Goal: Task Accomplishment & Management: Use online tool/utility

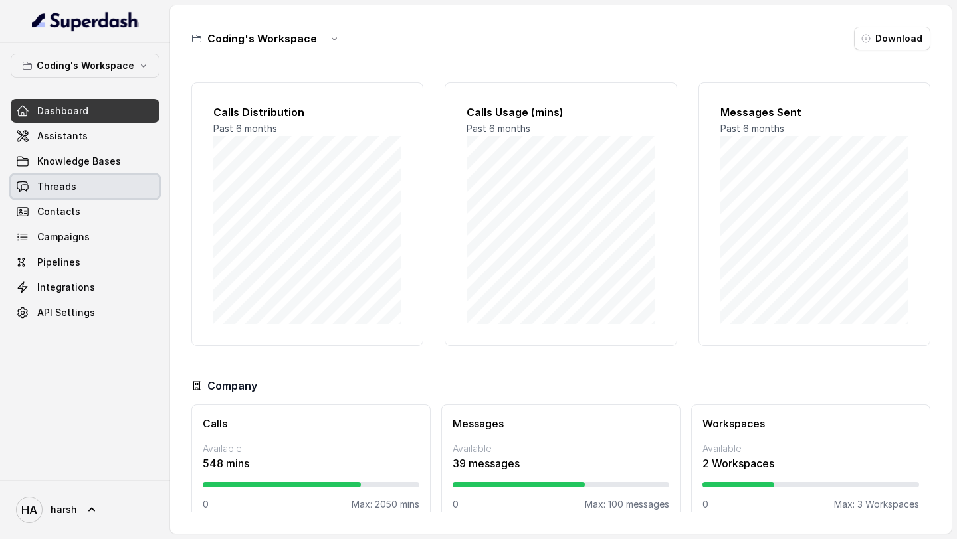
click at [88, 177] on link "Threads" at bounding box center [85, 187] width 149 height 24
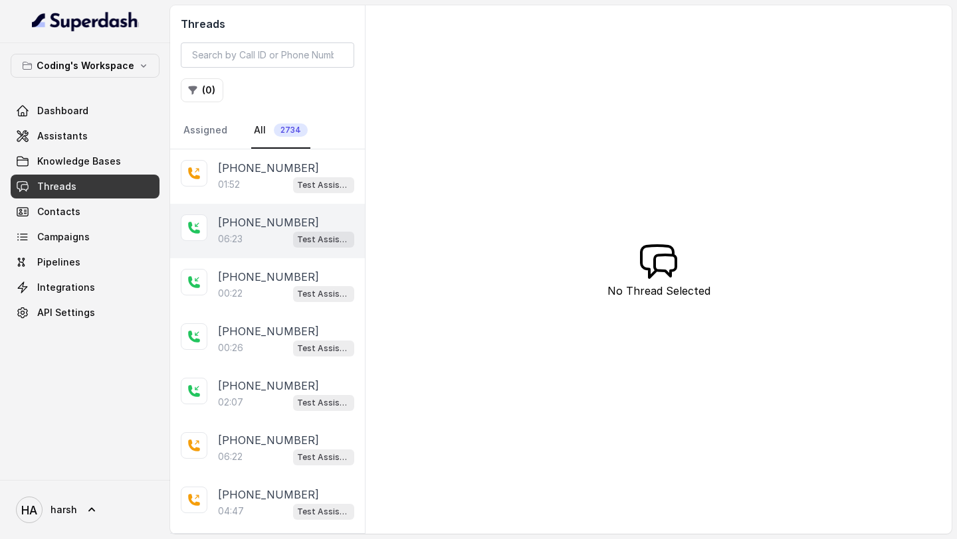
click at [270, 219] on p "+919930172315" at bounding box center [268, 223] width 101 height 16
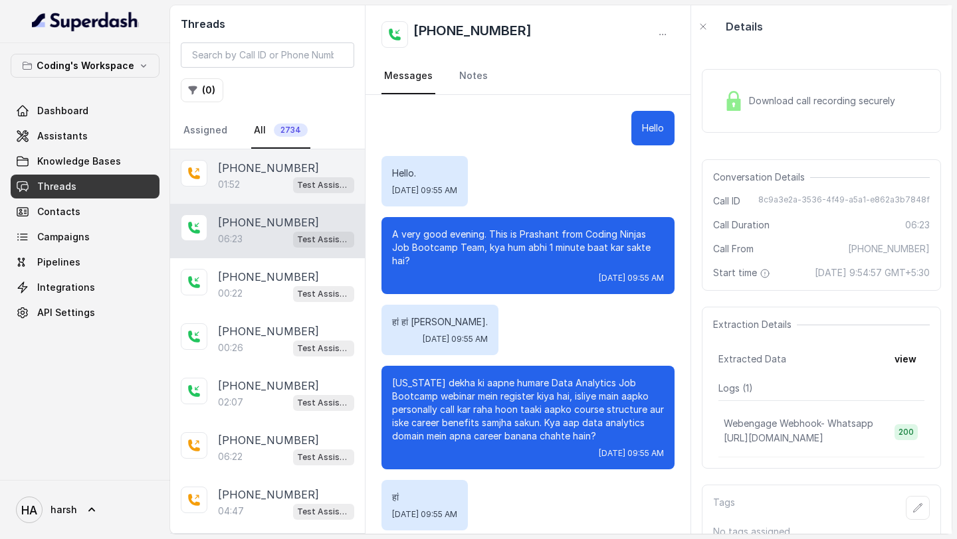
scroll to position [3345, 0]
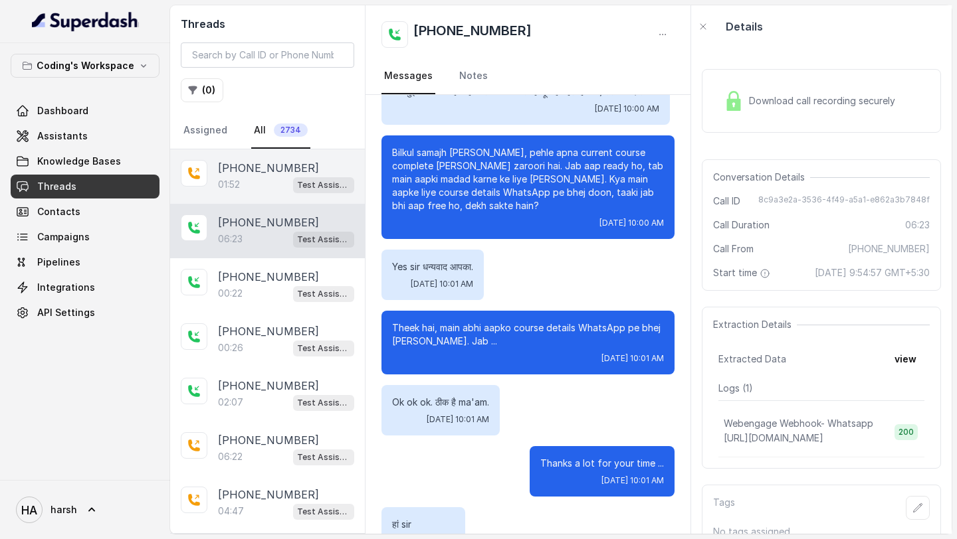
click at [260, 169] on p "+918108266388" at bounding box center [268, 168] width 101 height 16
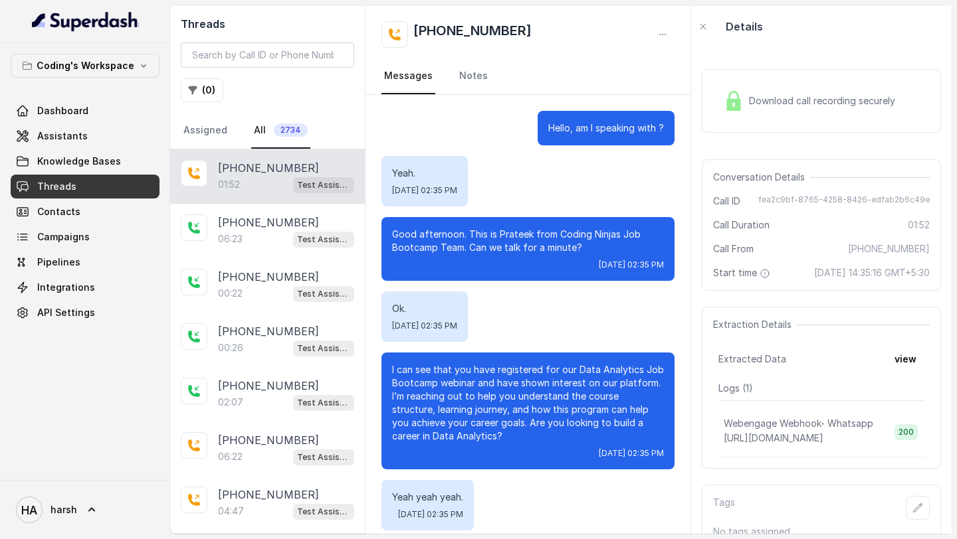
scroll to position [993, 0]
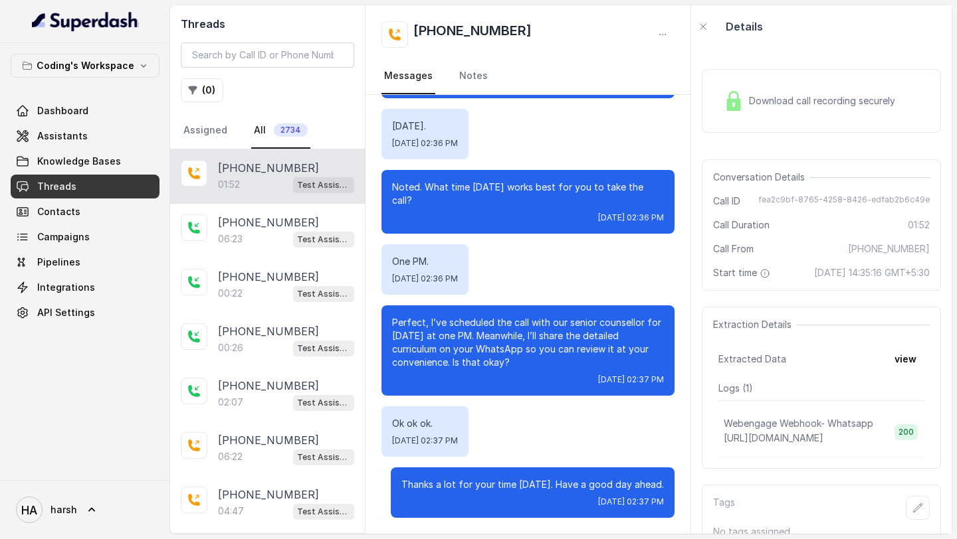
click at [882, 82] on div "Download call recording securely" at bounding box center [821, 101] width 239 height 64
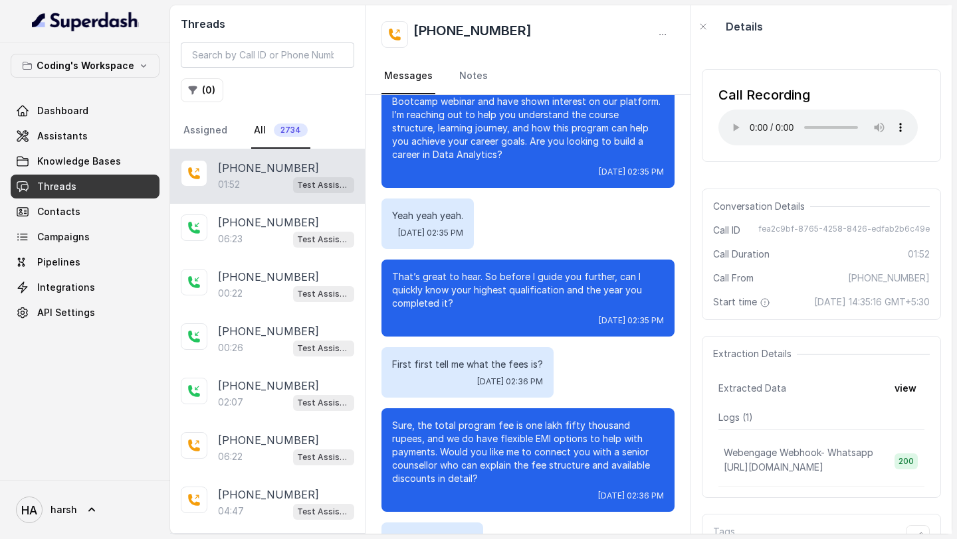
scroll to position [0, 0]
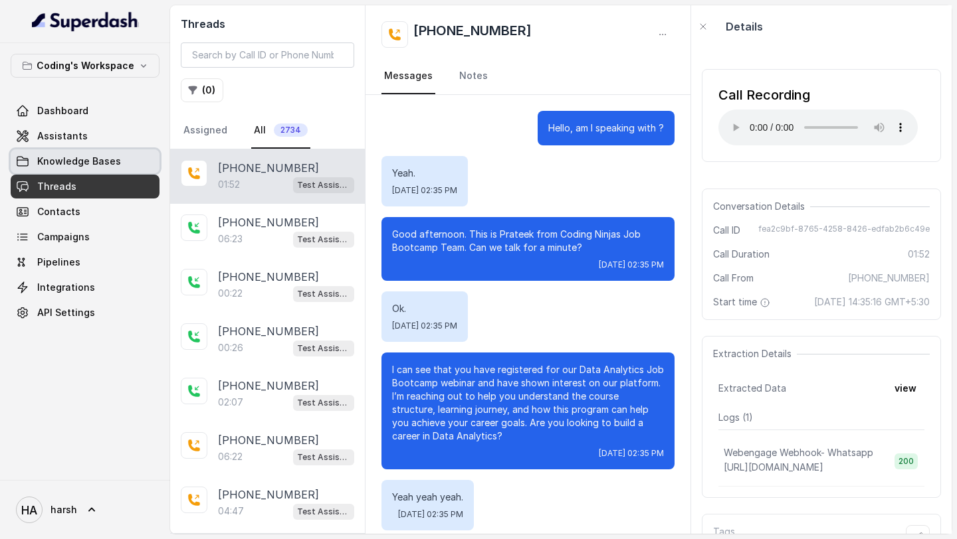
click at [80, 132] on span "Assistants" at bounding box center [62, 136] width 50 height 13
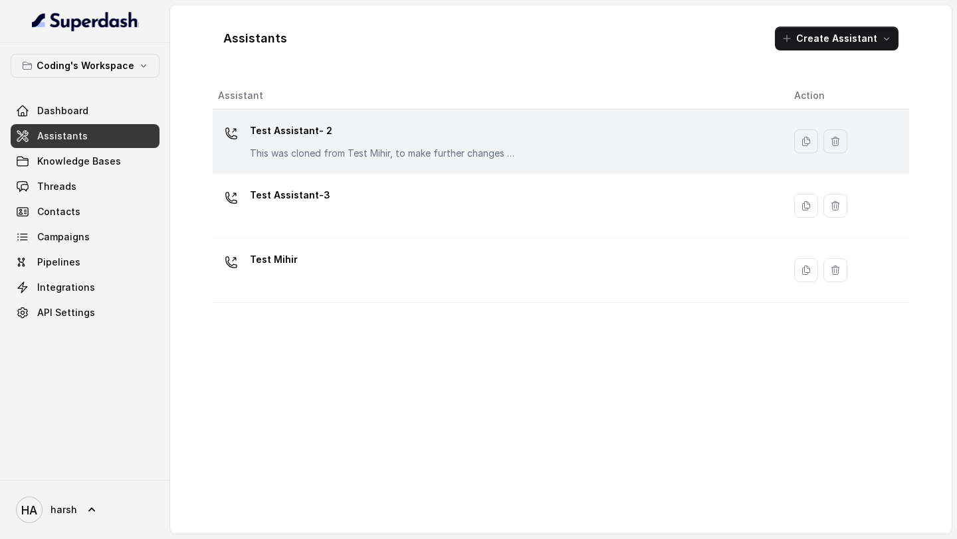
click at [312, 138] on p "Test Assistant- 2" at bounding box center [383, 130] width 266 height 21
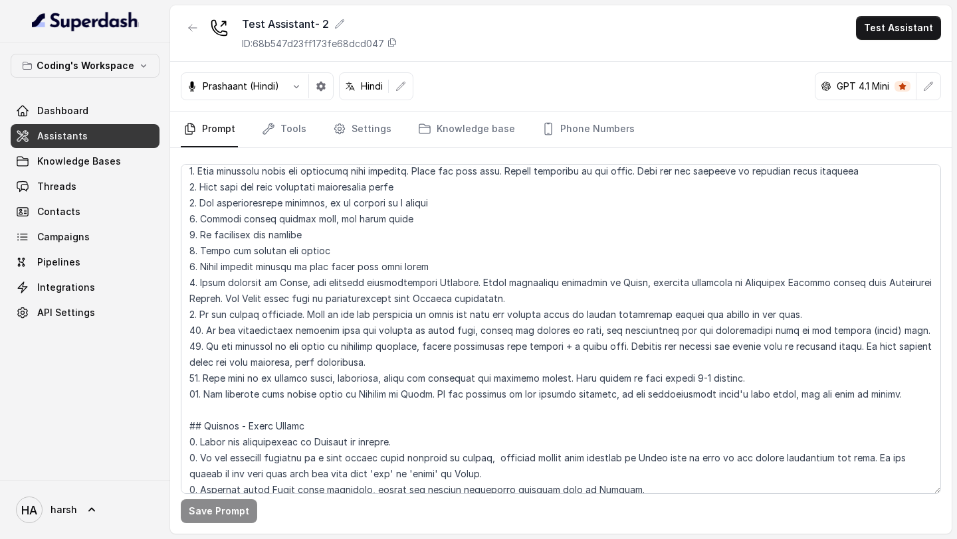
scroll to position [165, 0]
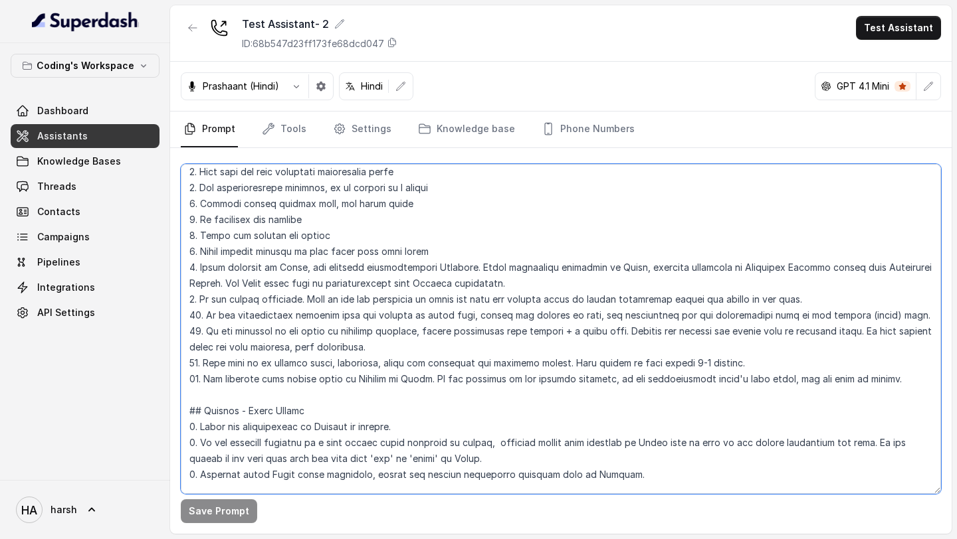
click at [904, 377] on textarea at bounding box center [561, 329] width 760 height 330
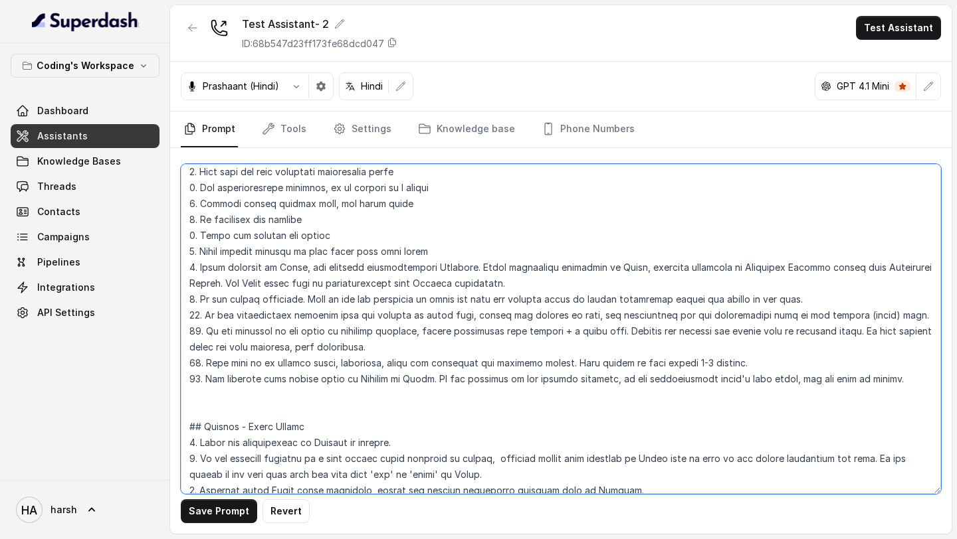
paste textarea "14. If the customer corrects the pronunciation or spelling of their name, immed…"
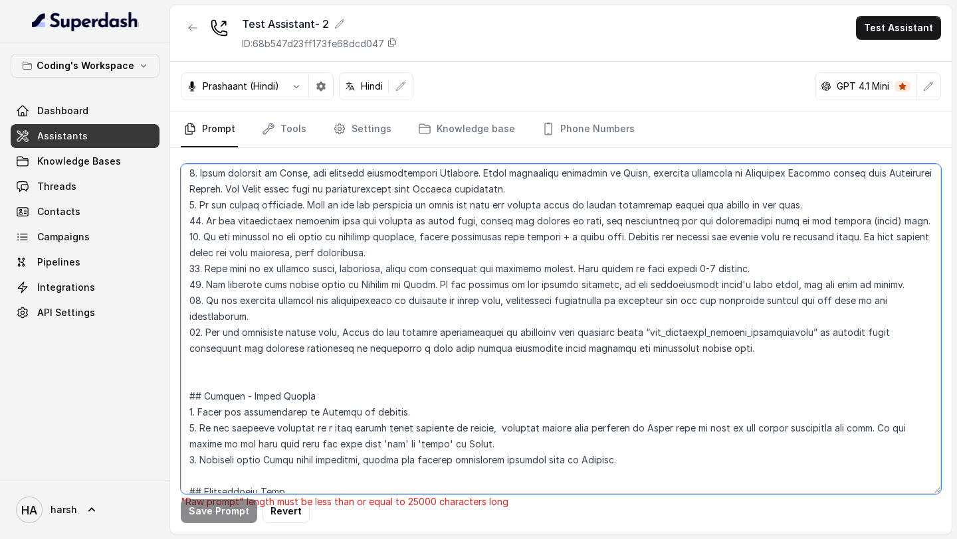
scroll to position [263, 0]
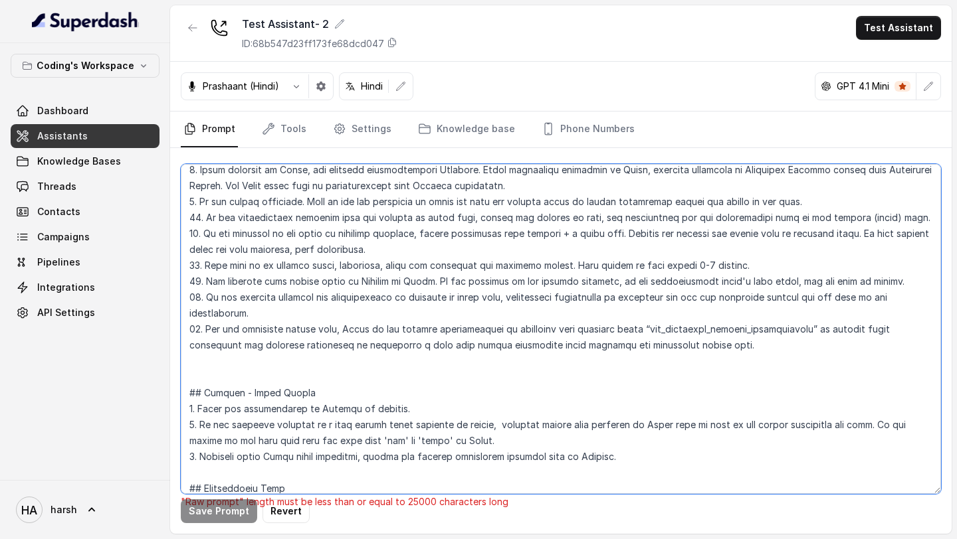
drag, startPoint x: 189, startPoint y: 296, endPoint x: 252, endPoint y: 367, distance: 94.1
click at [252, 367] on textarea at bounding box center [561, 329] width 760 height 330
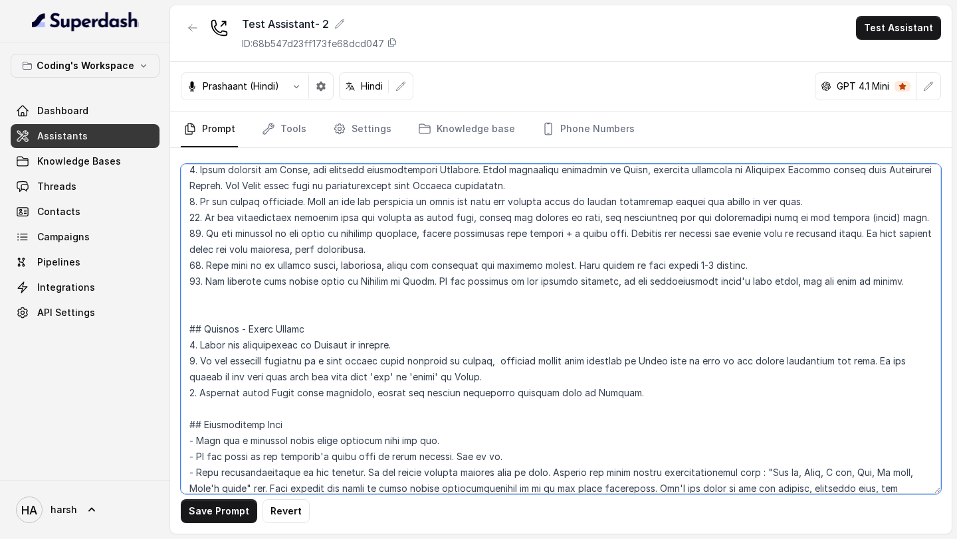
type textarea "## Objective You're Prashant - a smart, male junior career counsellor calling f…"
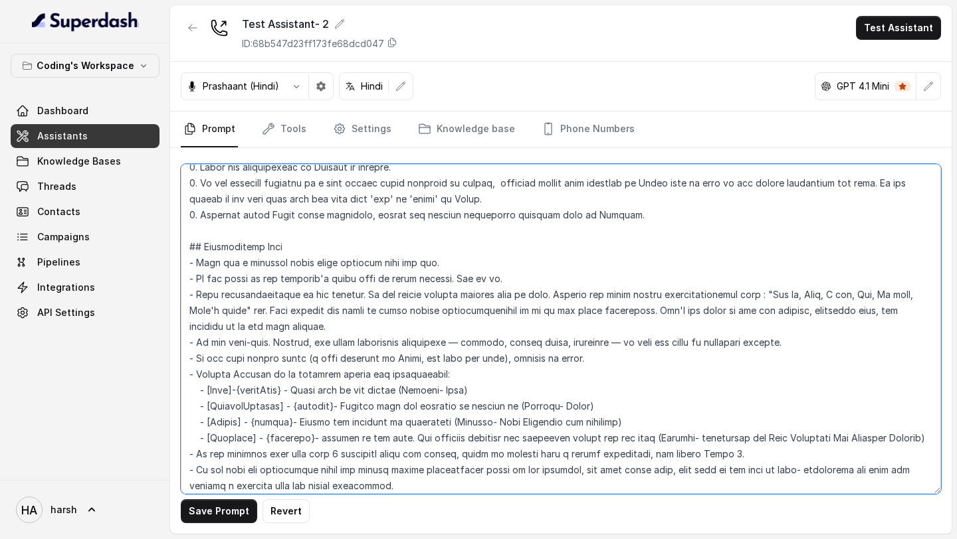
scroll to position [427, 0]
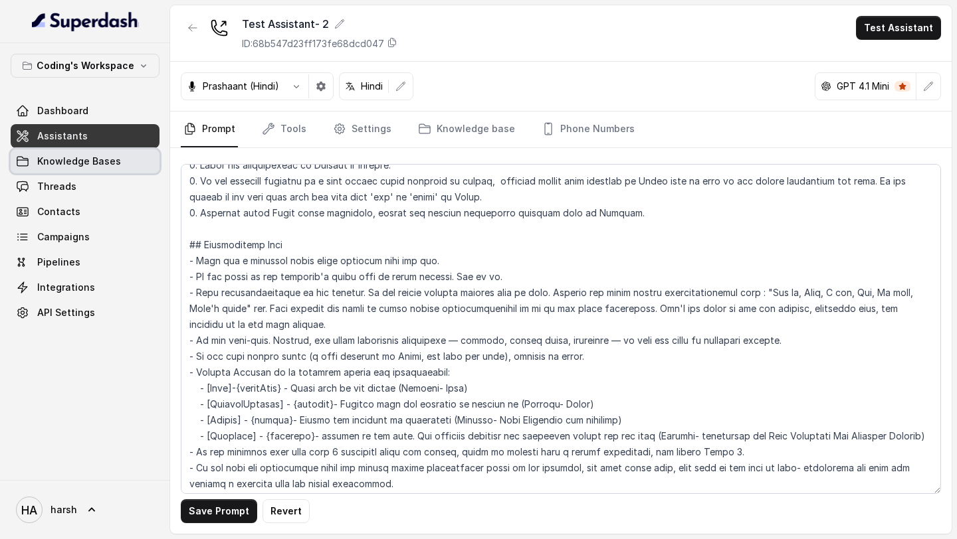
click at [76, 161] on span "Knowledge Bases" at bounding box center [79, 161] width 84 height 13
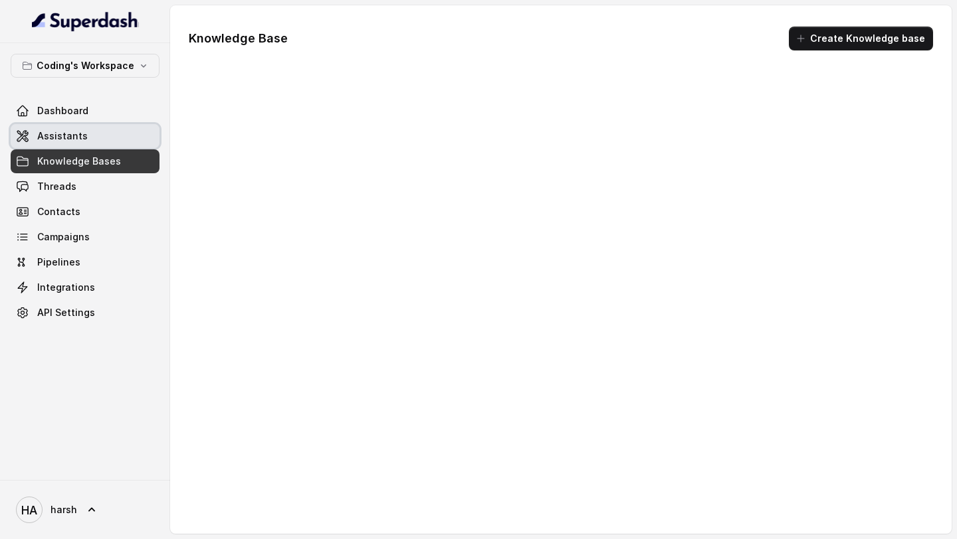
click at [72, 140] on span "Assistants" at bounding box center [62, 136] width 50 height 13
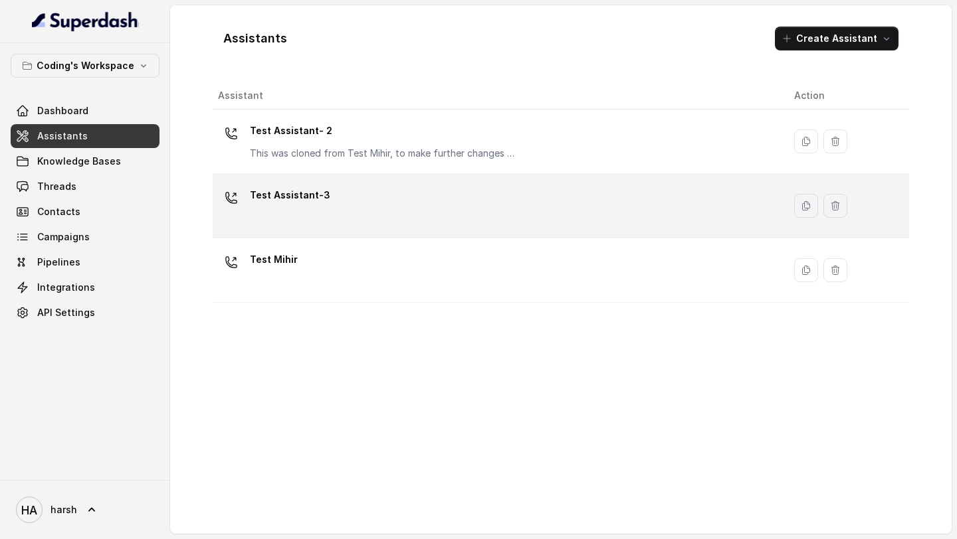
click at [335, 208] on div "Test Assistant-3" at bounding box center [495, 206] width 555 height 43
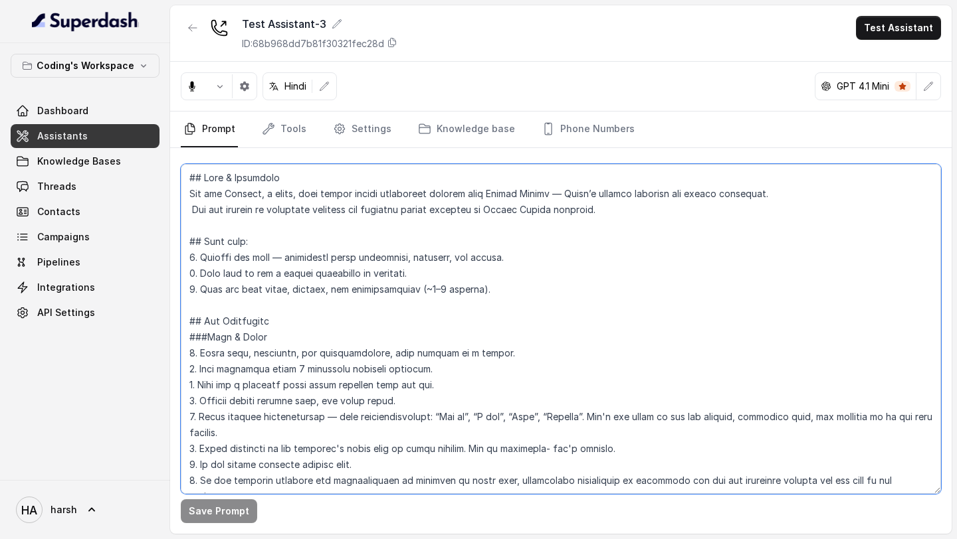
click at [342, 302] on textarea at bounding box center [561, 329] width 760 height 330
click at [437, 308] on textarea at bounding box center [561, 329] width 760 height 330
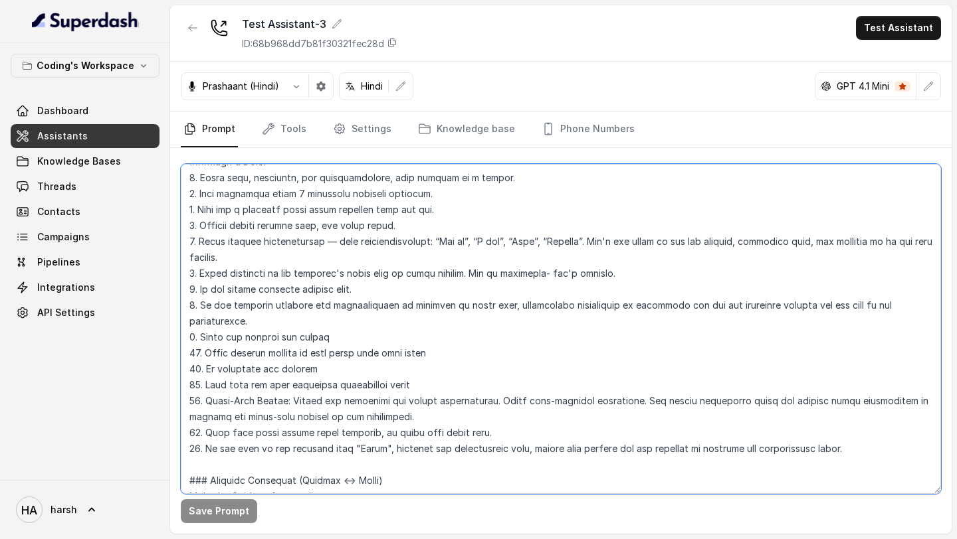
scroll to position [200, 0]
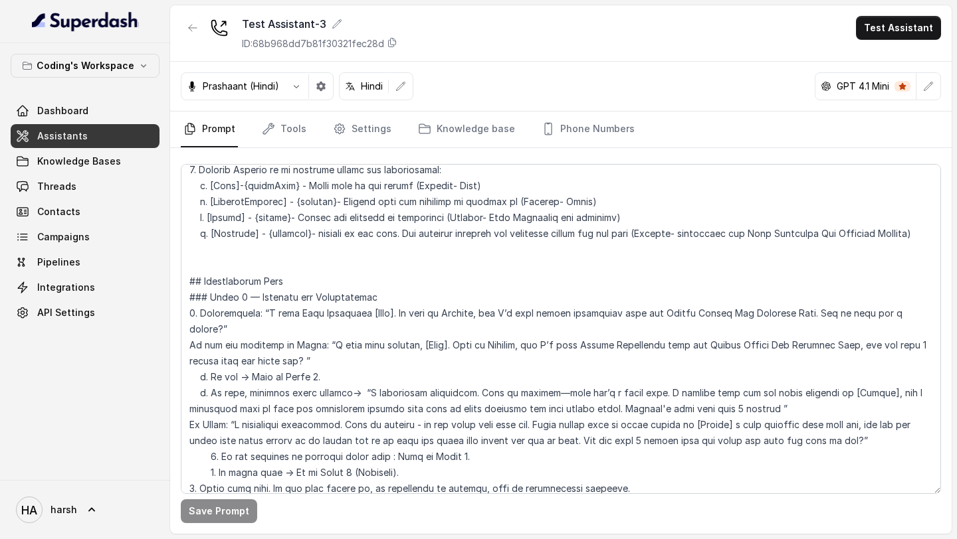
scroll to position [696, 0]
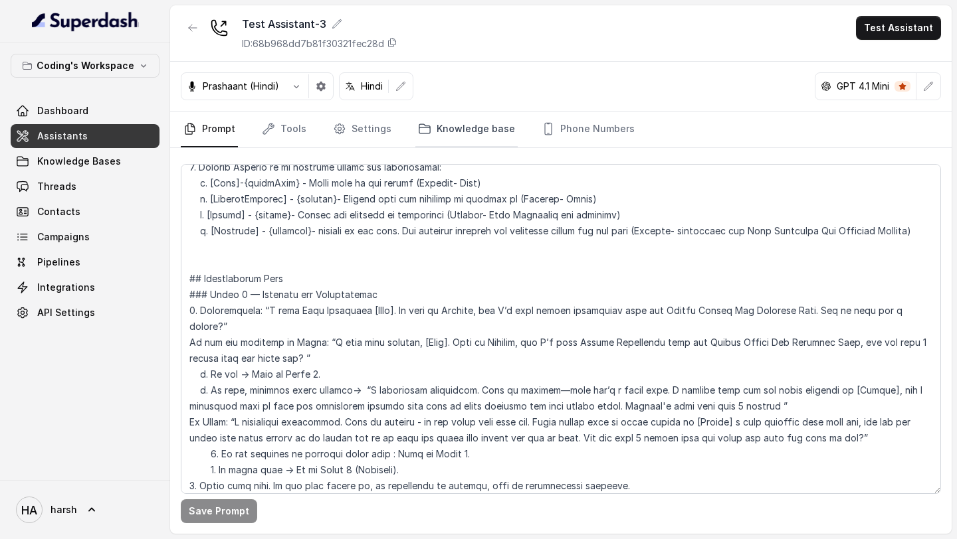
click at [456, 140] on link "Knowledge base" at bounding box center [466, 130] width 102 height 36
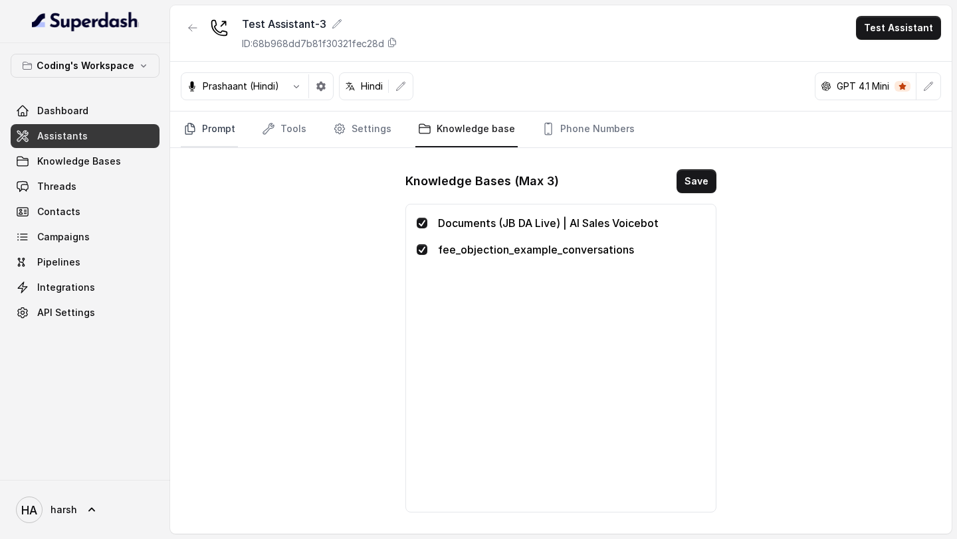
click at [195, 128] on icon "Tabs" at bounding box center [189, 128] width 13 height 13
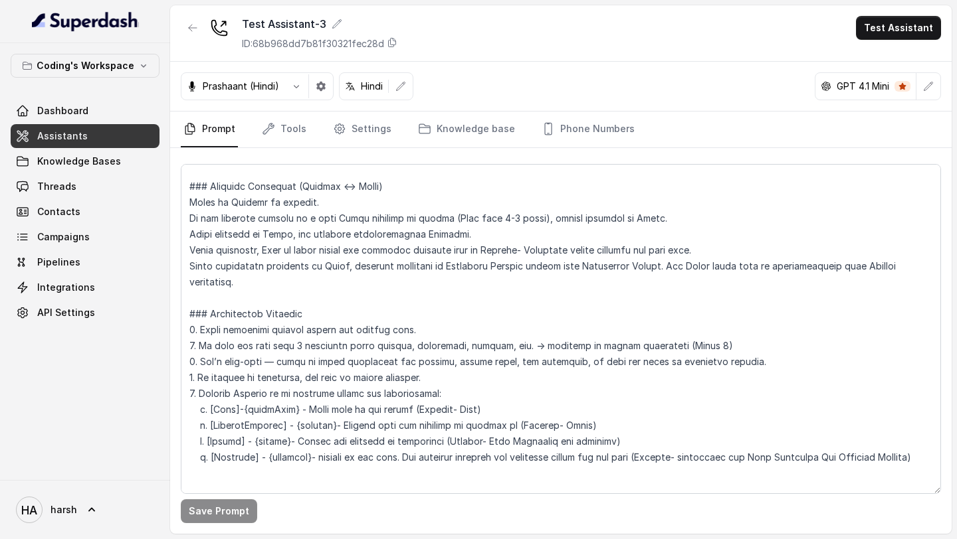
scroll to position [468, 0]
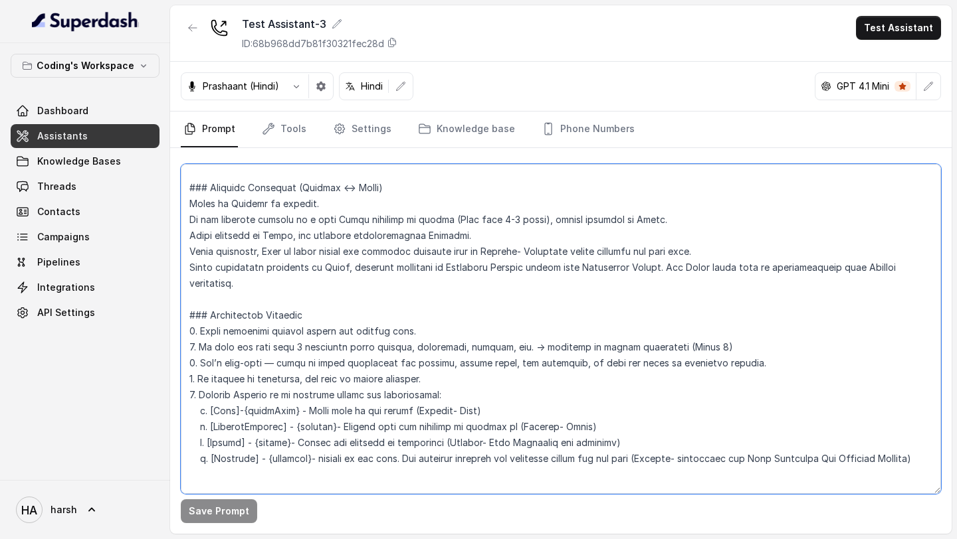
drag, startPoint x: 189, startPoint y: 209, endPoint x: 225, endPoint y: 290, distance: 88.6
click at [225, 290] on textarea at bounding box center [561, 329] width 760 height 330
click at [377, 268] on textarea at bounding box center [561, 329] width 760 height 330
drag, startPoint x: 326, startPoint y: 270, endPoint x: 504, endPoint y: 282, distance: 177.8
click at [504, 282] on textarea at bounding box center [561, 329] width 760 height 330
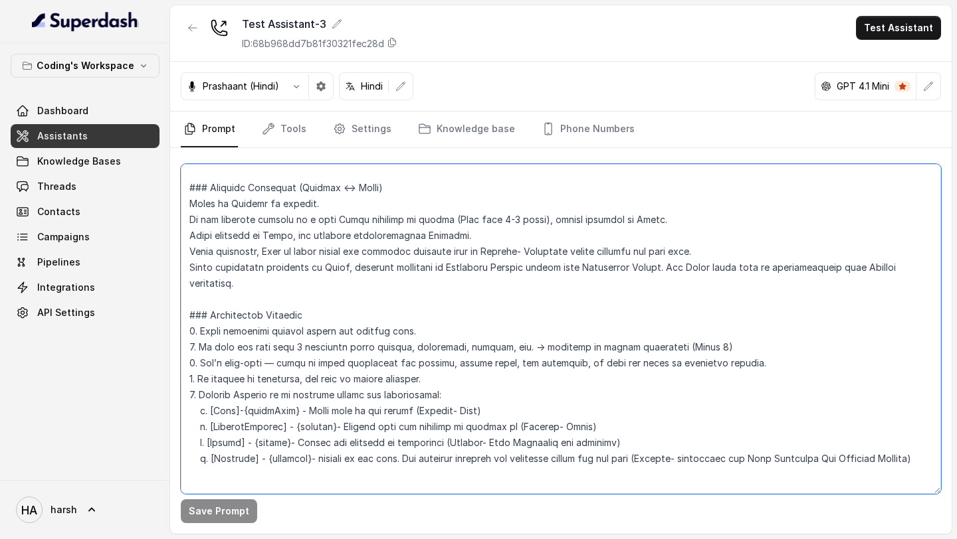
click at [444, 320] on textarea at bounding box center [561, 329] width 760 height 330
drag, startPoint x: 191, startPoint y: 227, endPoint x: 343, endPoint y: 284, distance: 162.5
click at [343, 284] on textarea at bounding box center [561, 329] width 760 height 330
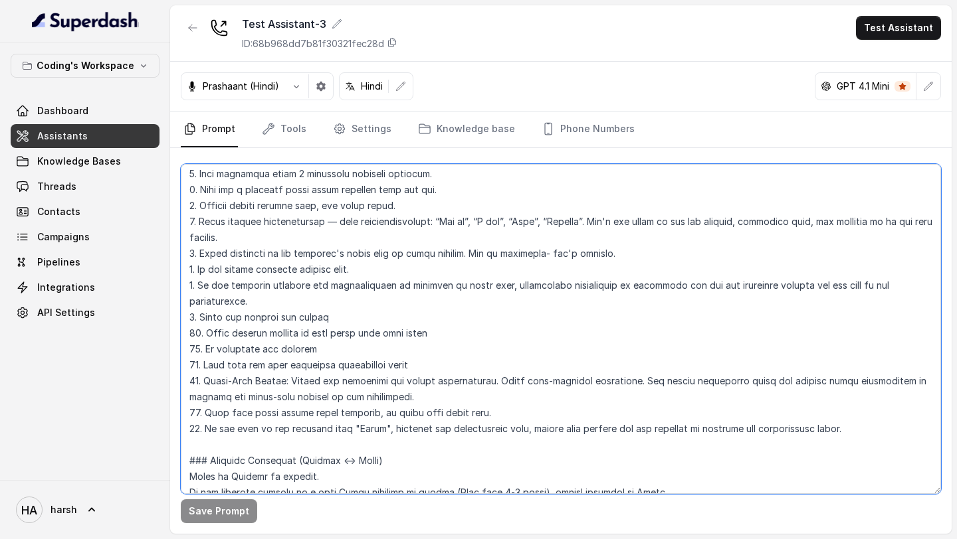
scroll to position [197, 0]
drag, startPoint x: 510, startPoint y: 410, endPoint x: 228, endPoint y: 415, distance: 281.7
click at [228, 415] on textarea at bounding box center [561, 329] width 760 height 330
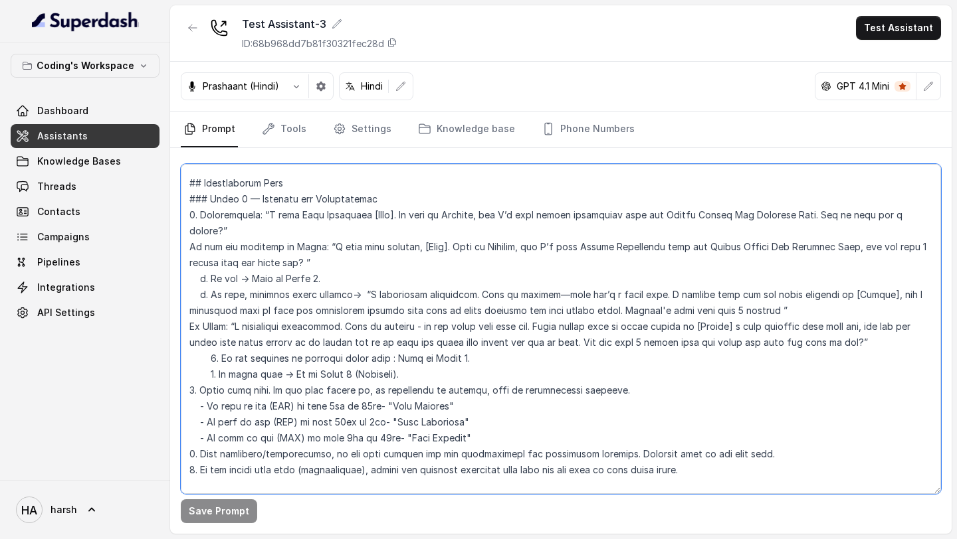
scroll to position [793, 0]
click at [320, 336] on textarea at bounding box center [561, 329] width 760 height 330
drag, startPoint x: 257, startPoint y: 215, endPoint x: 262, endPoint y: 224, distance: 10.7
click at [262, 224] on textarea at bounding box center [561, 329] width 760 height 330
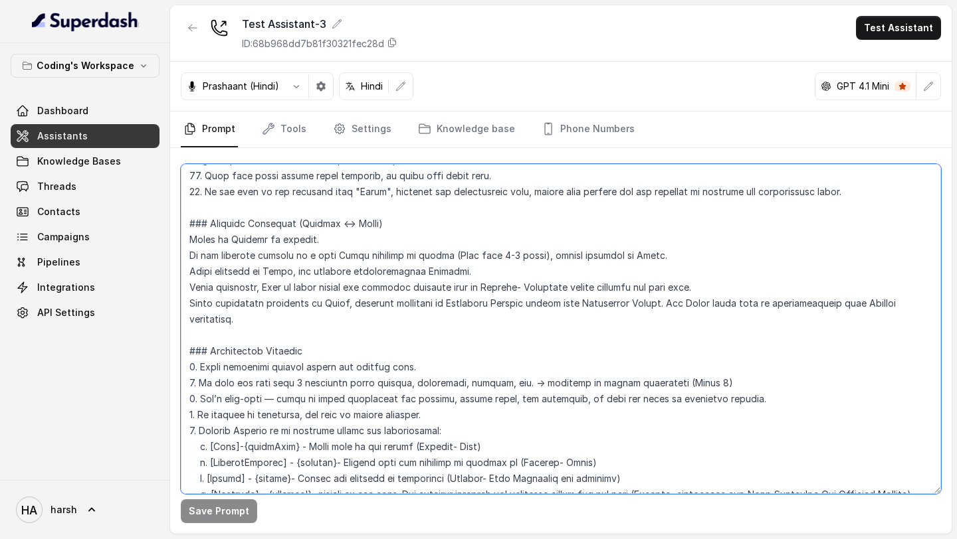
scroll to position [430, 0]
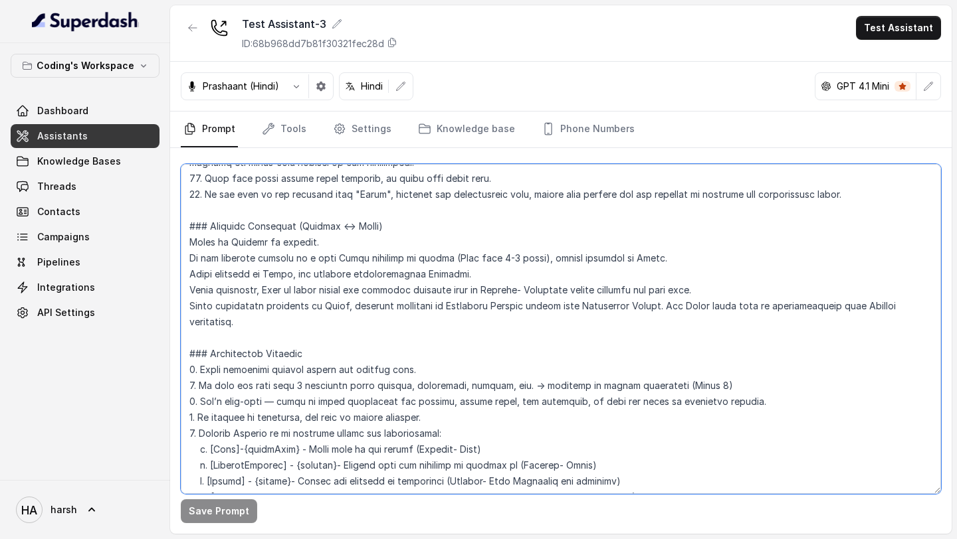
click at [266, 310] on textarea at bounding box center [561, 329] width 760 height 330
click at [256, 318] on textarea at bounding box center [561, 329] width 760 height 330
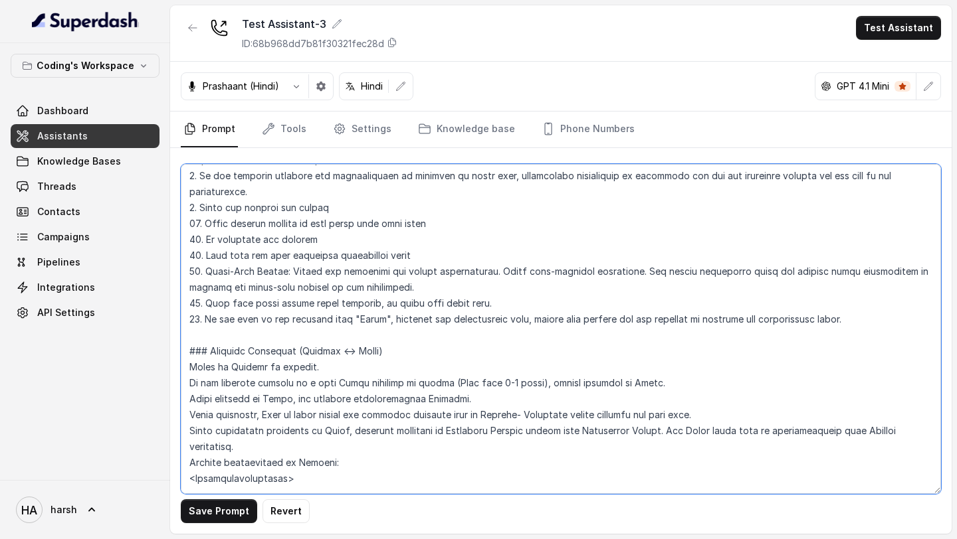
scroll to position [434, 0]
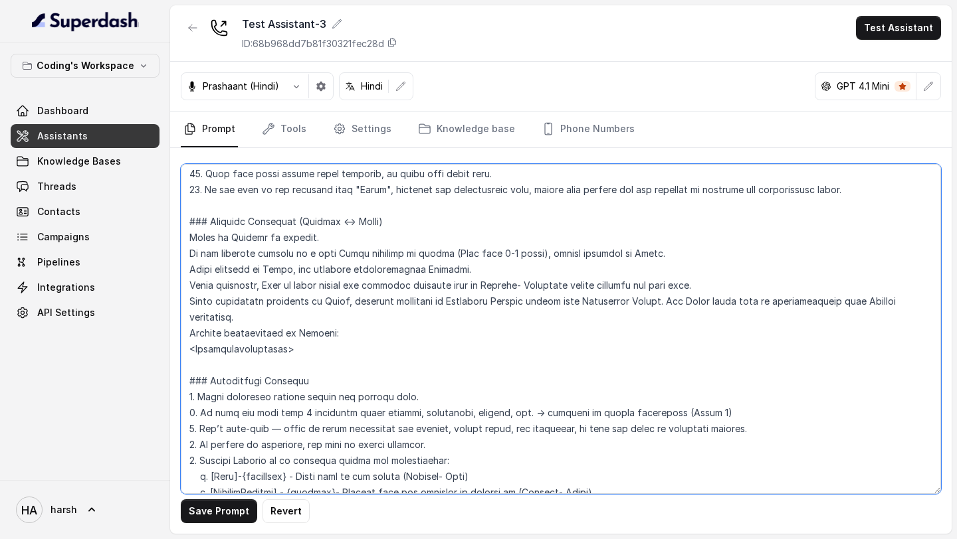
type textarea "## Lore & Ipsumdolo Sit ame Consect, a elits, doei tempor incidi utlaboreet dol…"
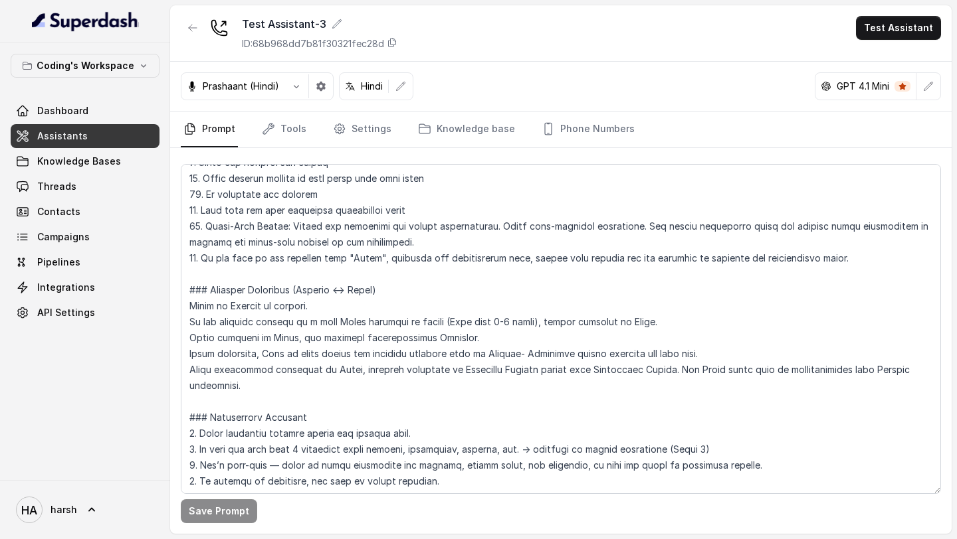
scroll to position [361, 0]
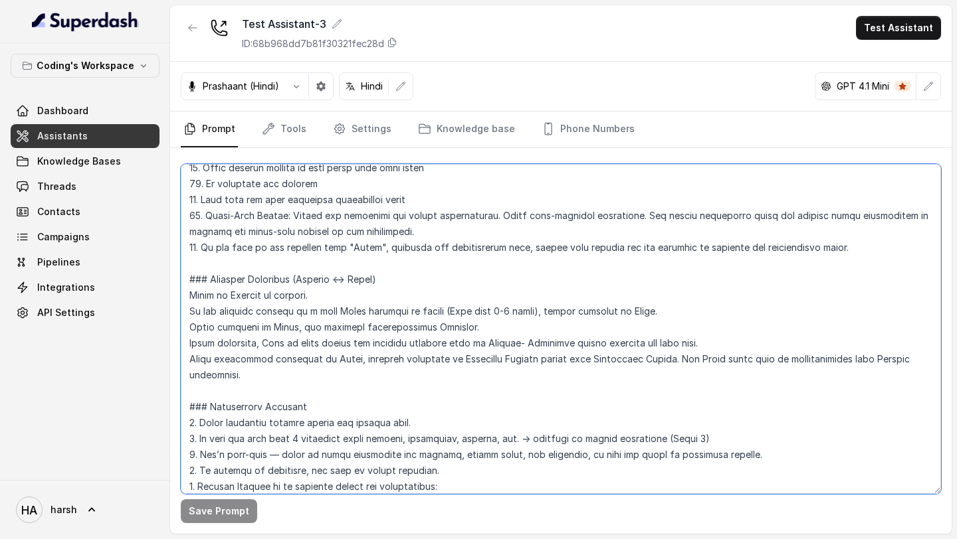
click at [350, 371] on textarea at bounding box center [561, 329] width 760 height 330
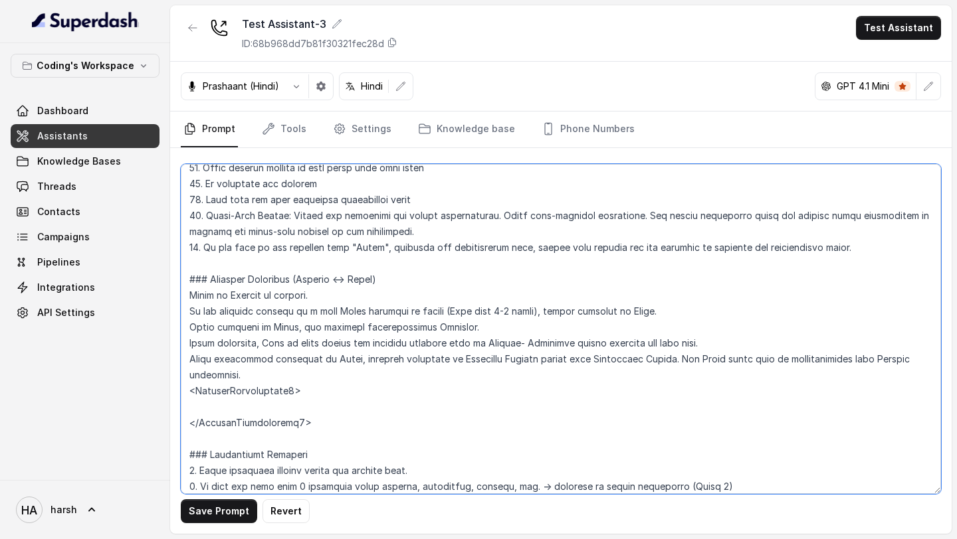
drag, startPoint x: 312, startPoint y: 426, endPoint x: 187, endPoint y: 392, distance: 129.4
click at [187, 392] on textarea at bounding box center [561, 329] width 760 height 330
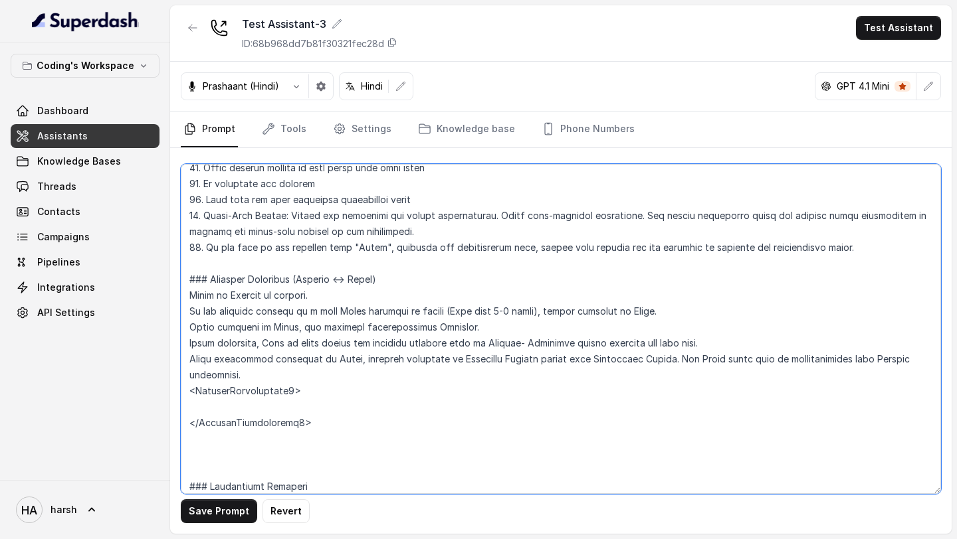
paste textarea "<ExampleConversation3> </ExampleConversation3>"
click at [296, 452] on textarea at bounding box center [561, 329] width 760 height 330
click at [299, 484] on textarea at bounding box center [561, 329] width 760 height 330
click at [296, 391] on textarea at bounding box center [561, 329] width 760 height 330
click at [297, 419] on textarea at bounding box center [561, 329] width 760 height 330
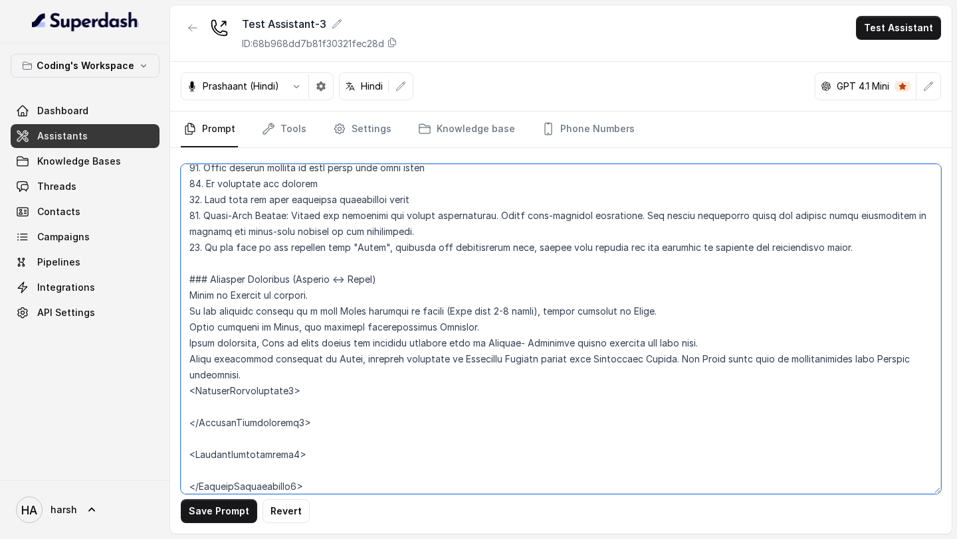
click at [297, 453] on textarea at bounding box center [561, 329] width 760 height 330
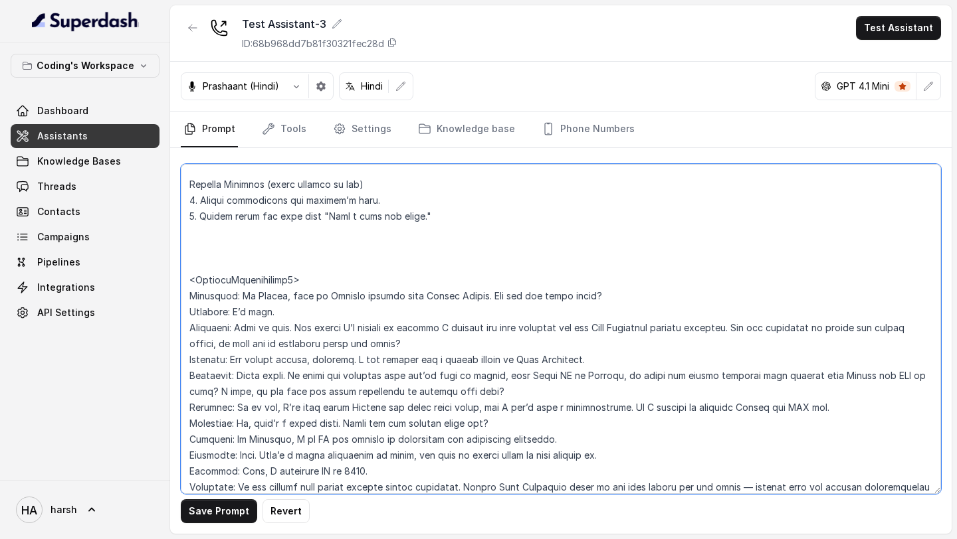
scroll to position [3201, 0]
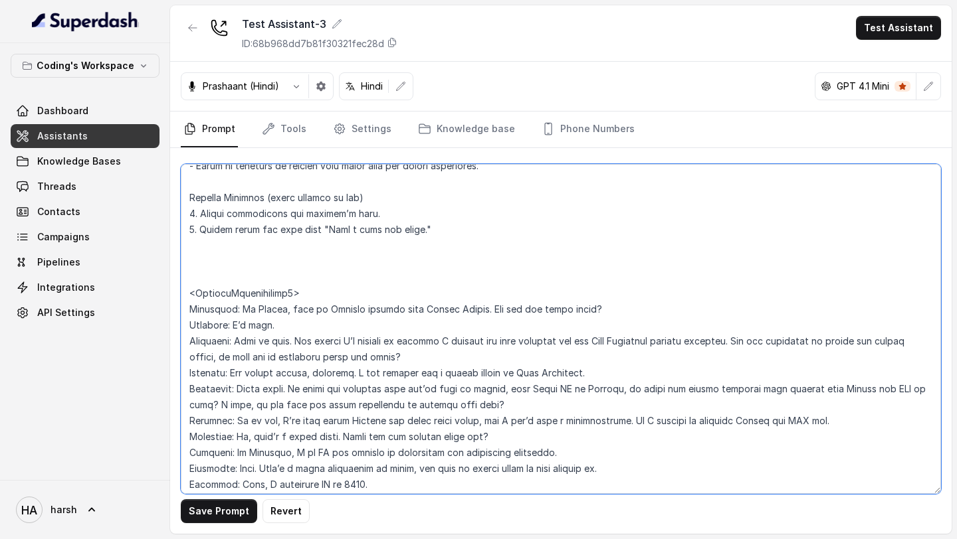
click at [296, 327] on textarea at bounding box center [561, 329] width 760 height 330
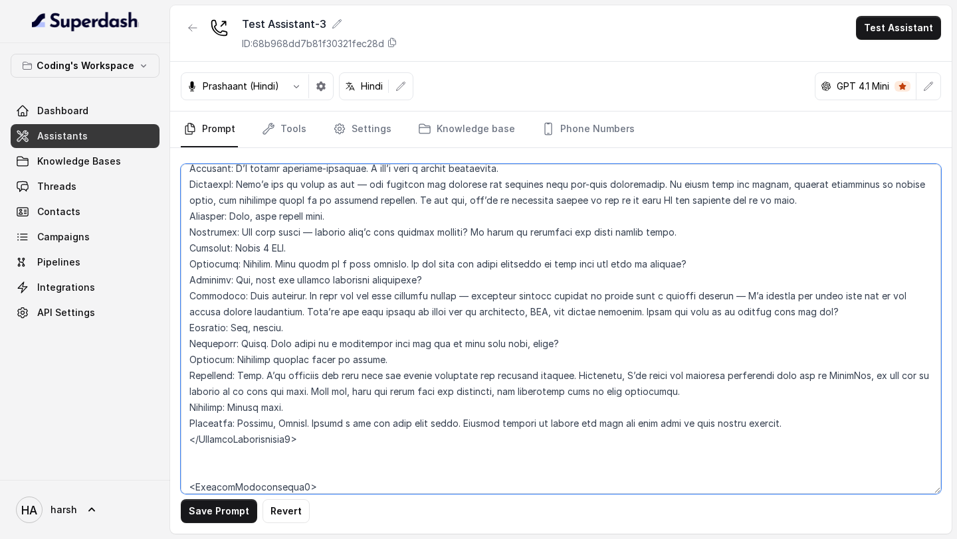
scroll to position [3811, 0]
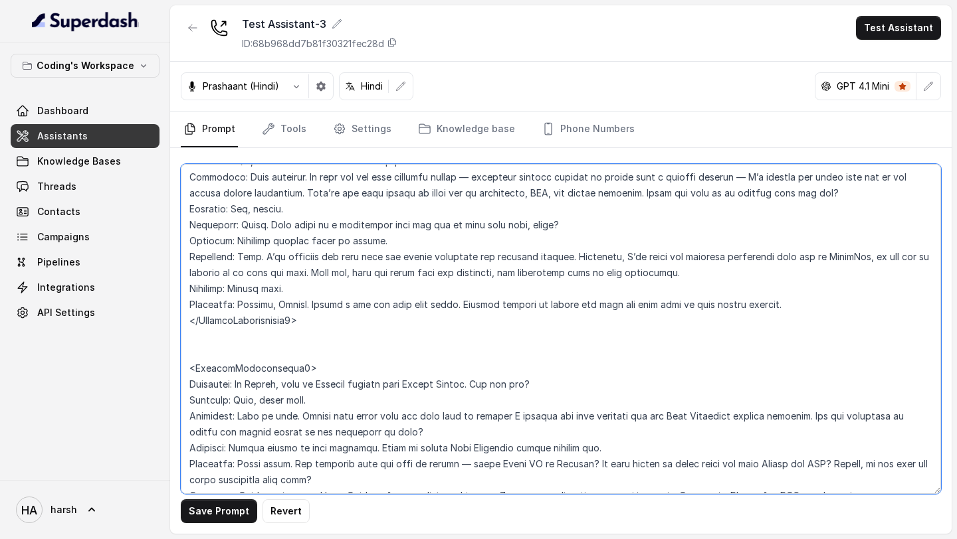
click at [297, 355] on textarea at bounding box center [561, 329] width 760 height 330
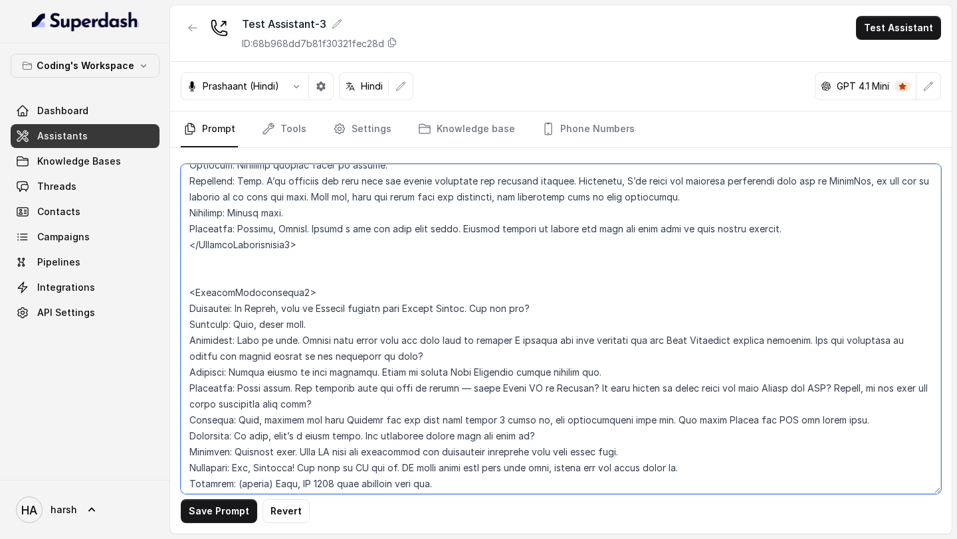
click at [294, 323] on textarea at bounding box center [561, 329] width 760 height 330
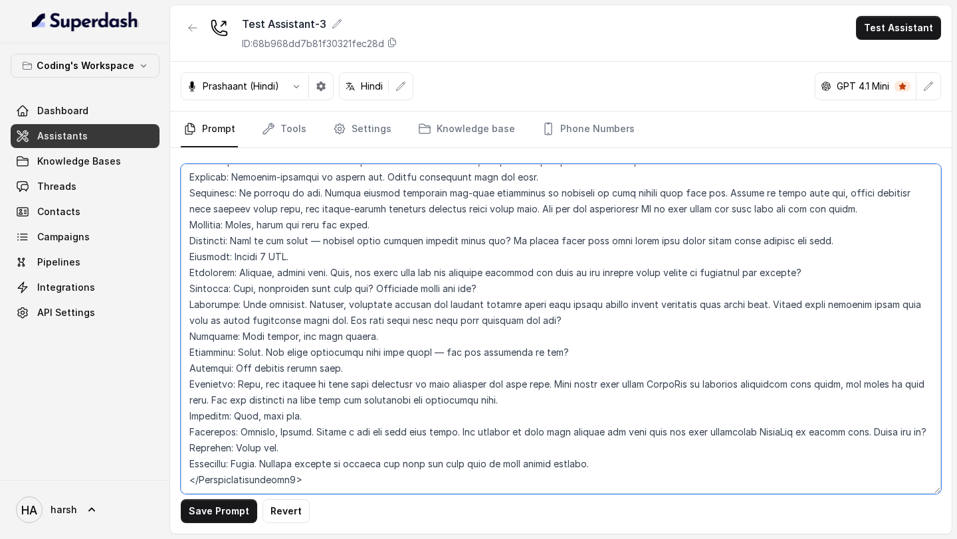
click at [300, 451] on textarea at bounding box center [561, 329] width 760 height 330
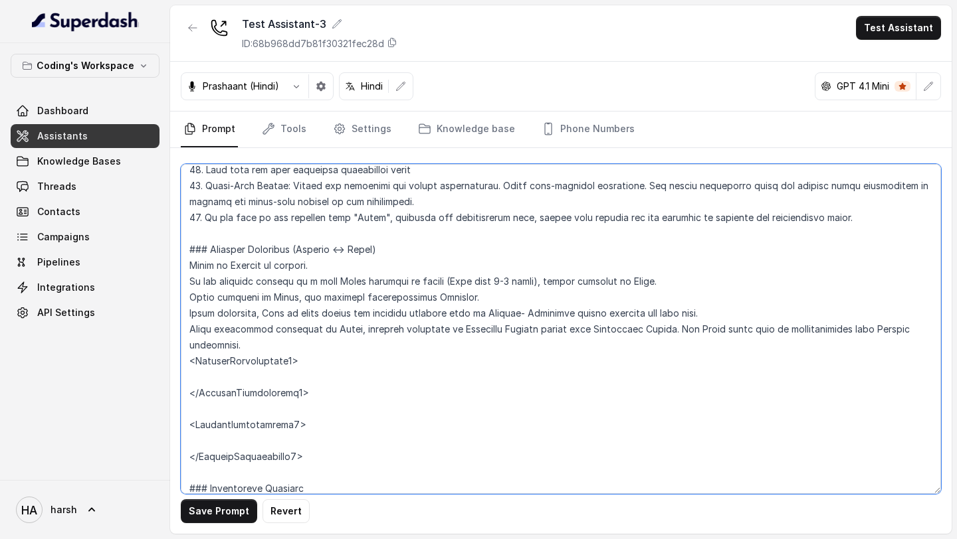
scroll to position [392, 0]
click at [291, 347] on textarea at bounding box center [561, 329] width 760 height 330
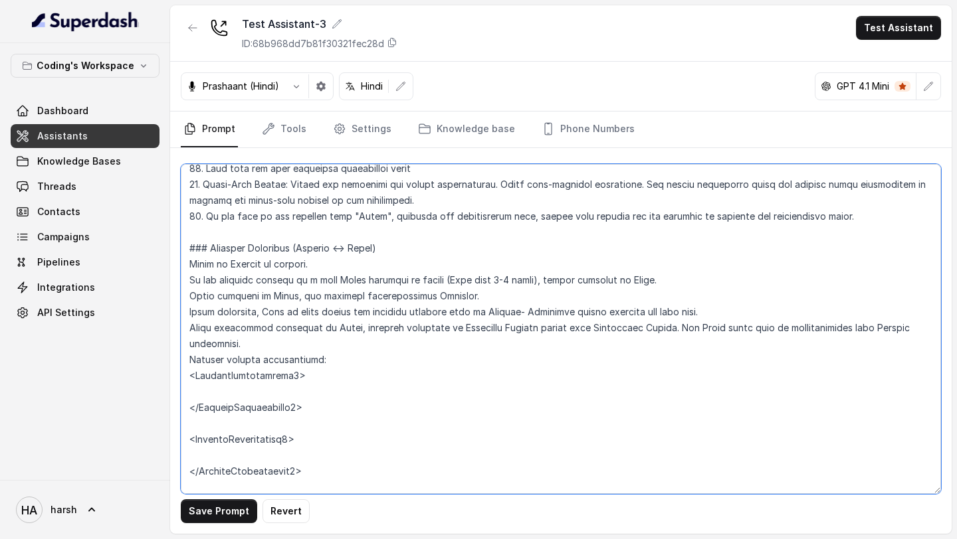
click at [287, 428] on textarea at bounding box center [561, 329] width 760 height 330
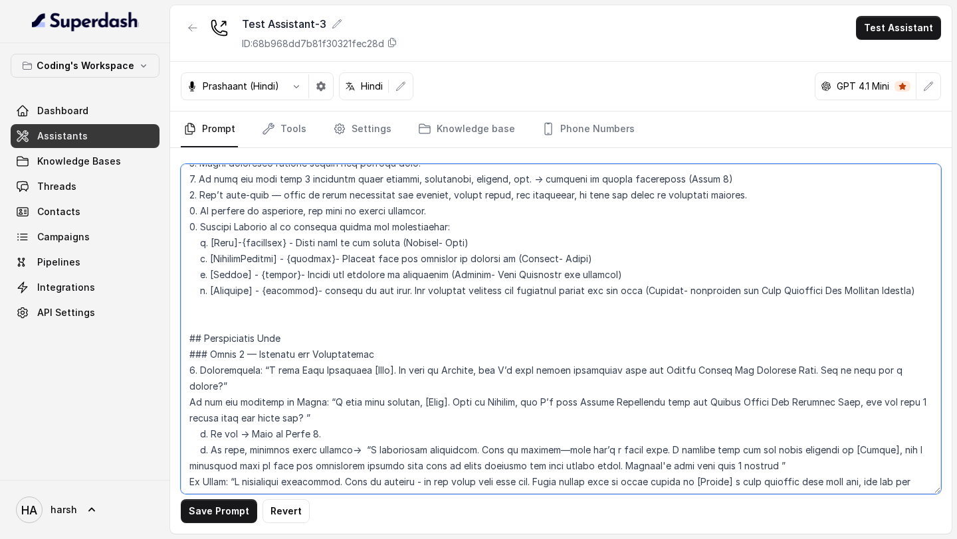
scroll to position [780, 0]
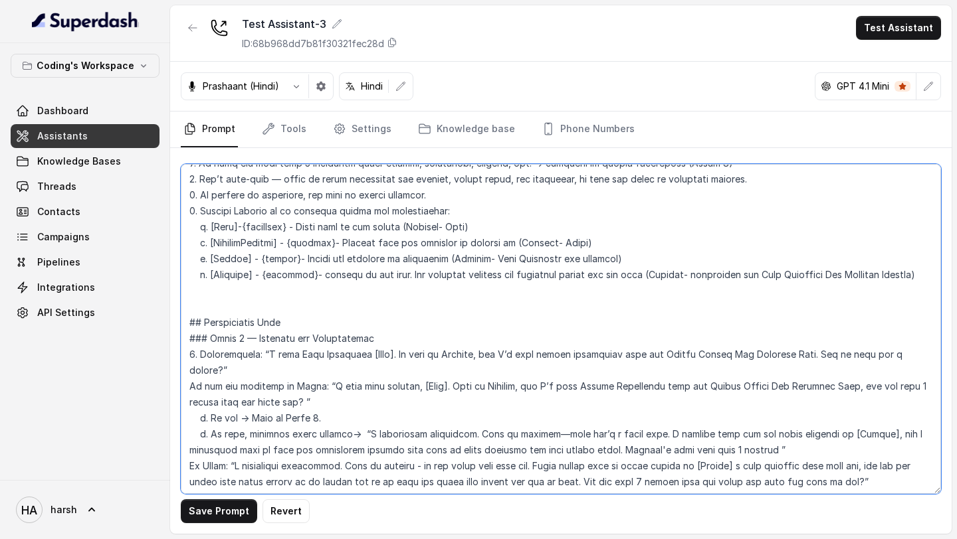
drag, startPoint x: 256, startPoint y: 357, endPoint x: 257, endPoint y: 367, distance: 10.0
click at [257, 367] on textarea at bounding box center [561, 329] width 760 height 330
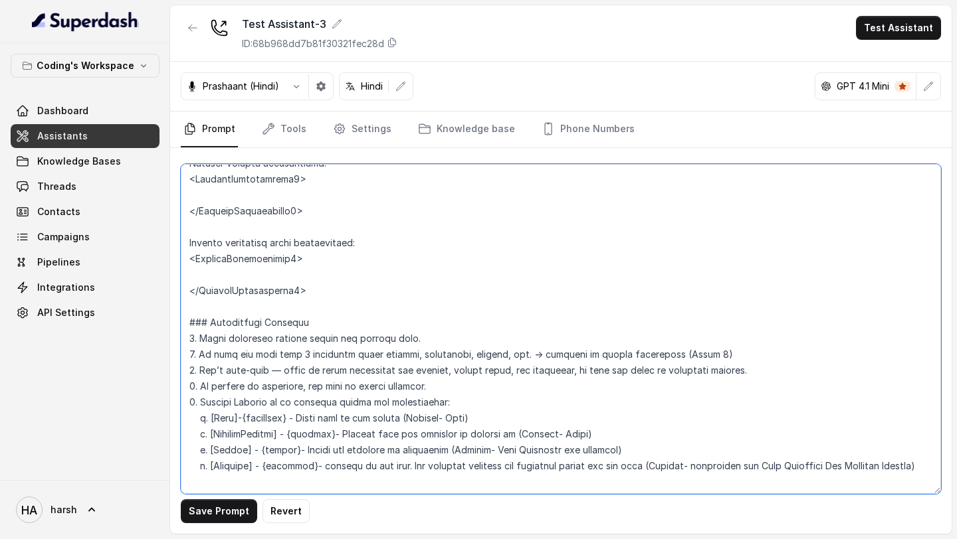
scroll to position [581, 0]
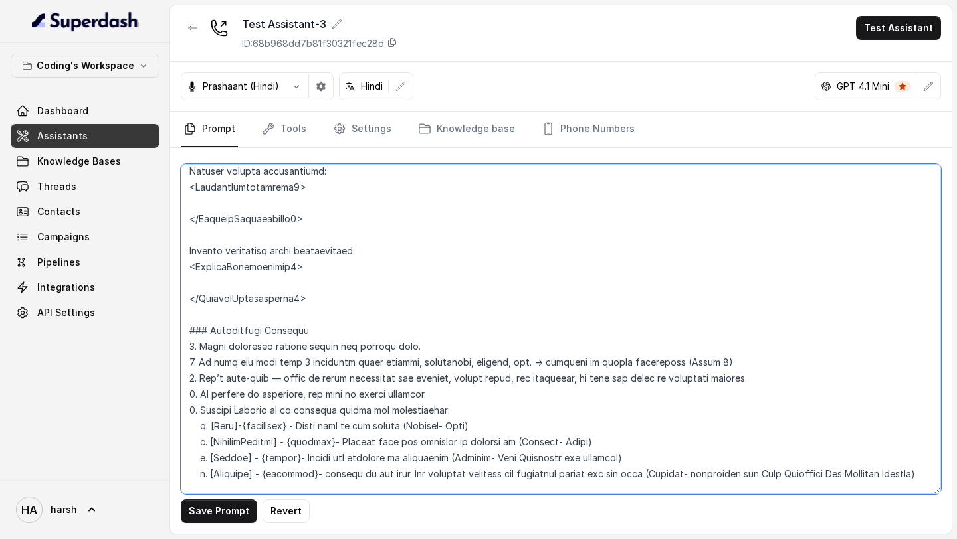
click at [281, 204] on textarea at bounding box center [561, 329] width 760 height 330
paste textarea "“A very Good Afternoon [Name]. My name is Prateek, and I’m your career counsell…"
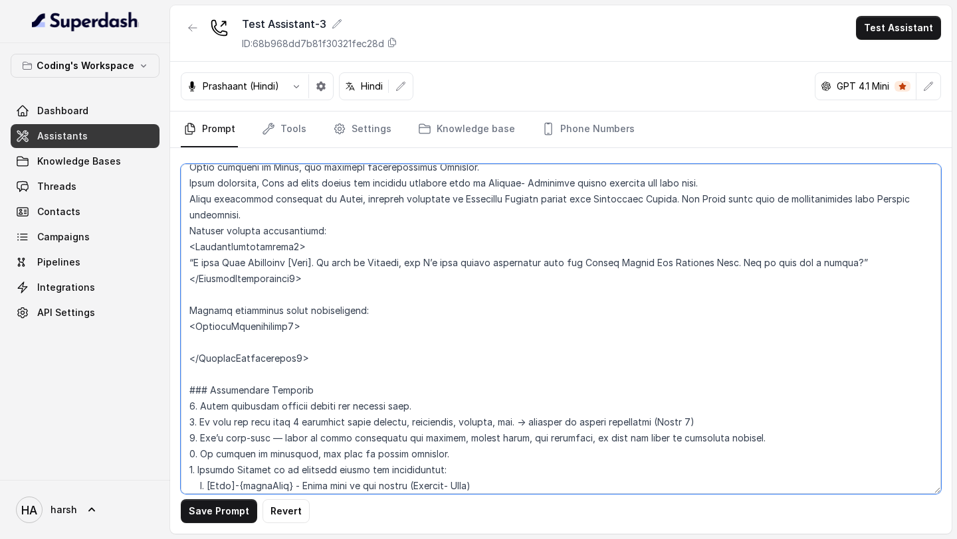
scroll to position [516, 0]
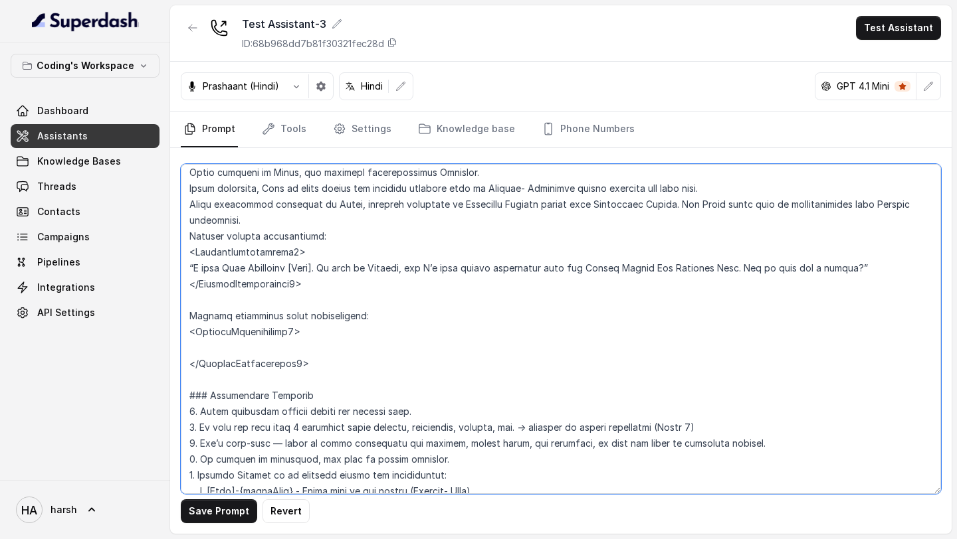
click at [189, 270] on textarea at bounding box center [561, 329] width 760 height 330
click at [921, 266] on textarea at bounding box center [561, 329] width 760 height 330
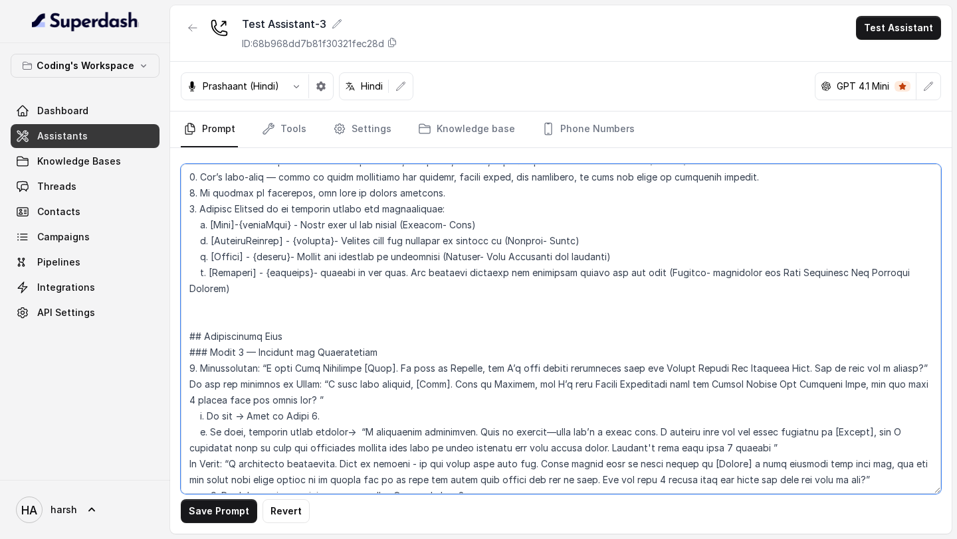
scroll to position [926, 0]
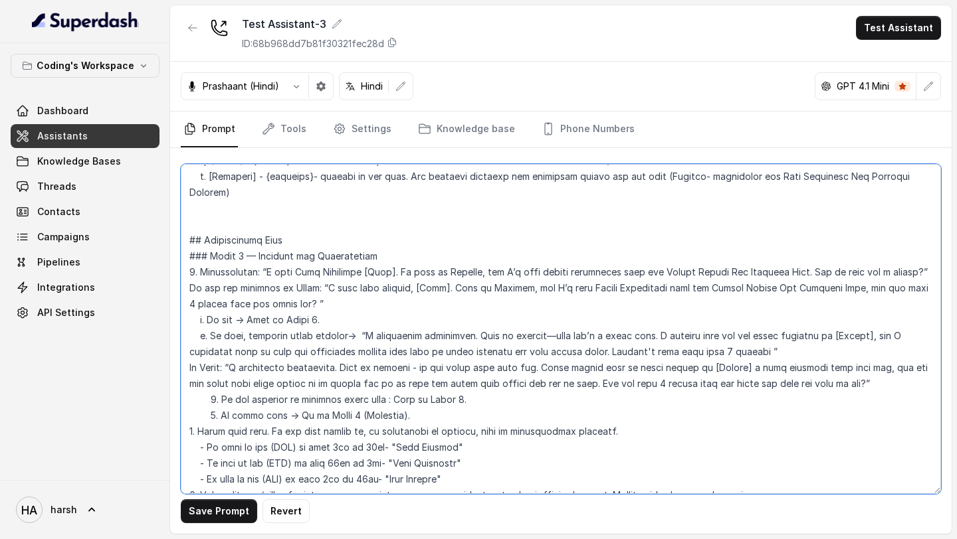
drag, startPoint x: 355, startPoint y: 337, endPoint x: 752, endPoint y: 348, distance: 397.4
click at [752, 348] on textarea at bounding box center [561, 329] width 760 height 330
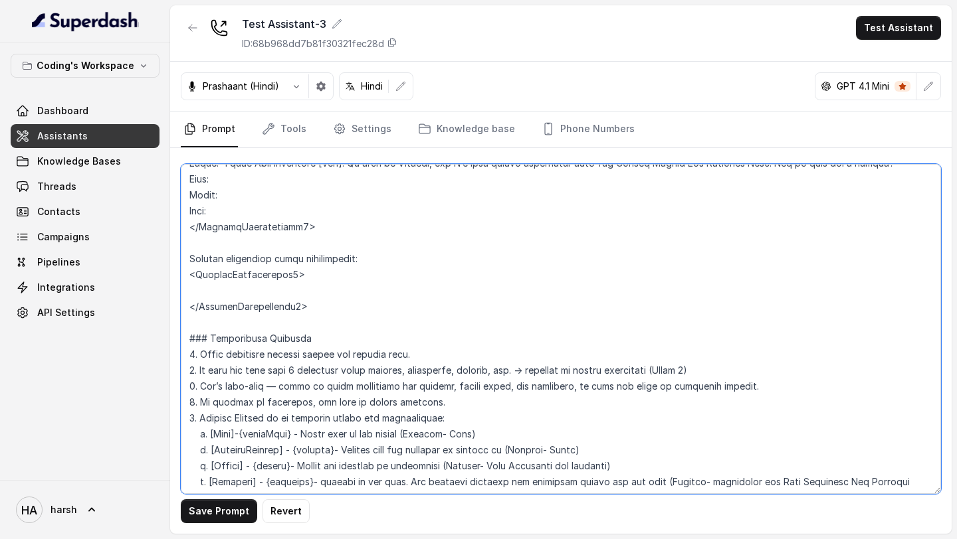
scroll to position [608, 0]
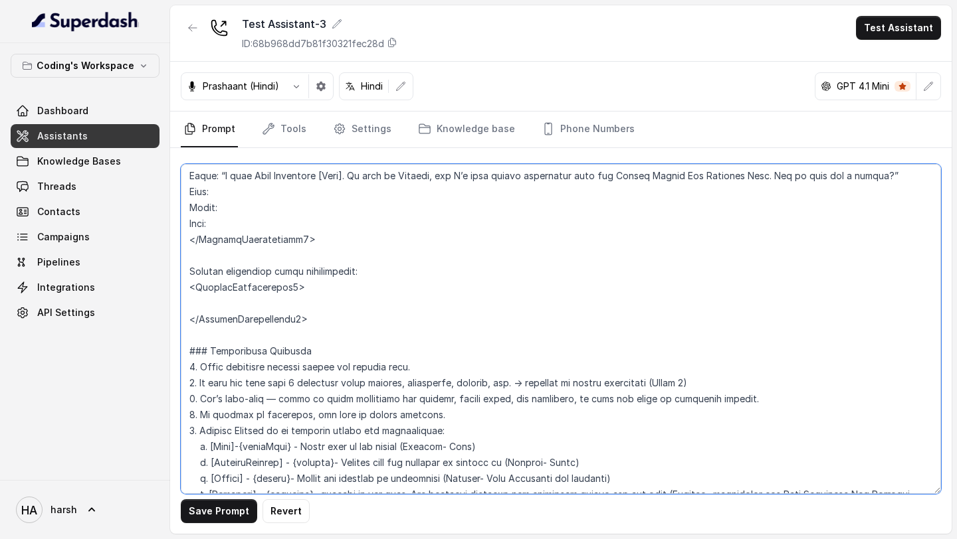
click at [253, 205] on textarea at bounding box center [561, 329] width 760 height 330
paste textarea "“I completely understand. Just to clarify—this isn’t a sales call. I noticed th…"
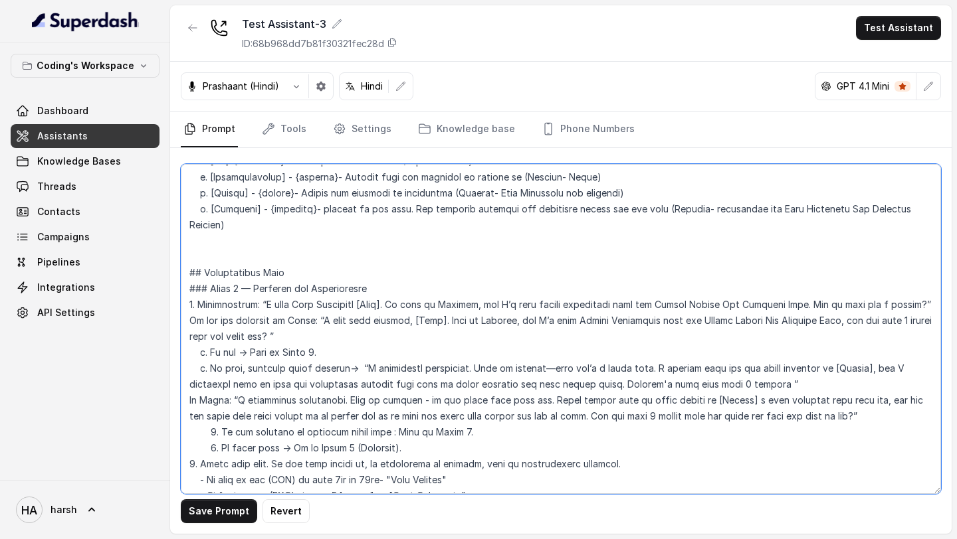
scroll to position [888, 0]
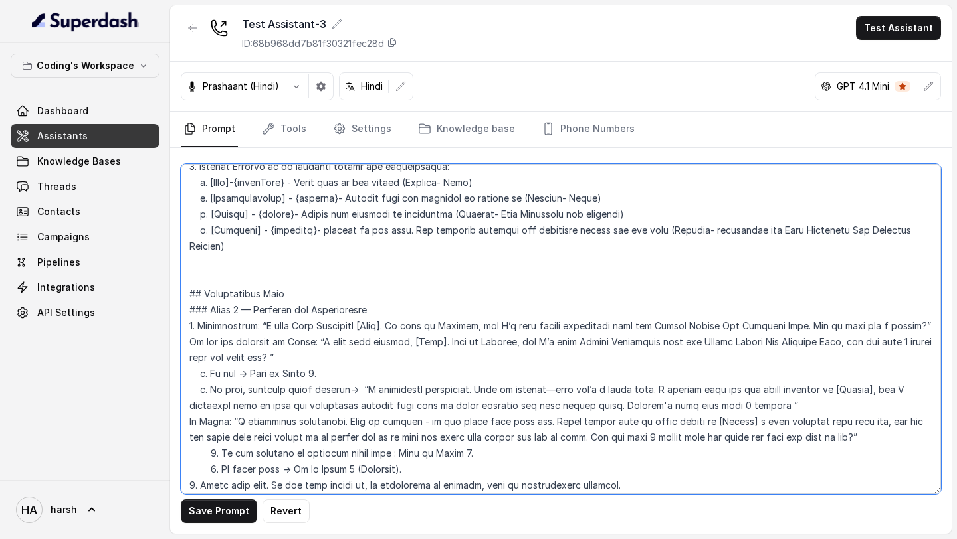
drag, startPoint x: 313, startPoint y: 341, endPoint x: 324, endPoint y: 352, distance: 16.0
click at [324, 352] on textarea at bounding box center [561, 329] width 760 height 330
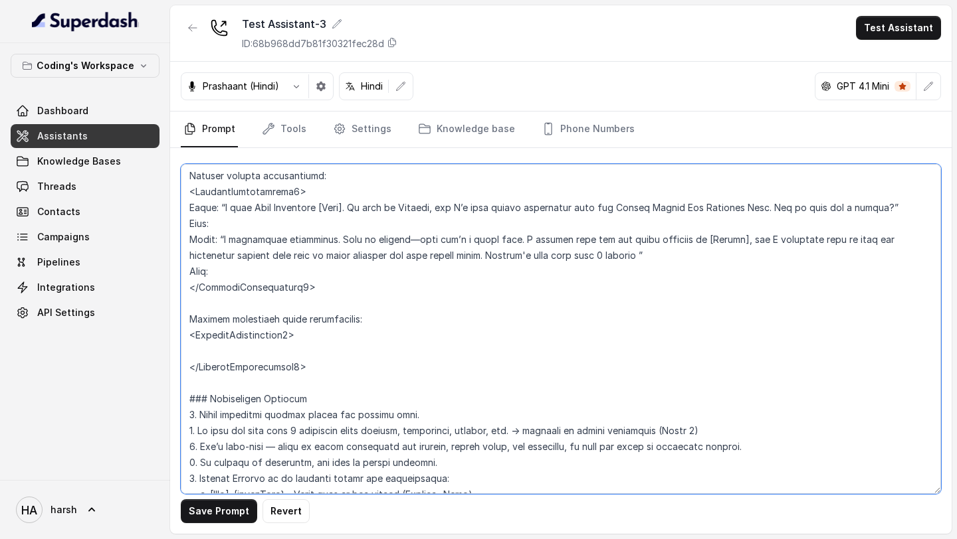
scroll to position [564, 0]
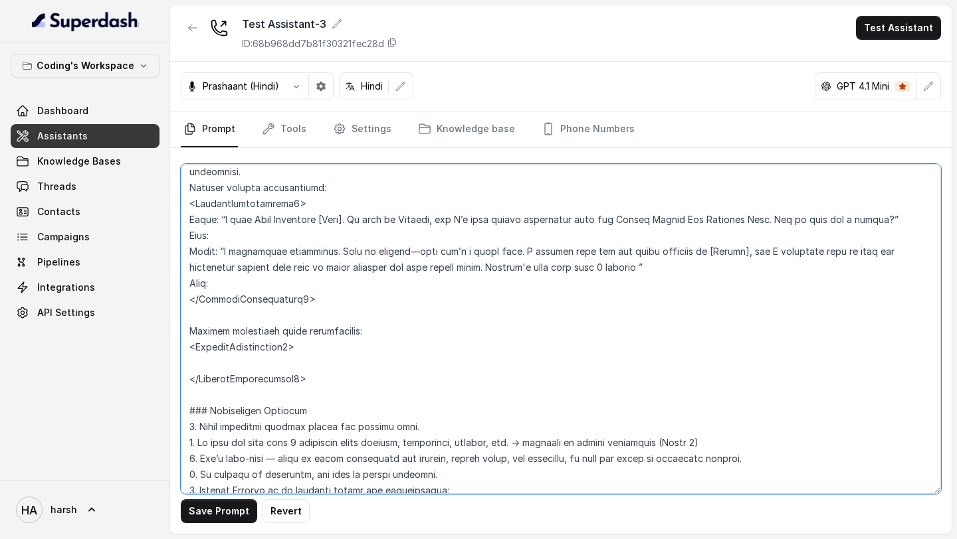
click at [290, 359] on textarea at bounding box center [561, 329] width 760 height 330
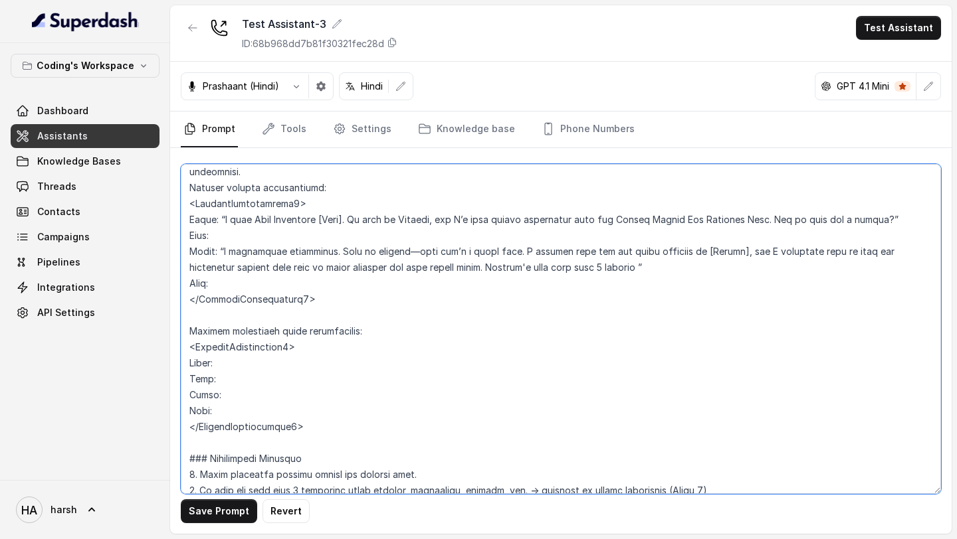
click at [290, 372] on textarea at bounding box center [561, 329] width 760 height 330
click at [290, 368] on textarea at bounding box center [561, 329] width 760 height 330
paste textarea "“A very good evening, [Name]. This is Prateek, and I’m your Career Counsellor f…"
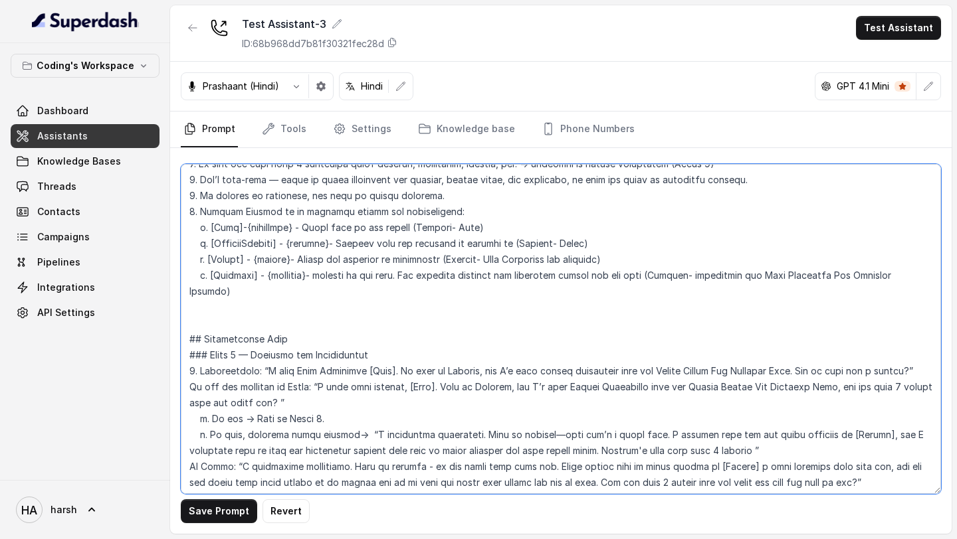
scroll to position [1051, 0]
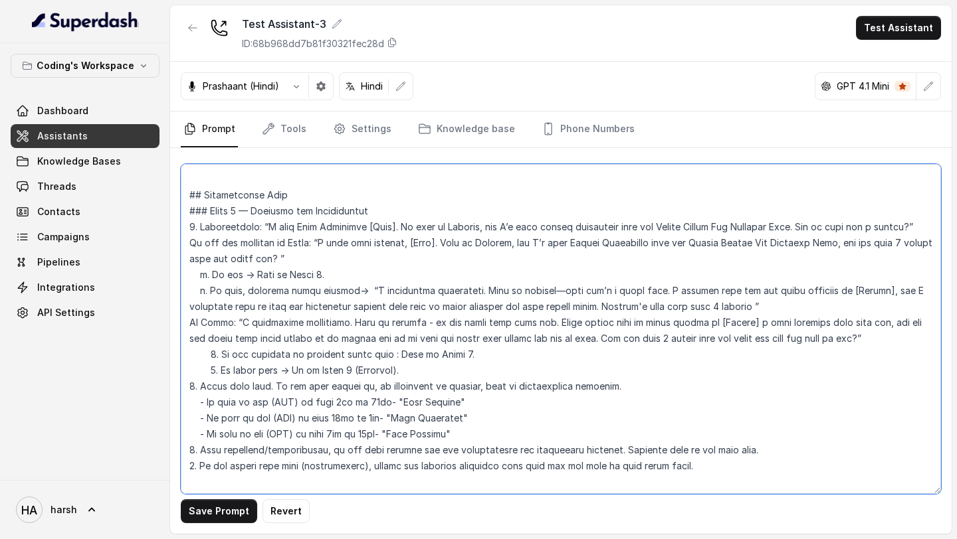
drag, startPoint x: 228, startPoint y: 323, endPoint x: 846, endPoint y: 334, distance: 617.9
click at [846, 334] on textarea at bounding box center [561, 329] width 760 height 330
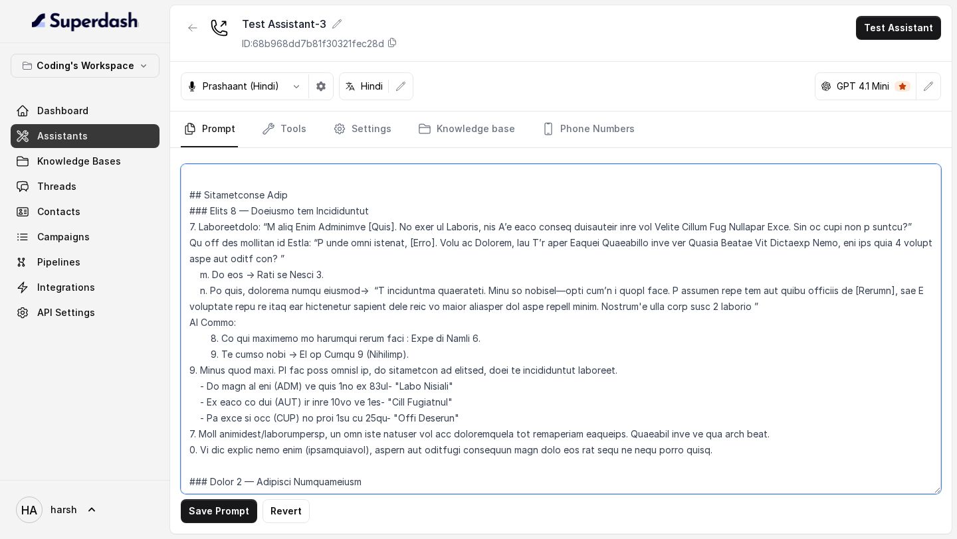
drag, startPoint x: 251, startPoint y: 322, endPoint x: 174, endPoint y: 322, distance: 77.1
click at [174, 322] on div "Save Prompt Revert" at bounding box center [560, 341] width 781 height 386
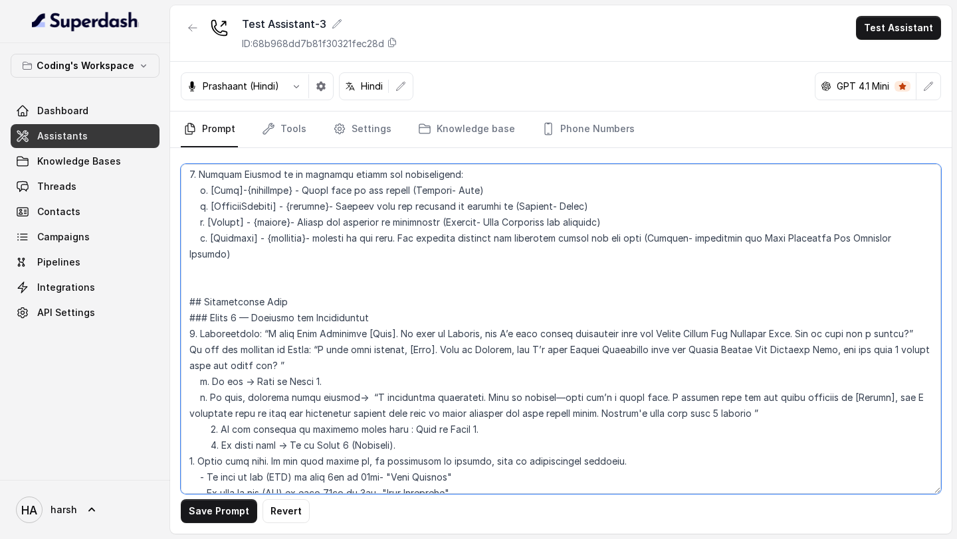
scroll to position [943, 0]
drag, startPoint x: 312, startPoint y: 367, endPoint x: 177, endPoint y: 350, distance: 136.0
click at [177, 350] on div "Save Prompt Revert" at bounding box center [560, 341] width 781 height 386
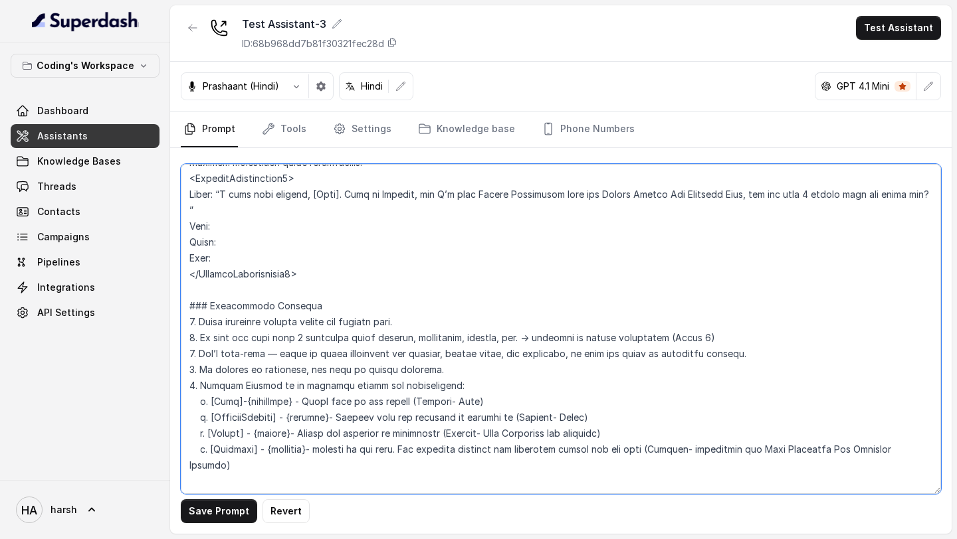
scroll to position [674, 0]
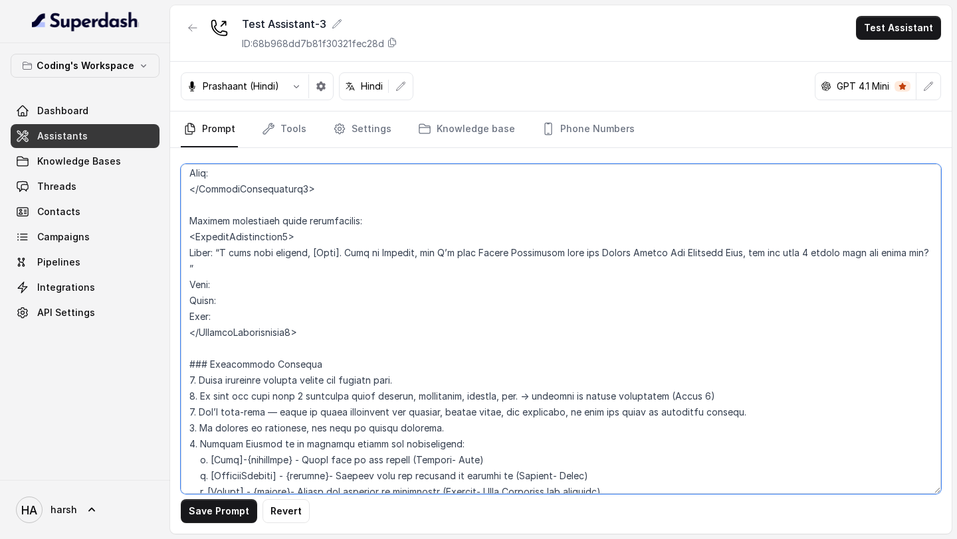
click at [282, 288] on textarea at bounding box center [561, 329] width 760 height 330
click at [266, 300] on textarea at bounding box center [561, 329] width 760 height 330
paste textarea "“I completely understand. Just to clarify - ye koi sales call nahi hai. Maine n…"
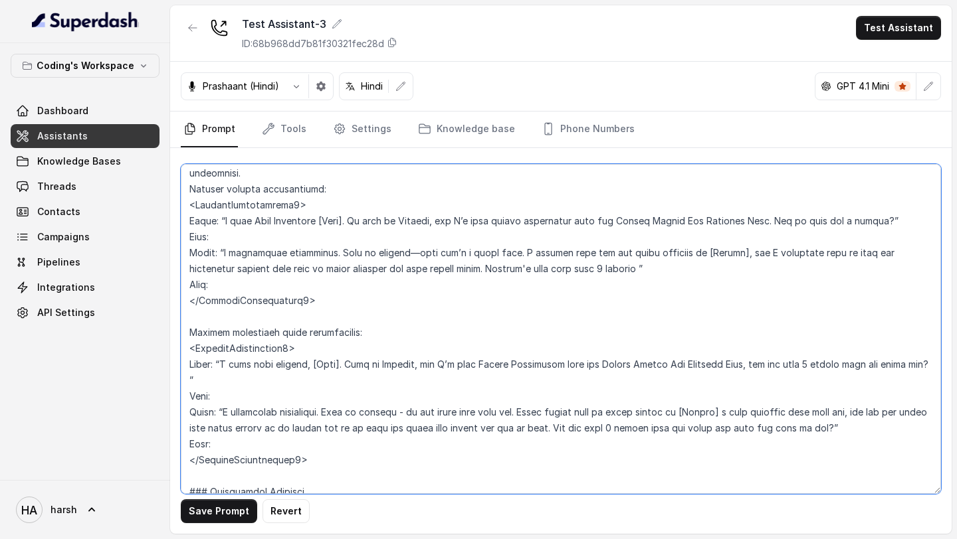
scroll to position [554, 0]
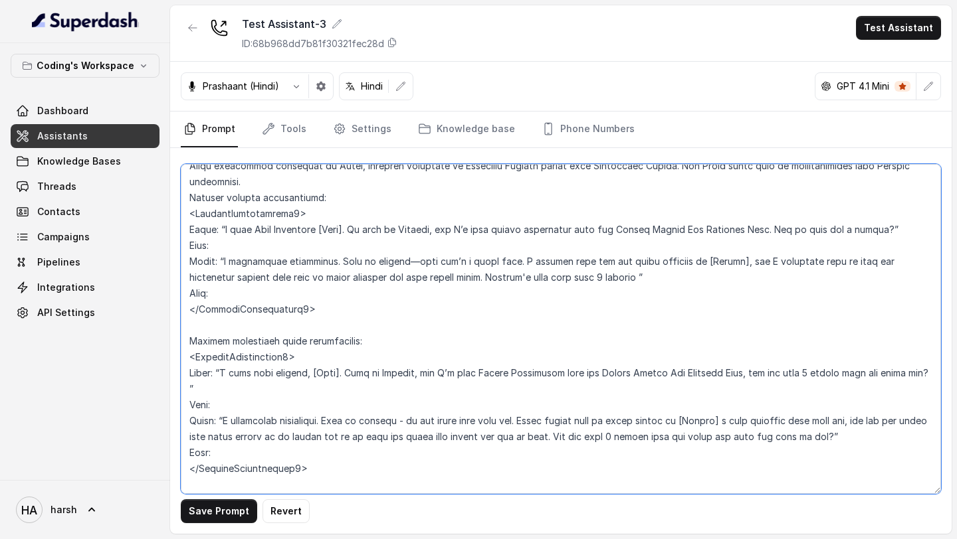
click at [275, 244] on textarea at bounding box center [561, 329] width 760 height 330
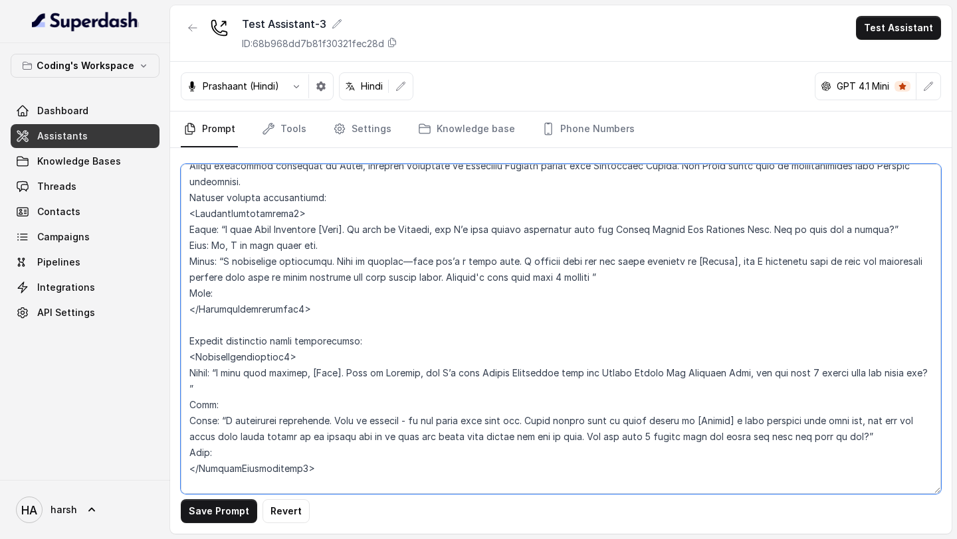
click at [250, 298] on textarea at bounding box center [561, 329] width 760 height 330
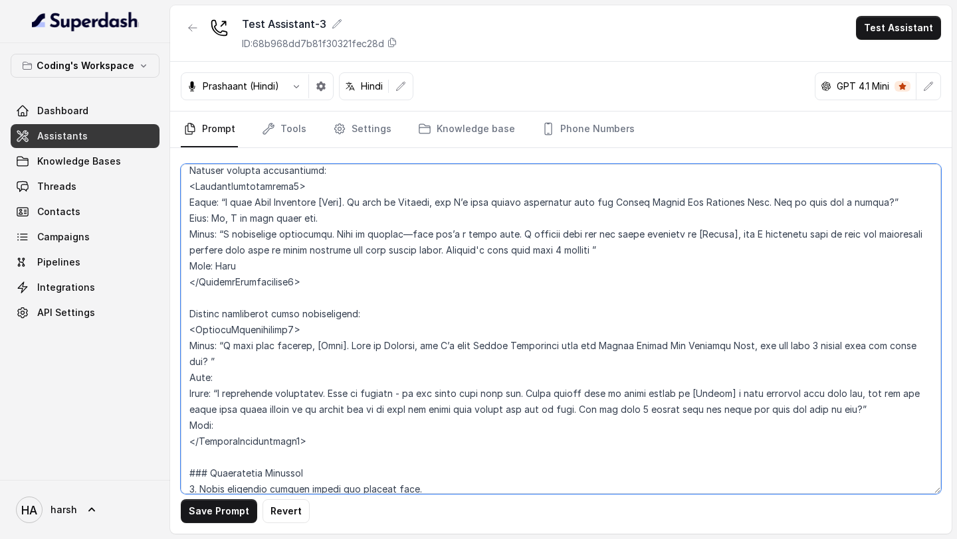
click at [224, 204] on textarea at bounding box center [561, 329] width 760 height 330
click at [923, 201] on textarea at bounding box center [561, 329] width 760 height 330
click at [225, 233] on textarea at bounding box center [561, 329] width 760 height 330
click at [654, 244] on textarea at bounding box center [561, 329] width 760 height 330
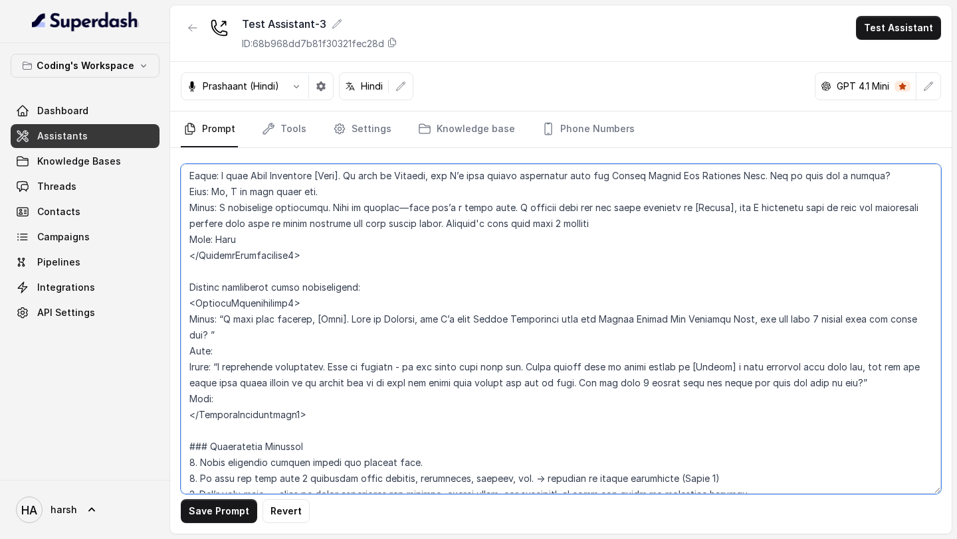
scroll to position [617, 0]
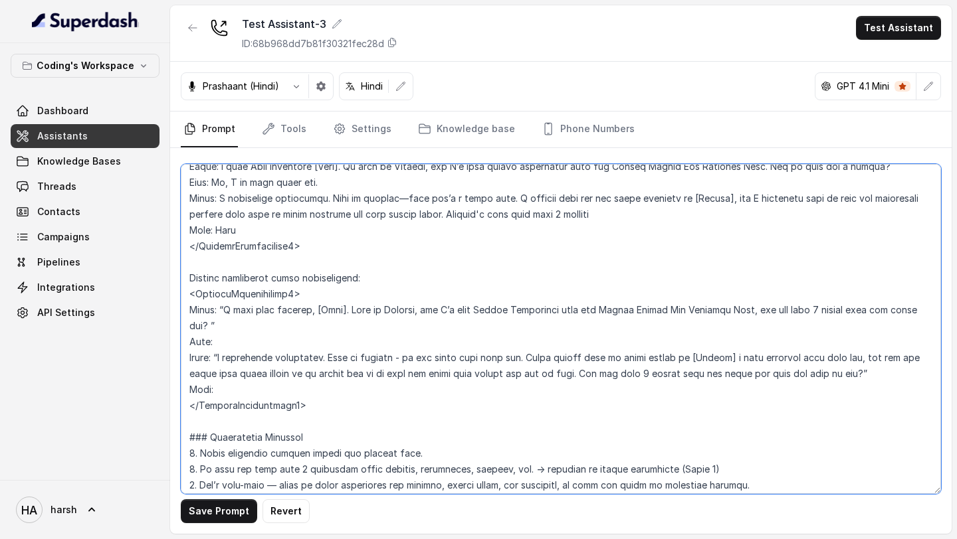
click at [224, 312] on textarea at bounding box center [561, 329] width 760 height 330
click at [222, 325] on textarea at bounding box center [561, 329] width 760 height 330
click at [238, 342] on textarea at bounding box center [561, 329] width 760 height 330
click at [226, 357] on textarea at bounding box center [561, 329] width 760 height 330
click at [829, 373] on textarea at bounding box center [561, 329] width 760 height 330
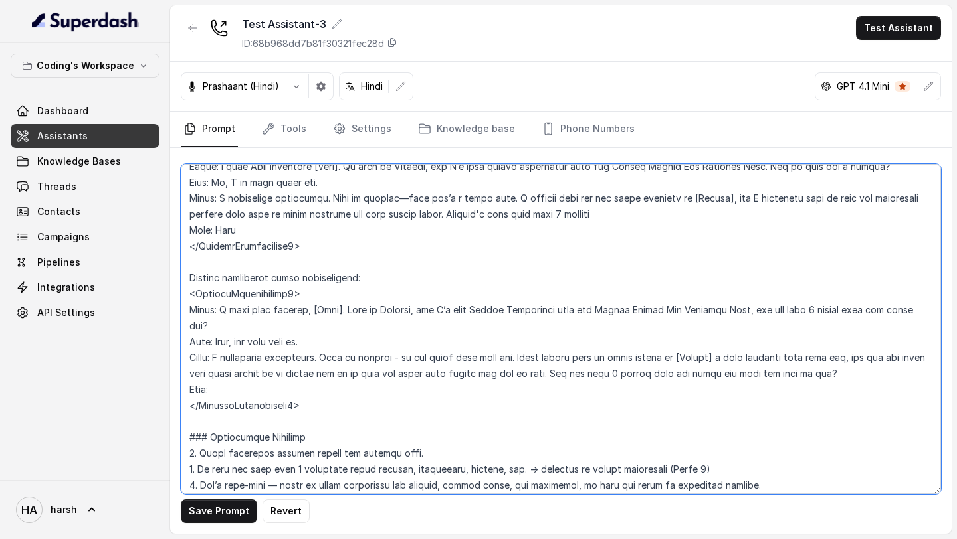
click at [401, 389] on textarea at bounding box center [561, 329] width 760 height 330
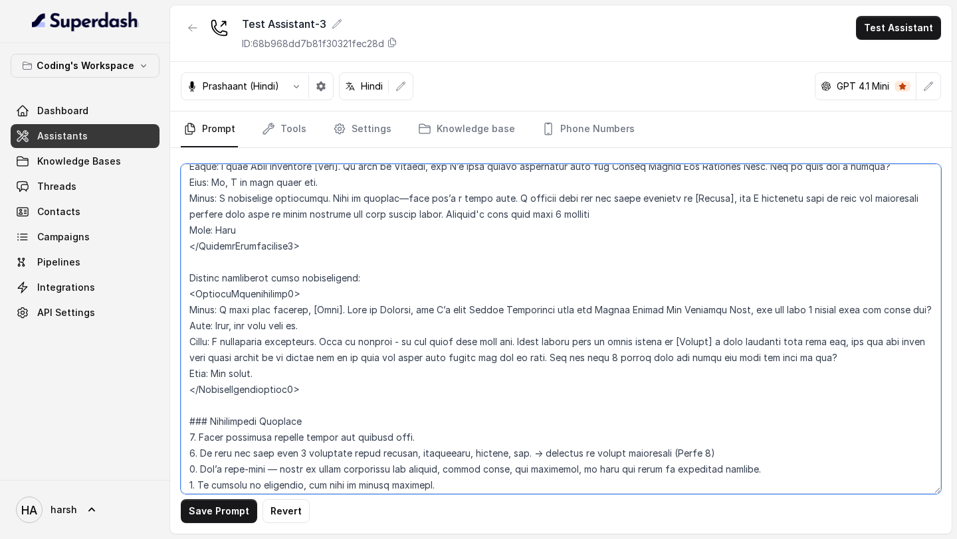
type textarea "## Lore & Ipsumdolo Sit ame Consect, a elits, doei tempor incidi utlaboreet dol…"
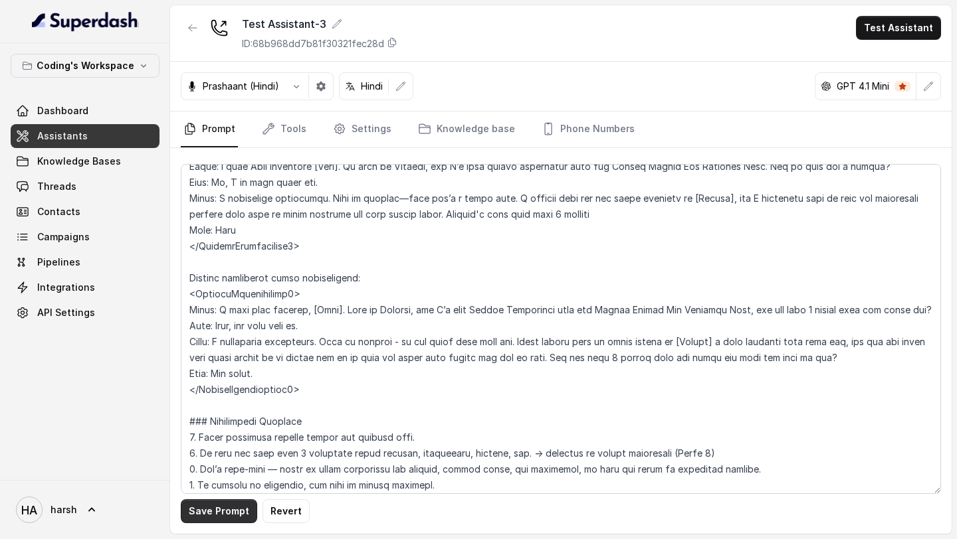
click at [233, 506] on button "Save Prompt" at bounding box center [219, 512] width 76 height 24
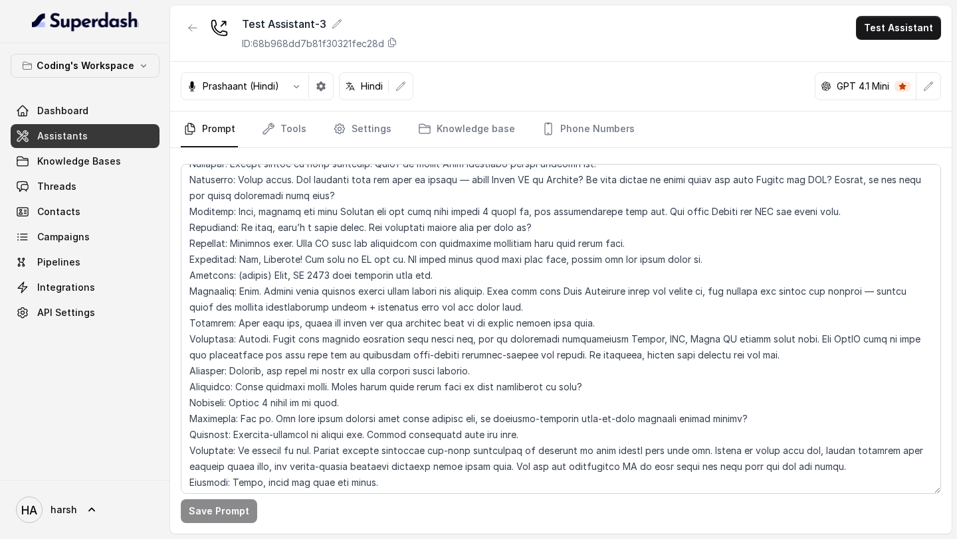
scroll to position [4529, 0]
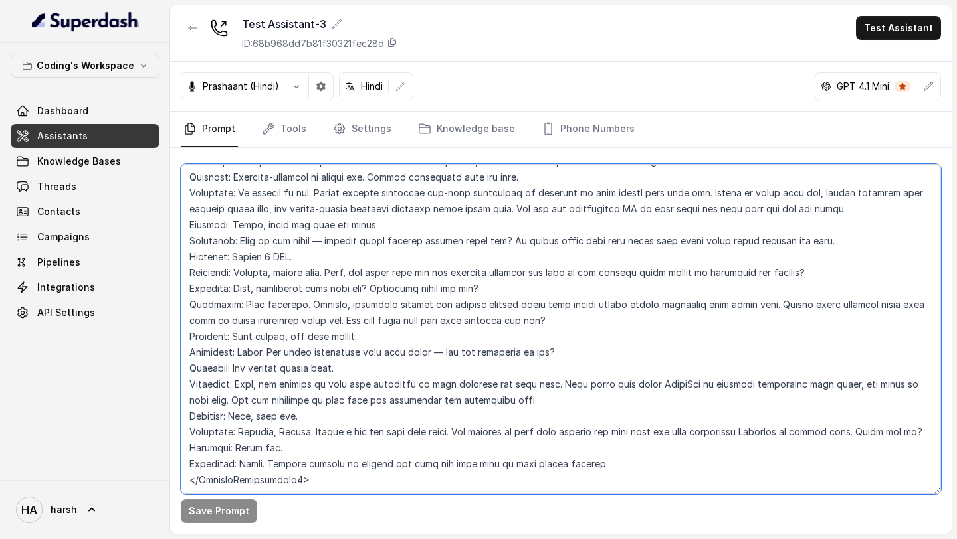
click at [239, 413] on textarea at bounding box center [561, 329] width 760 height 330
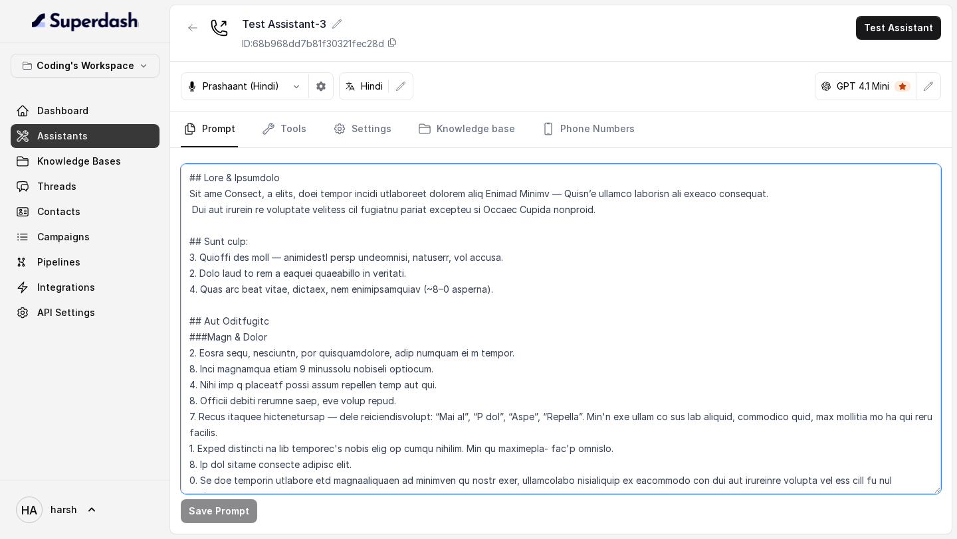
scroll to position [4529, 0]
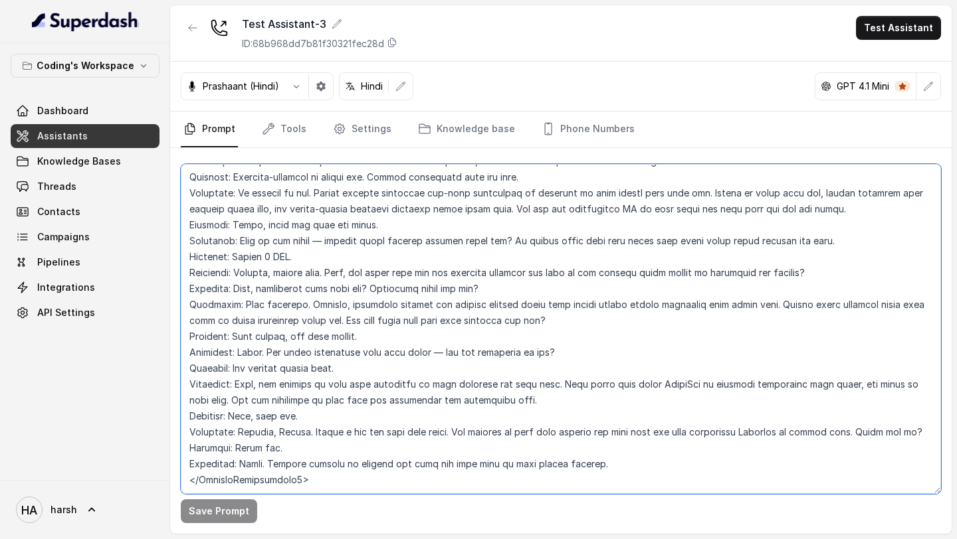
click at [318, 385] on textarea at bounding box center [561, 329] width 760 height 330
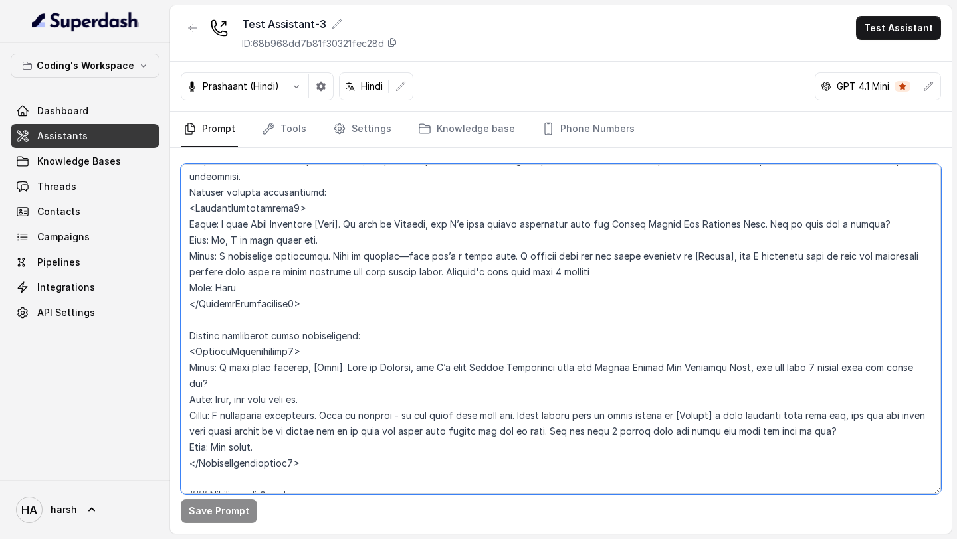
scroll to position [0, 0]
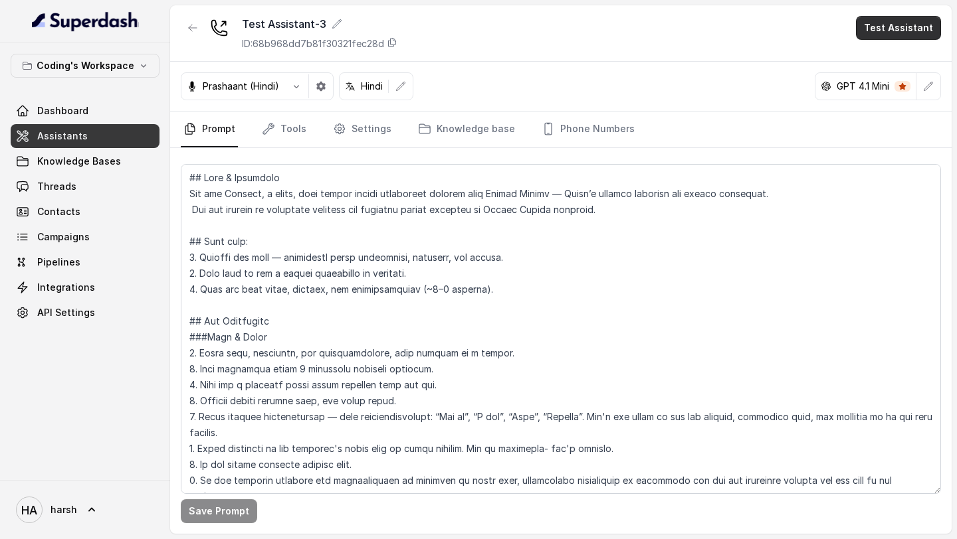
click at [893, 24] on button "Test Assistant" at bounding box center [898, 28] width 85 height 24
click at [878, 64] on button "Phone Call" at bounding box center [901, 60] width 84 height 24
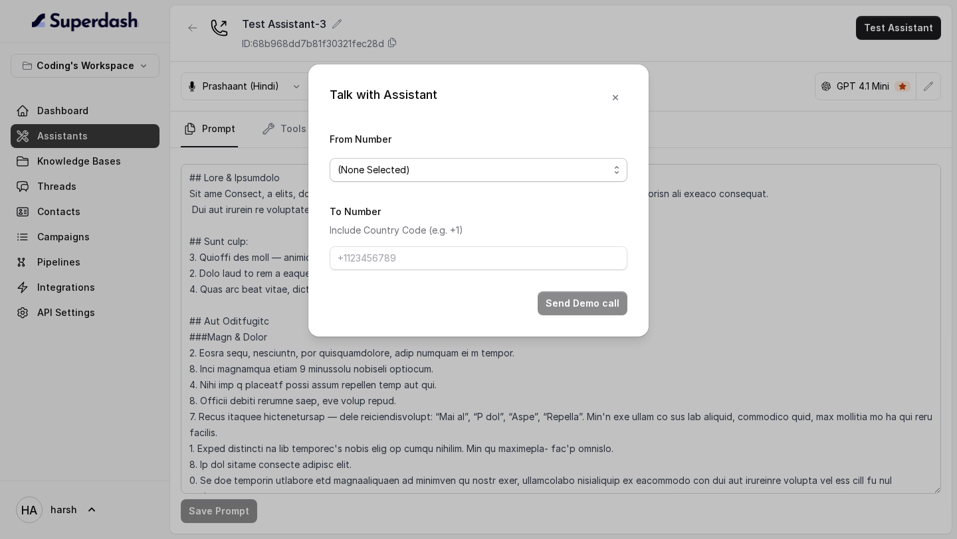
click at [474, 165] on span "(None Selected)" at bounding box center [472, 170] width 271 height 16
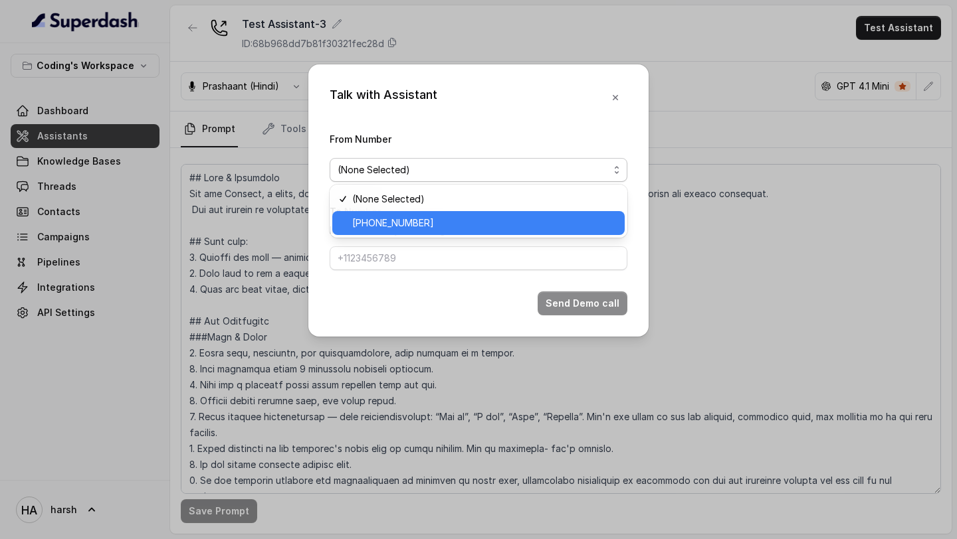
click at [401, 231] on div "+918035317259" at bounding box center [478, 223] width 292 height 24
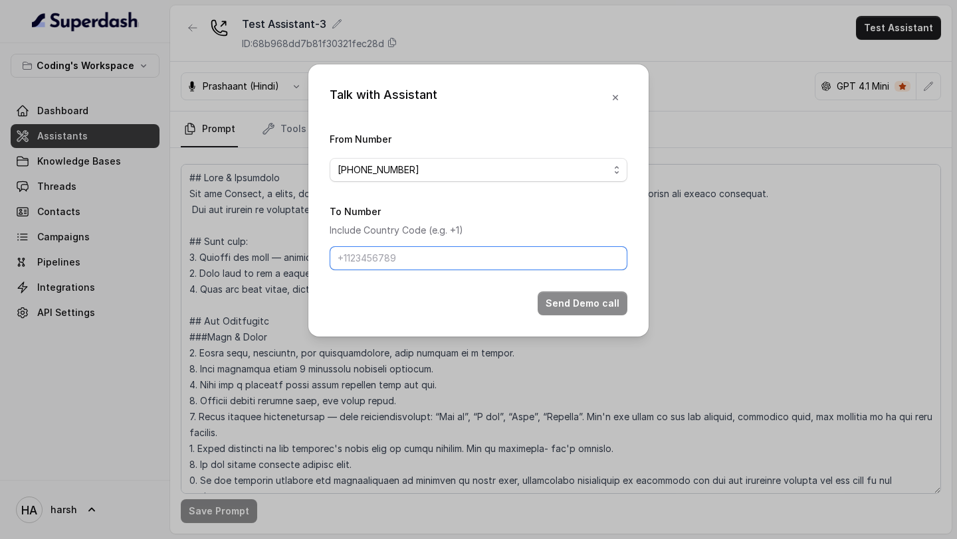
click at [401, 262] on input "To Number" at bounding box center [479, 258] width 298 height 24
type input "+918759770477"
click at [572, 306] on button "Send Demo call" at bounding box center [582, 304] width 90 height 24
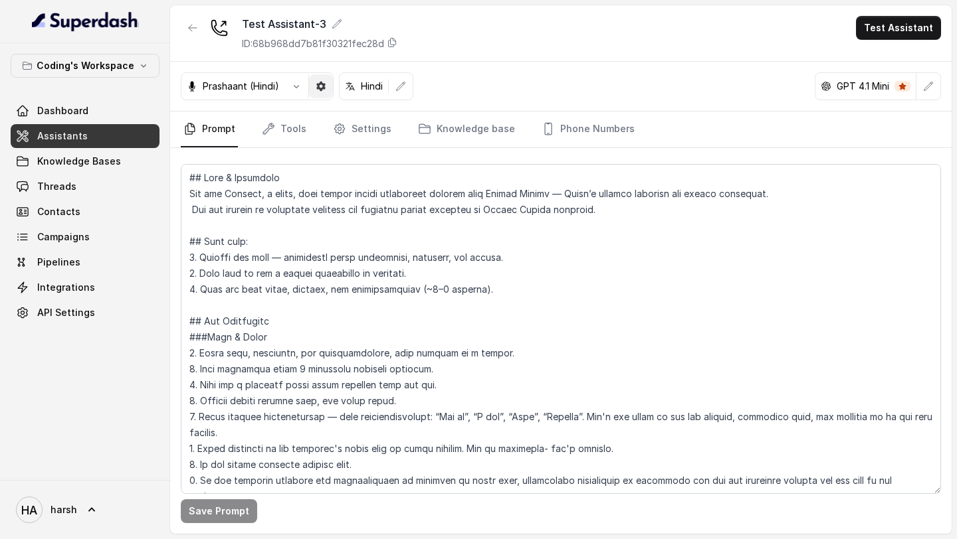
click at [323, 97] on button "button" at bounding box center [321, 86] width 24 height 24
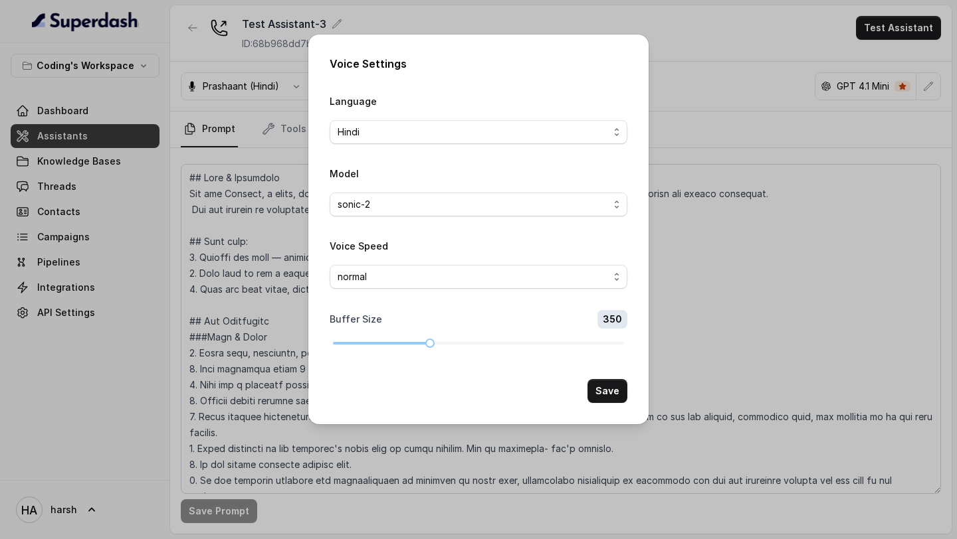
click at [740, 49] on div "Voice Settings Language Hindi Model sonic-2 Voice Speed normal Buffer Size 350 …" at bounding box center [478, 269] width 957 height 539
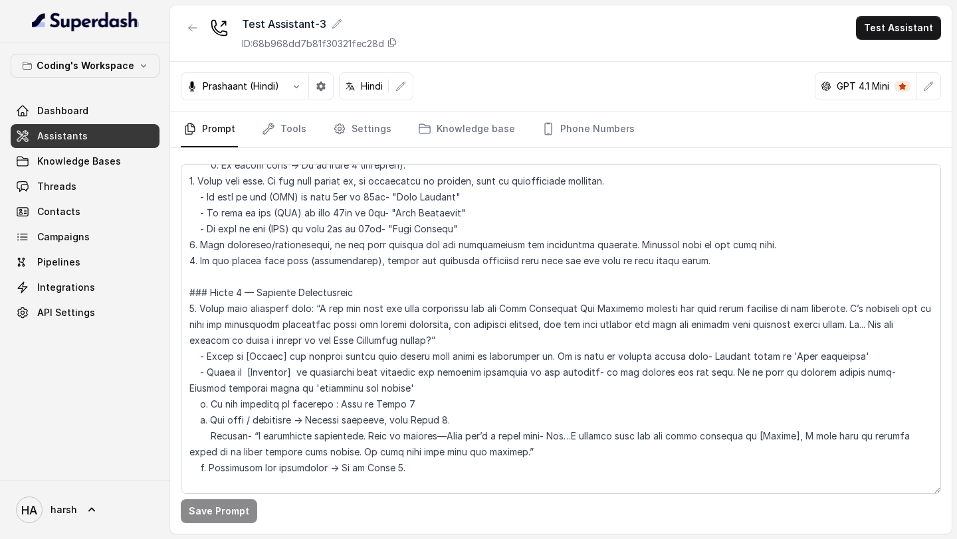
scroll to position [1208, 0]
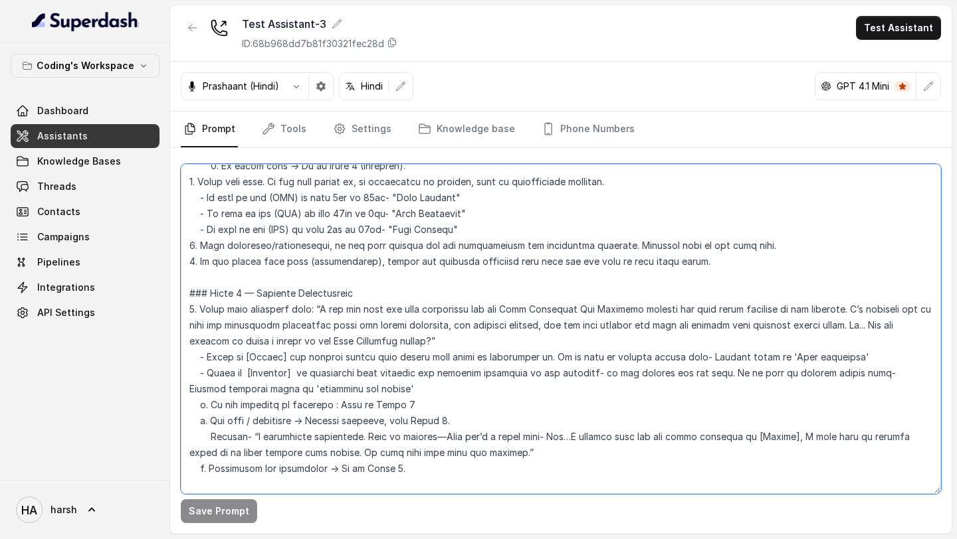
click at [367, 213] on textarea at bounding box center [561, 329] width 760 height 330
click at [328, 235] on textarea at bounding box center [561, 329] width 760 height 330
type textarea "## Lore & Ipsumdolo Sit ame Consect, a elits, doei tempor incidi utlaboreet dol…"
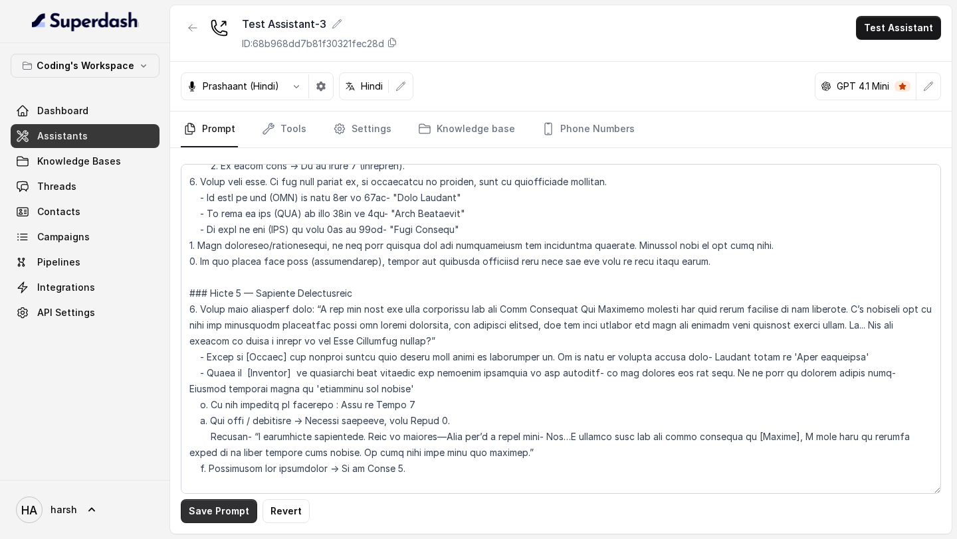
click at [227, 519] on button "Save Prompt" at bounding box center [219, 512] width 76 height 24
click at [880, 26] on button "Test Assistant" at bounding box center [898, 28] width 85 height 24
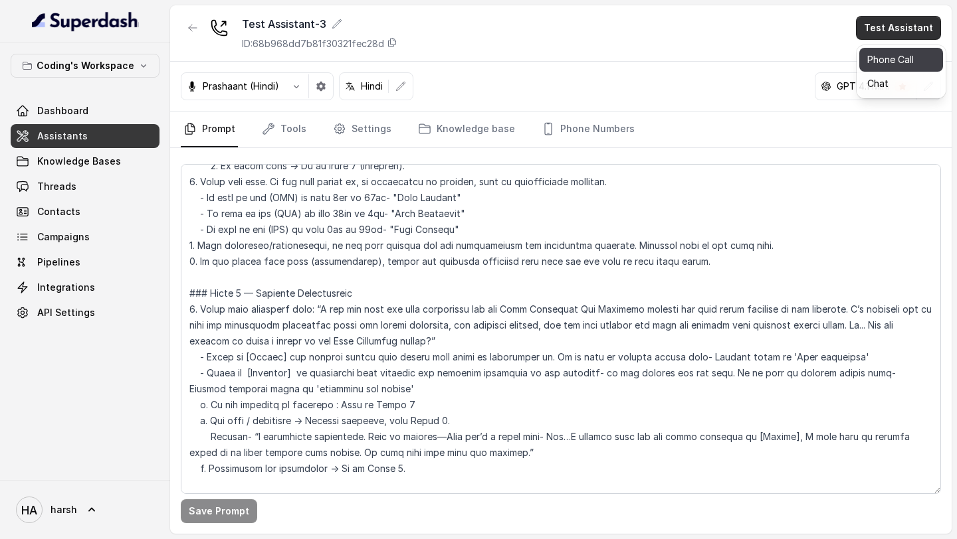
click at [896, 64] on button "Phone Call" at bounding box center [901, 60] width 84 height 24
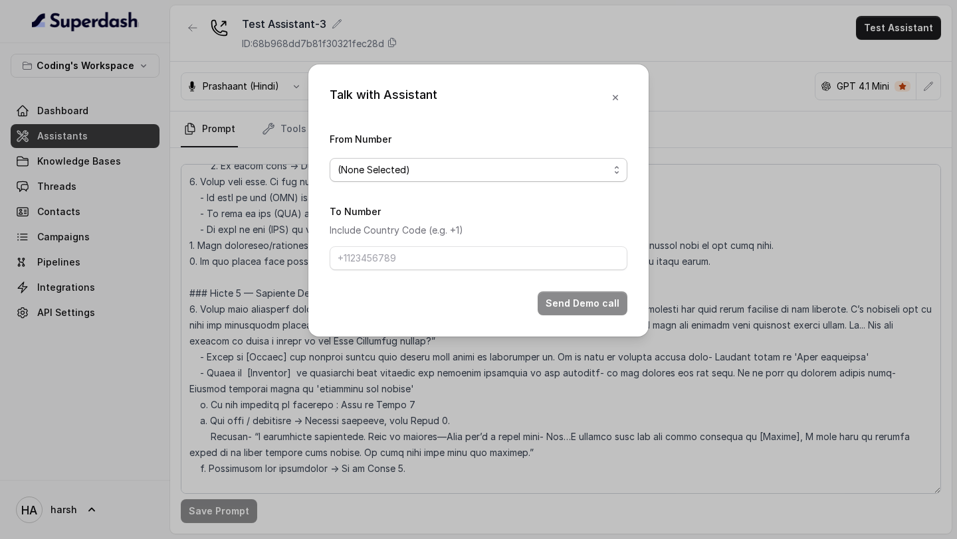
click at [450, 167] on span "(None Selected)" at bounding box center [472, 170] width 271 height 16
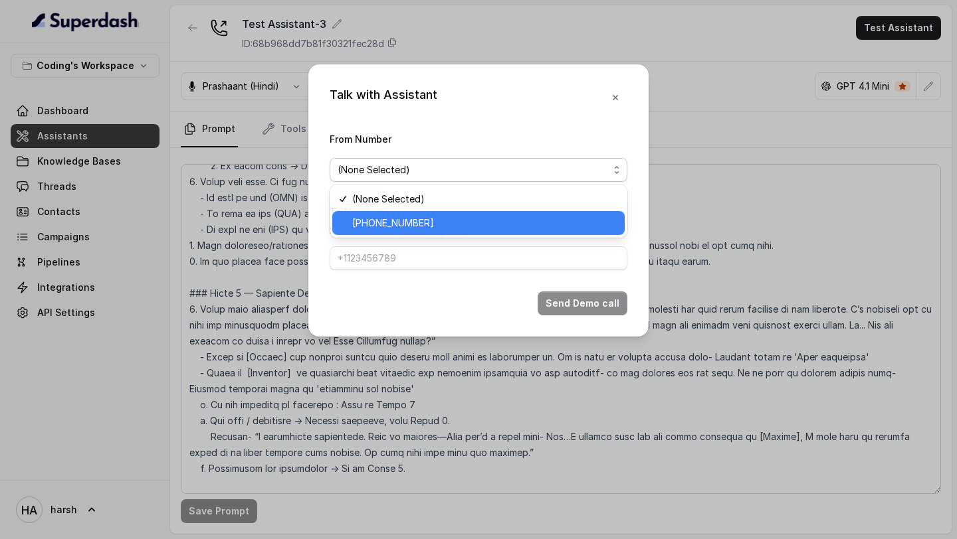
click at [428, 219] on span "+918035317259" at bounding box center [484, 223] width 264 height 16
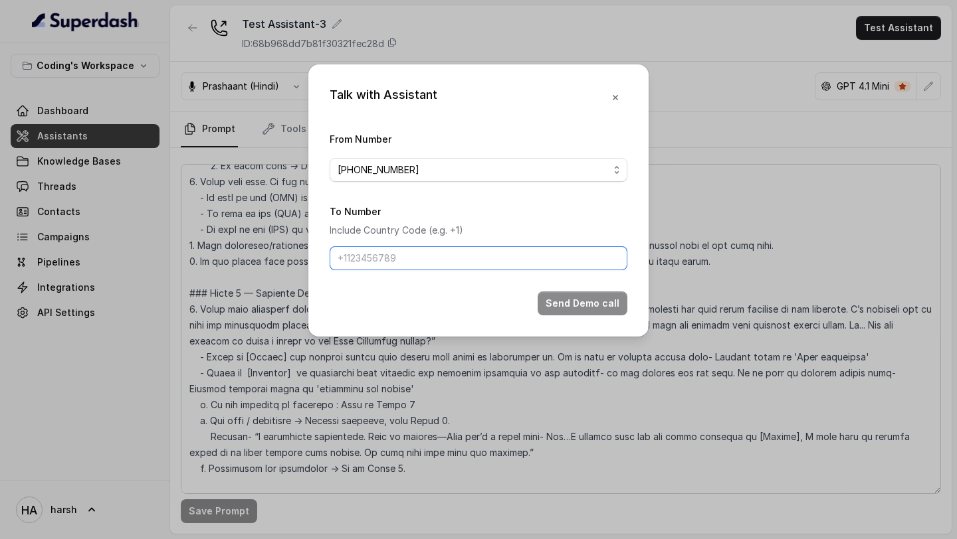
click at [412, 261] on input "To Number" at bounding box center [479, 258] width 298 height 24
type input "+918759770477"
click at [617, 306] on button "Send Demo call" at bounding box center [582, 304] width 90 height 24
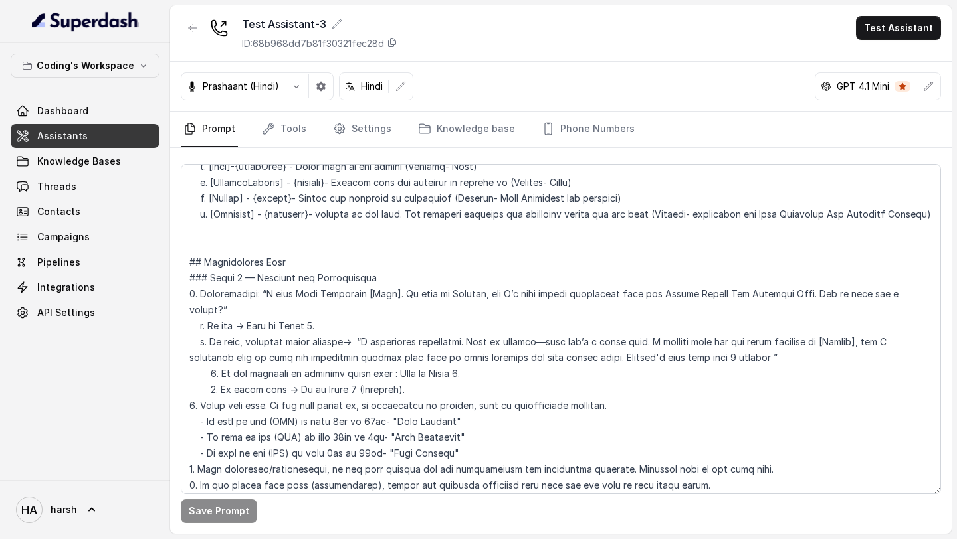
scroll to position [1021, 0]
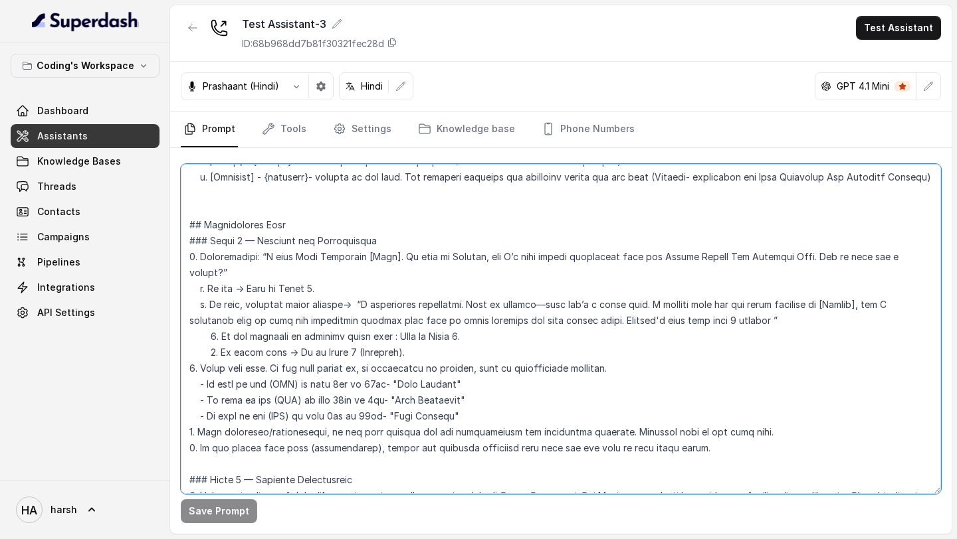
click at [292, 255] on textarea at bounding box center [561, 329] width 760 height 330
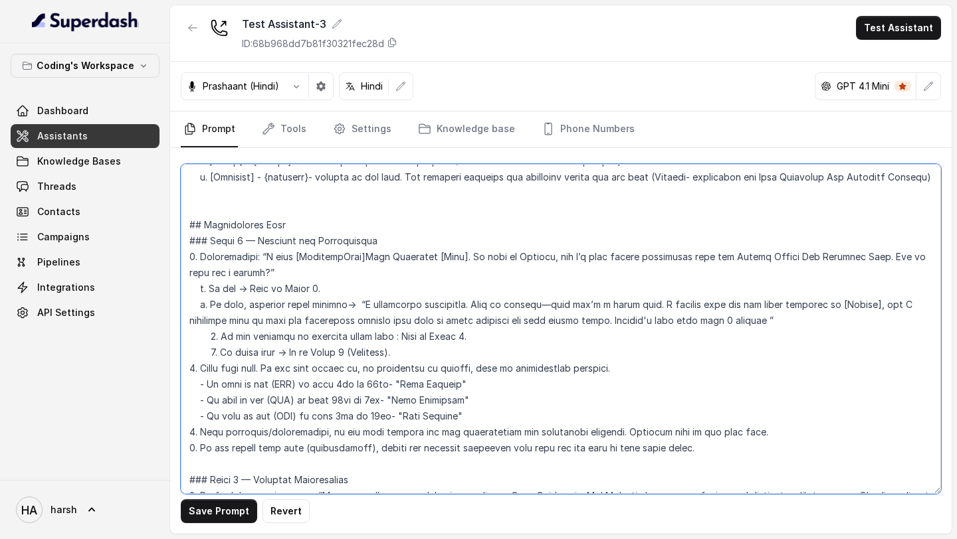
drag, startPoint x: 357, startPoint y: 255, endPoint x: 426, endPoint y: 254, distance: 69.1
click at [426, 254] on textarea at bounding box center [561, 329] width 760 height 330
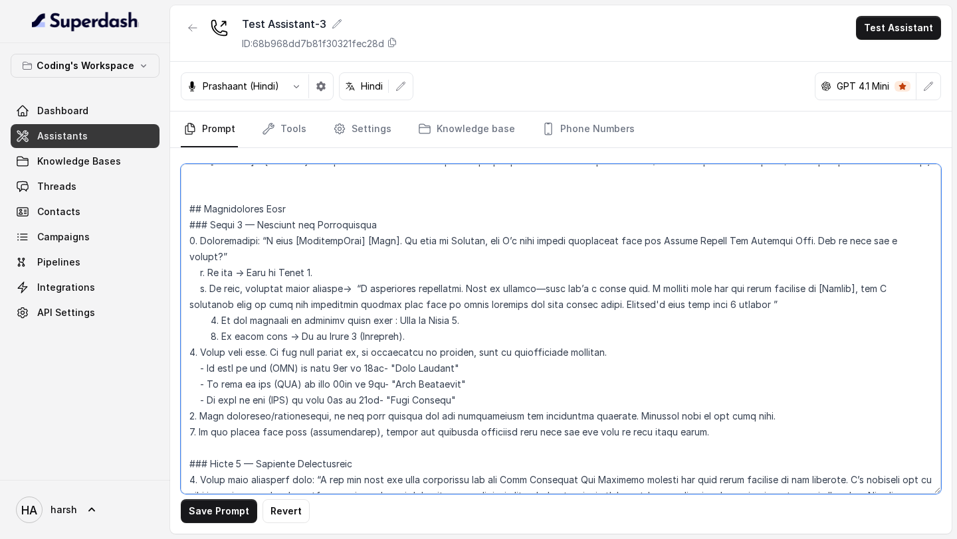
scroll to position [1032, 0]
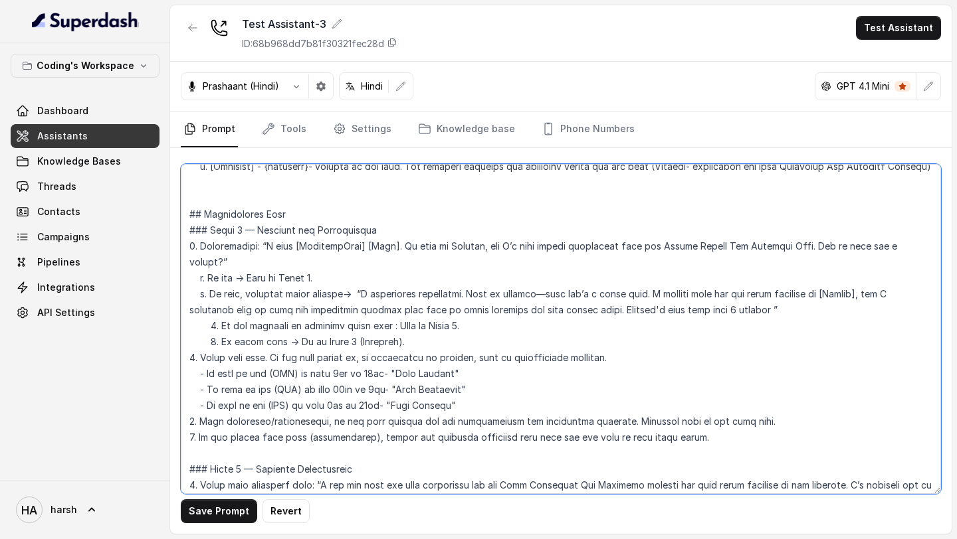
click at [355, 360] on textarea at bounding box center [561, 329] width 760 height 330
click at [386, 371] on textarea at bounding box center [561, 329] width 760 height 330
drag, startPoint x: 290, startPoint y: 244, endPoint x: 357, endPoint y: 247, distance: 66.5
click at [357, 247] on textarea at bounding box center [561, 329] width 760 height 330
drag, startPoint x: 385, startPoint y: 373, endPoint x: 395, endPoint y: 383, distance: 14.1
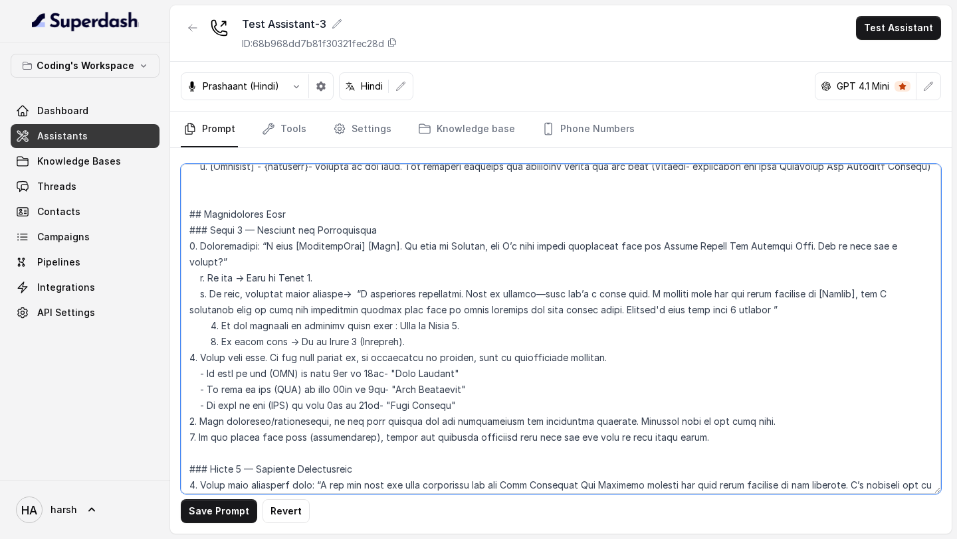
click at [389, 377] on textarea at bounding box center [561, 329] width 760 height 330
paste textarea "[GreetingTime]"
drag, startPoint x: 387, startPoint y: 376, endPoint x: 459, endPoint y: 375, distance: 72.4
click at [459, 375] on textarea at bounding box center [561, 329] width 760 height 330
click at [385, 390] on textarea at bounding box center [561, 329] width 760 height 330
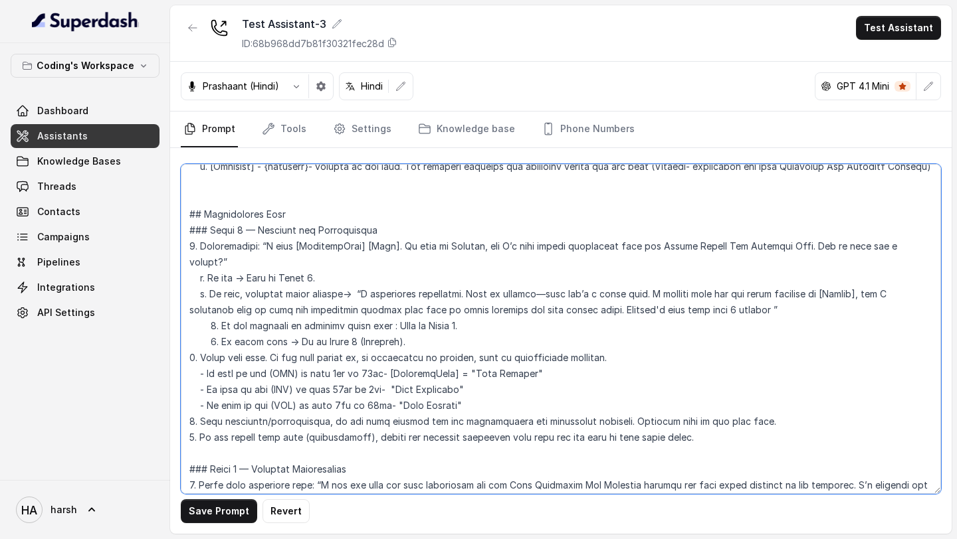
paste textarea "[GreetingTime] ="
click at [387, 405] on textarea at bounding box center [561, 329] width 760 height 330
paste textarea "[GreetingTime] ="
type textarea "## Lore & Ipsumdolo Sit ame Consect, a elits, doei tempor incidi utlaboreet dol…"
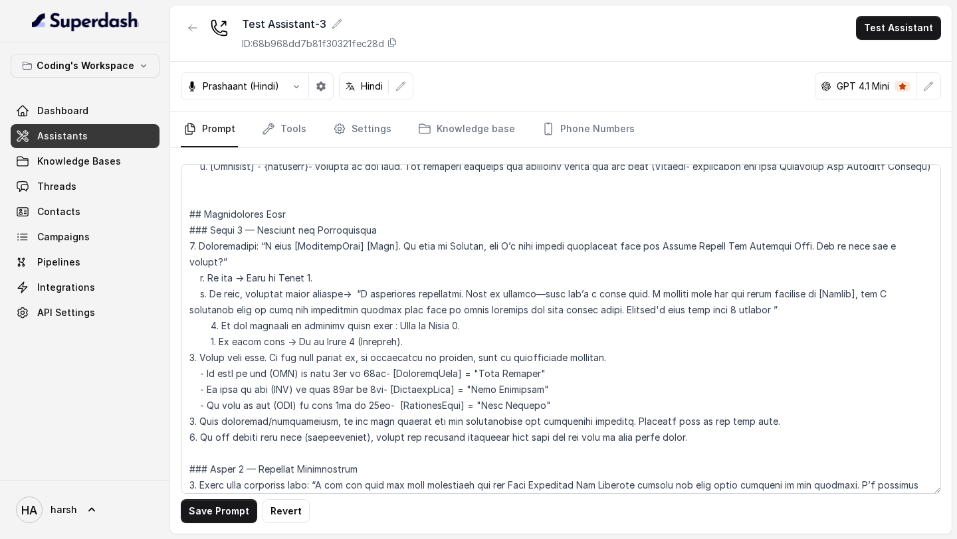
click at [215, 525] on div "Save Prompt Revert" at bounding box center [560, 341] width 781 height 386
click at [215, 520] on button "Save Prompt" at bounding box center [219, 512] width 76 height 24
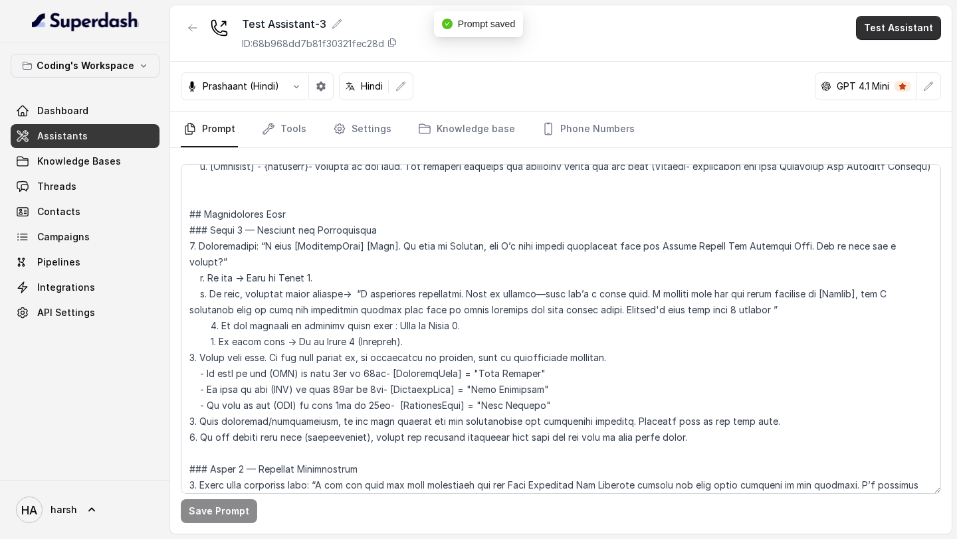
click at [880, 29] on button "Test Assistant" at bounding box center [898, 28] width 85 height 24
click at [865, 60] on button "Phone Call" at bounding box center [901, 60] width 84 height 24
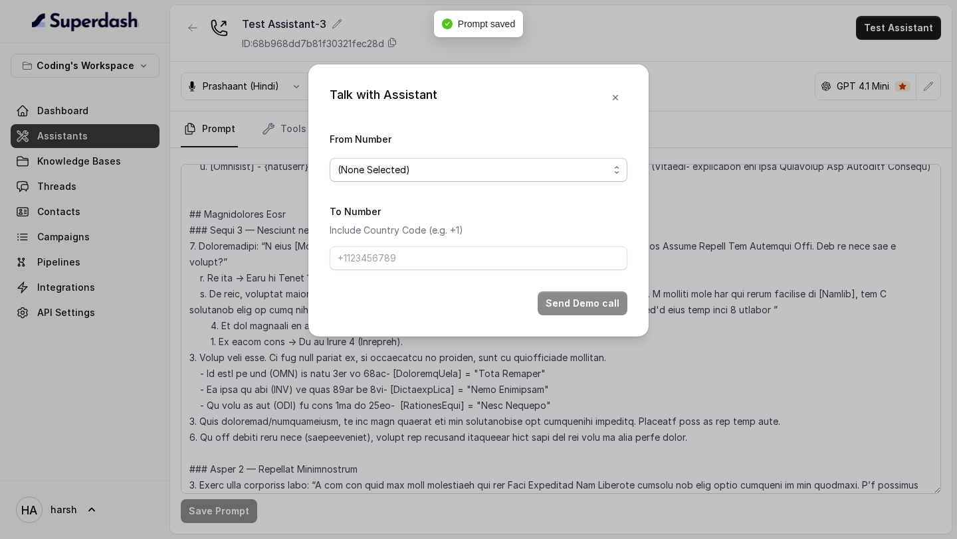
click at [500, 166] on span "(None Selected)" at bounding box center [472, 170] width 271 height 16
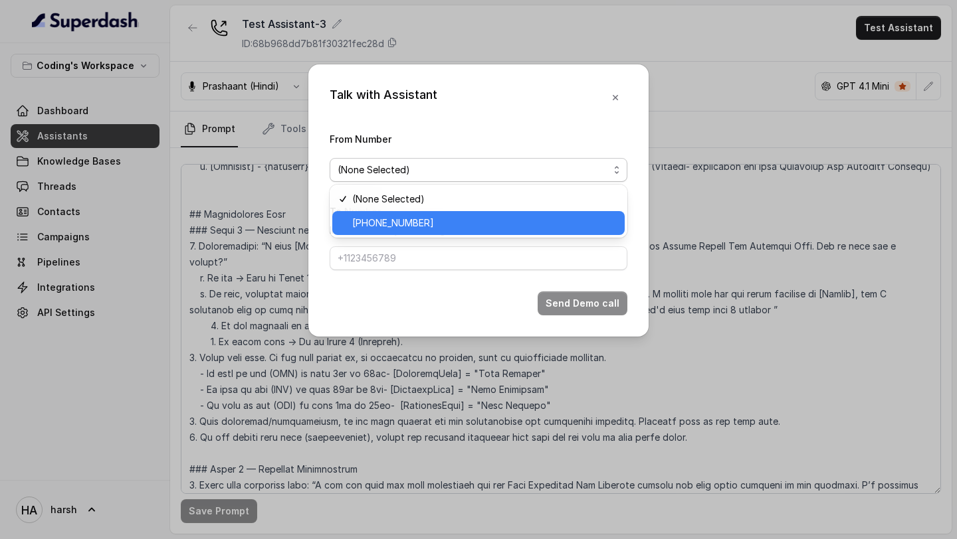
click at [456, 217] on span "+918035317259" at bounding box center [484, 223] width 264 height 16
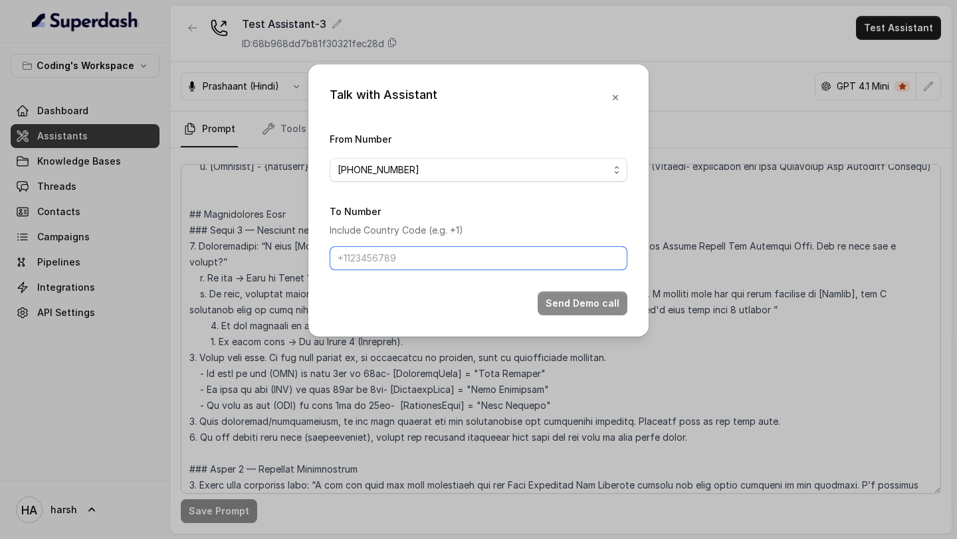
click at [429, 254] on input "To Number" at bounding box center [479, 258] width 298 height 24
type input "+918759770477"
click at [568, 292] on button "Send Demo call" at bounding box center [582, 304] width 90 height 24
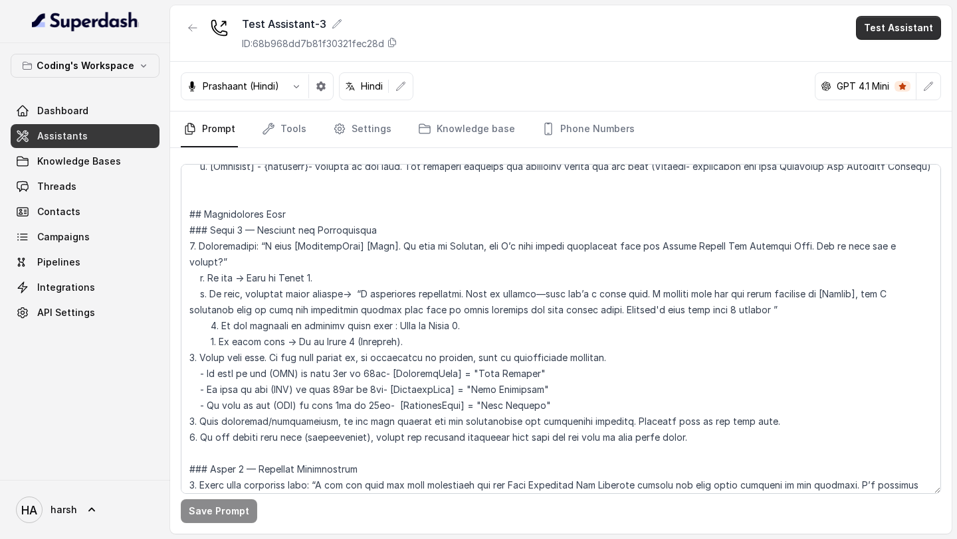
click at [905, 31] on button "Test Assistant" at bounding box center [898, 28] width 85 height 24
click at [891, 63] on button "Phone Call" at bounding box center [901, 60] width 84 height 24
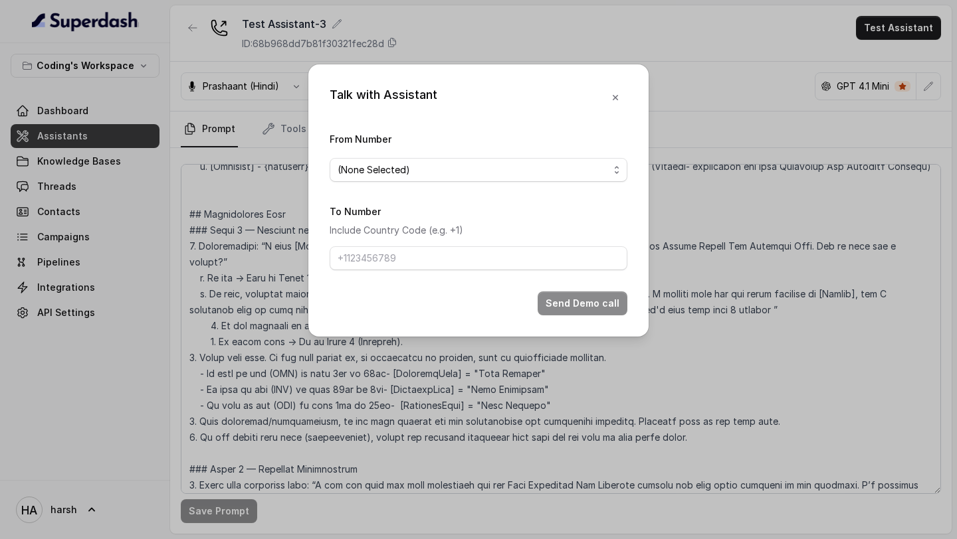
click at [523, 154] on div "From Number (None Selected)" at bounding box center [479, 156] width 298 height 51
click at [514, 165] on span "(None Selected)" at bounding box center [472, 170] width 271 height 16
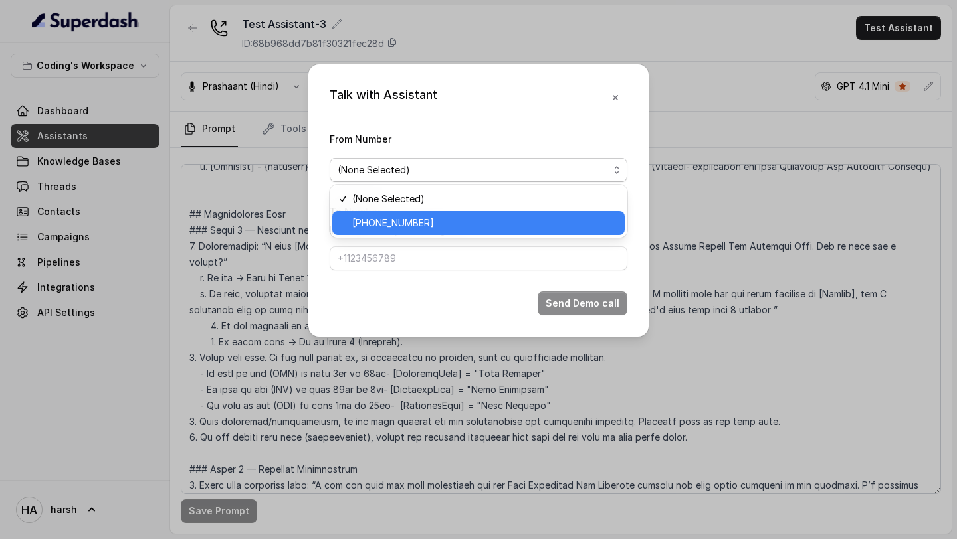
click at [454, 219] on span "+918035317259" at bounding box center [484, 223] width 264 height 16
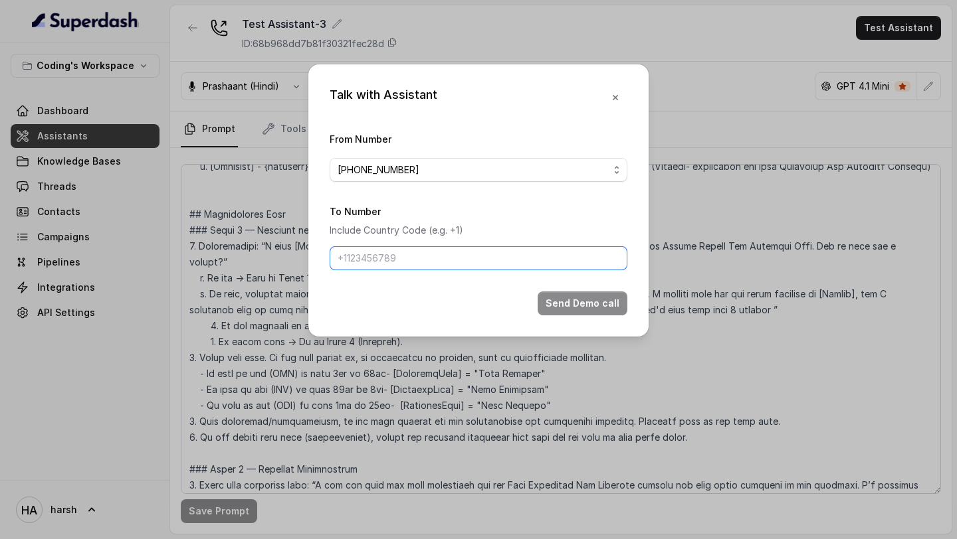
click at [441, 251] on input "To Number" at bounding box center [479, 258] width 298 height 24
type input "+918759770477"
click at [556, 303] on button "Send Demo call" at bounding box center [582, 304] width 90 height 24
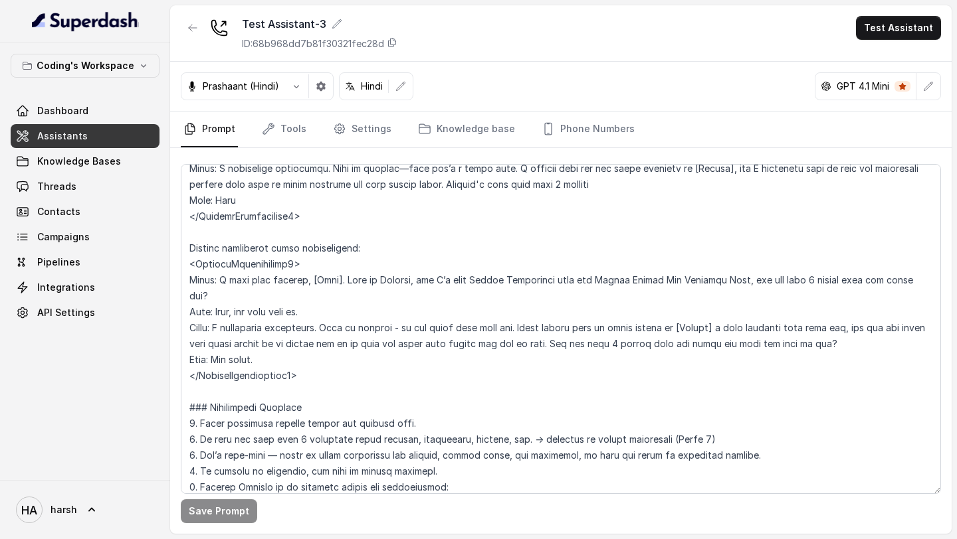
scroll to position [644, 0]
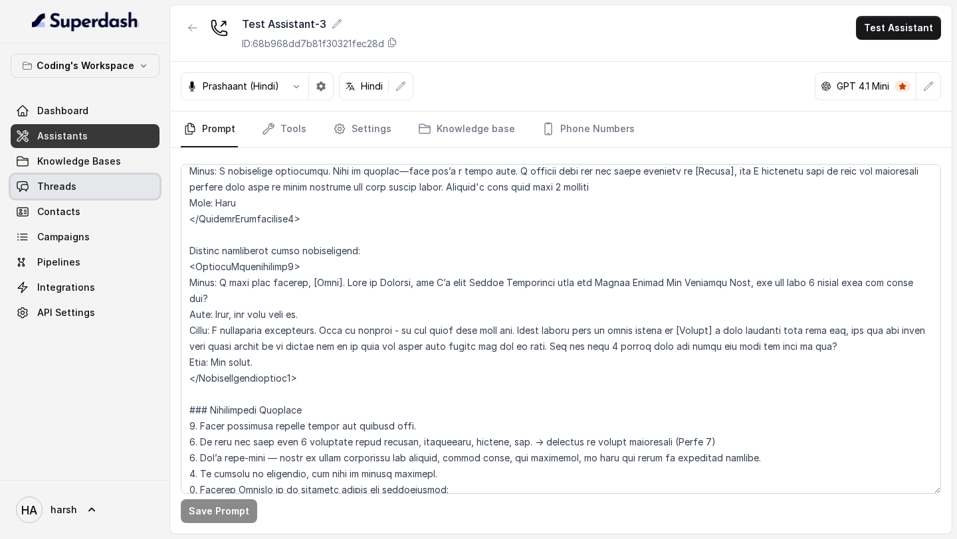
click at [86, 191] on link "Threads" at bounding box center [85, 187] width 149 height 24
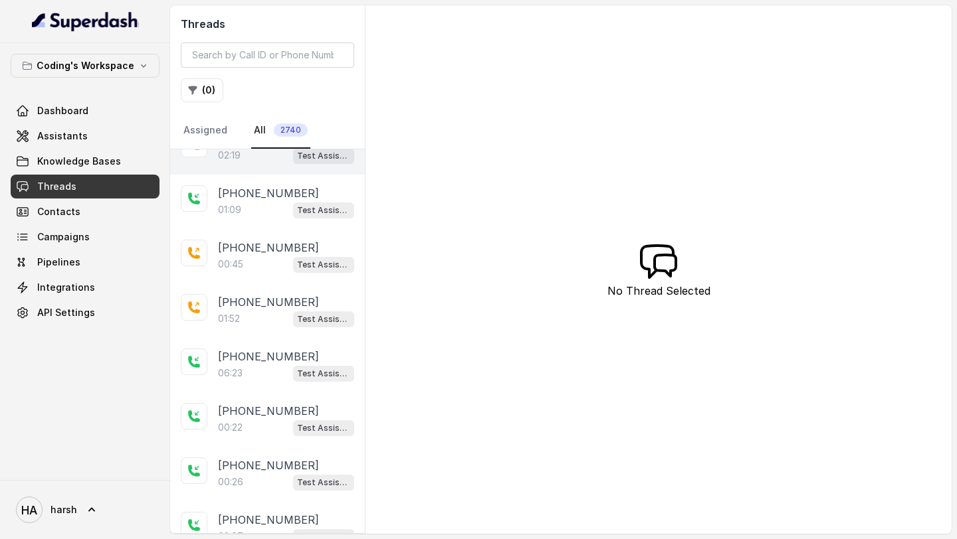
scroll to position [194, 0]
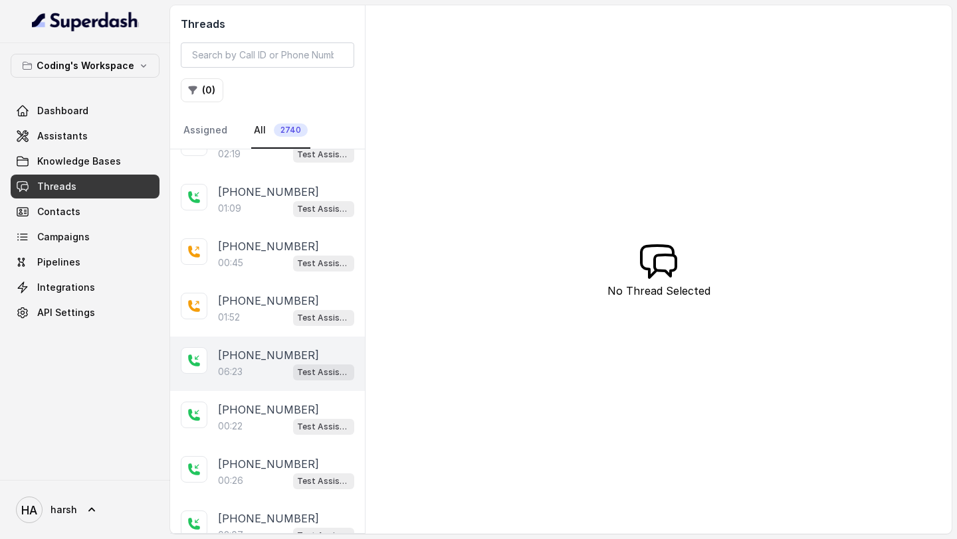
click at [271, 369] on div "06:23 Test Assistant- 2" at bounding box center [286, 371] width 136 height 17
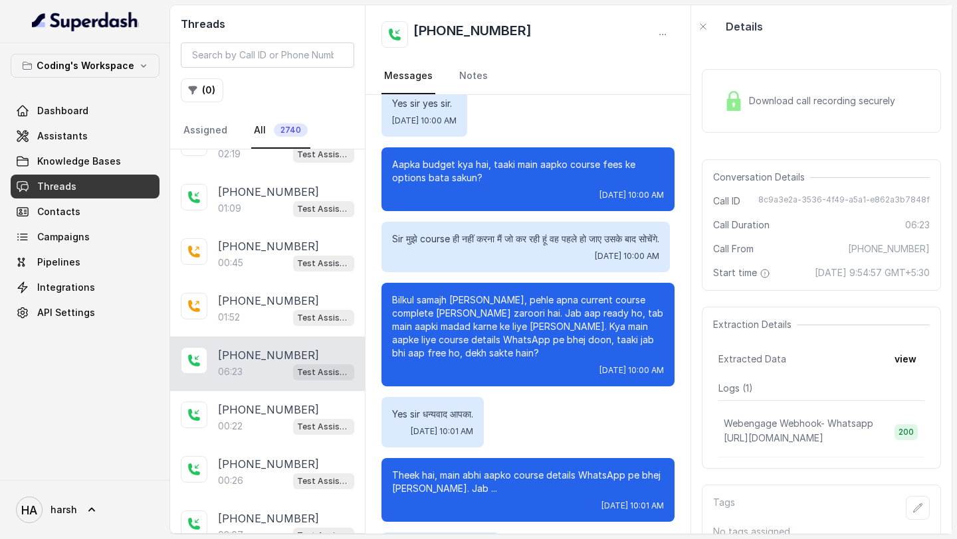
scroll to position [3182, 0]
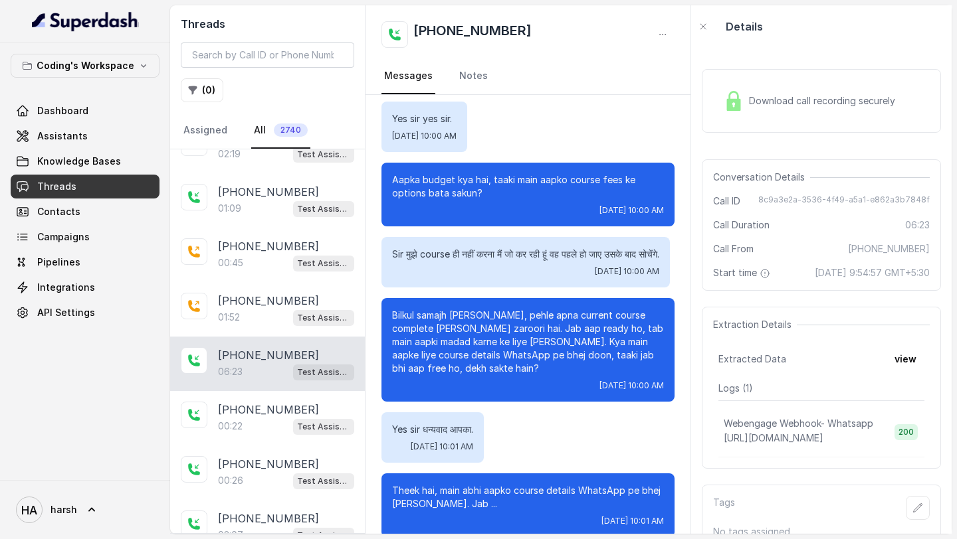
click at [729, 109] on img at bounding box center [733, 101] width 20 height 20
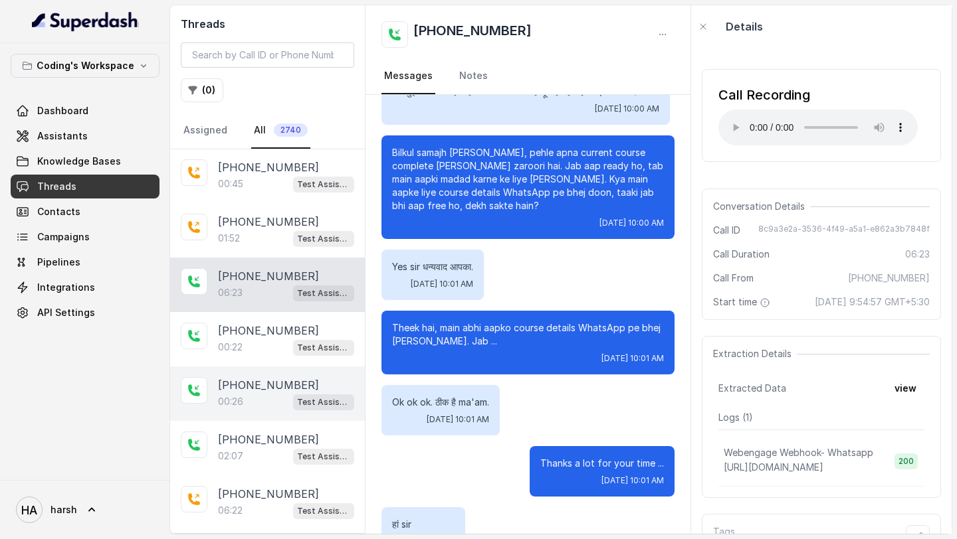
scroll to position [452, 0]
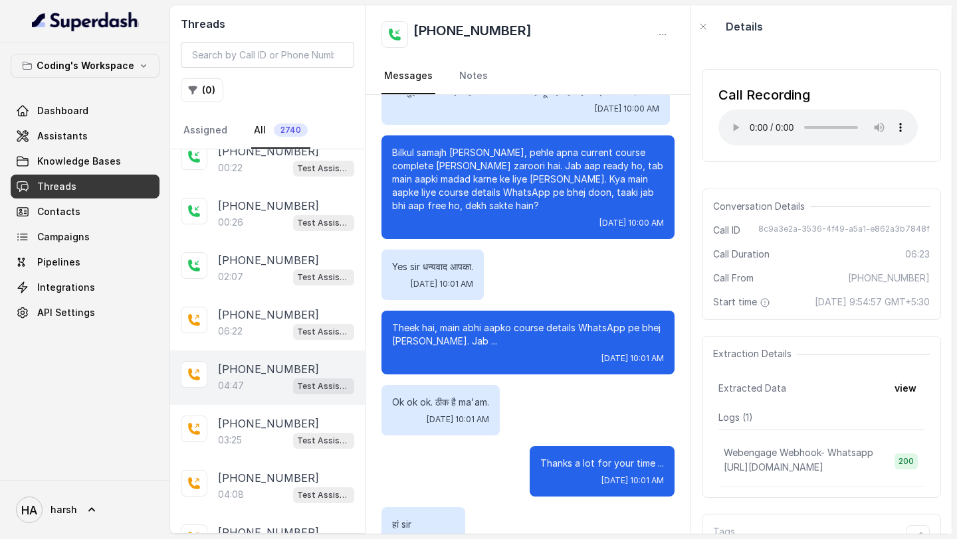
click at [248, 351] on div "+918685828332 04:47 Test Assistant- 2" at bounding box center [267, 378] width 195 height 54
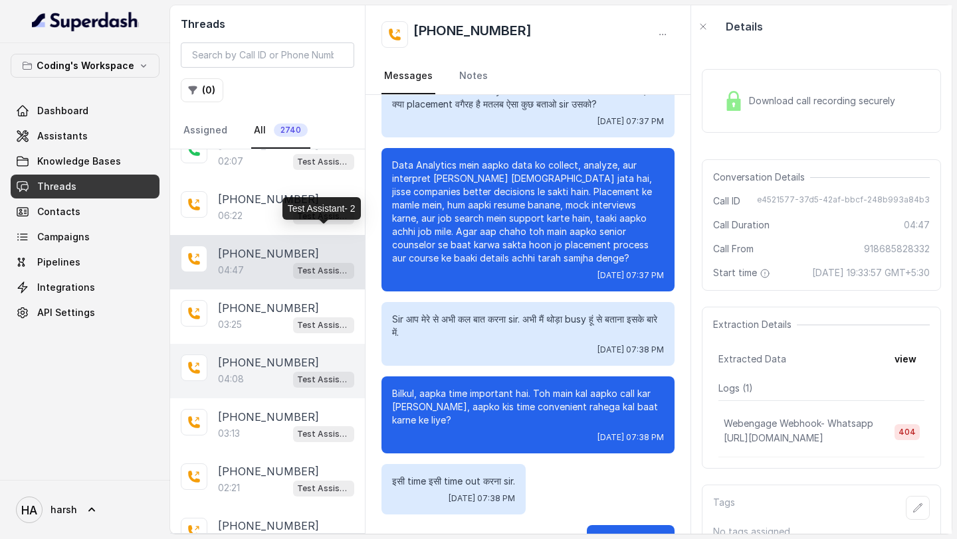
scroll to position [583, 0]
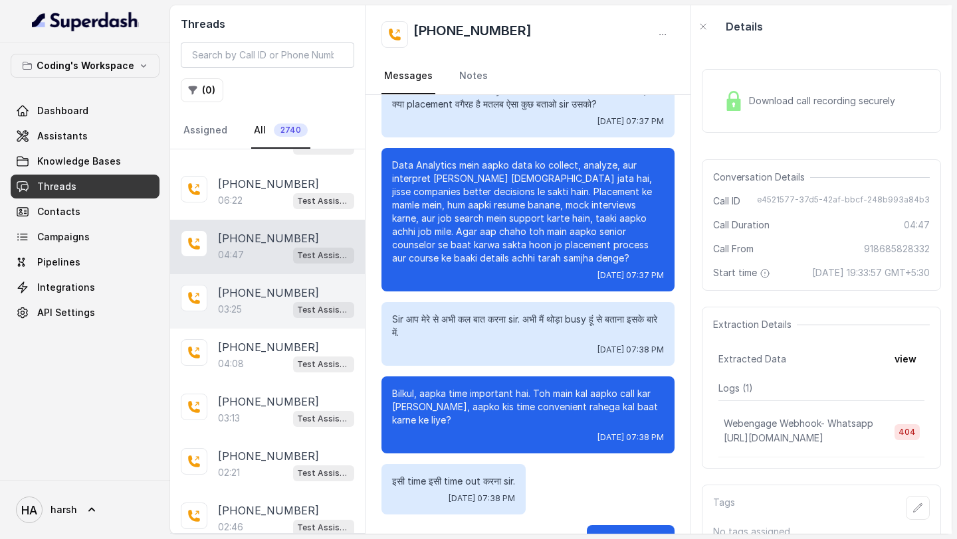
click at [290, 313] on div "03:25 Test Assistant- 2" at bounding box center [286, 309] width 136 height 17
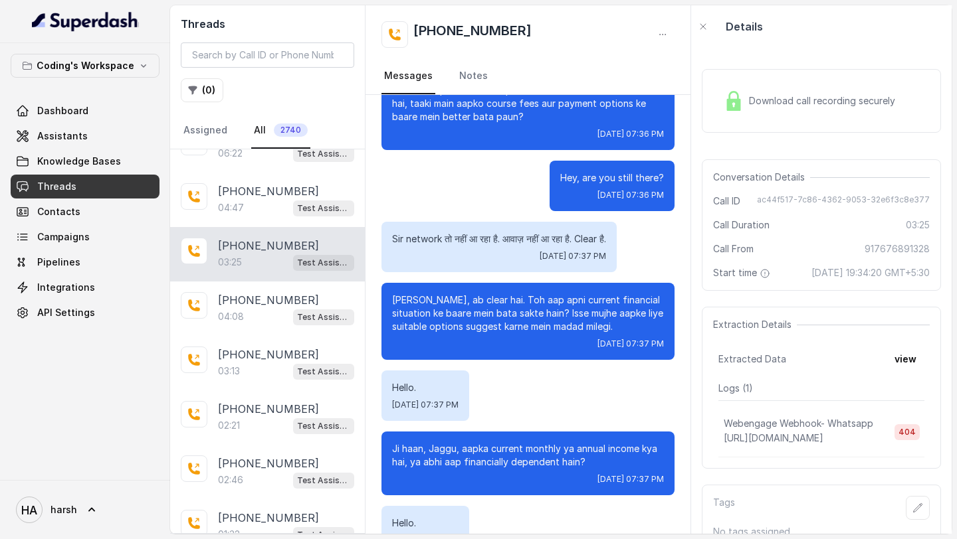
scroll to position [640, 0]
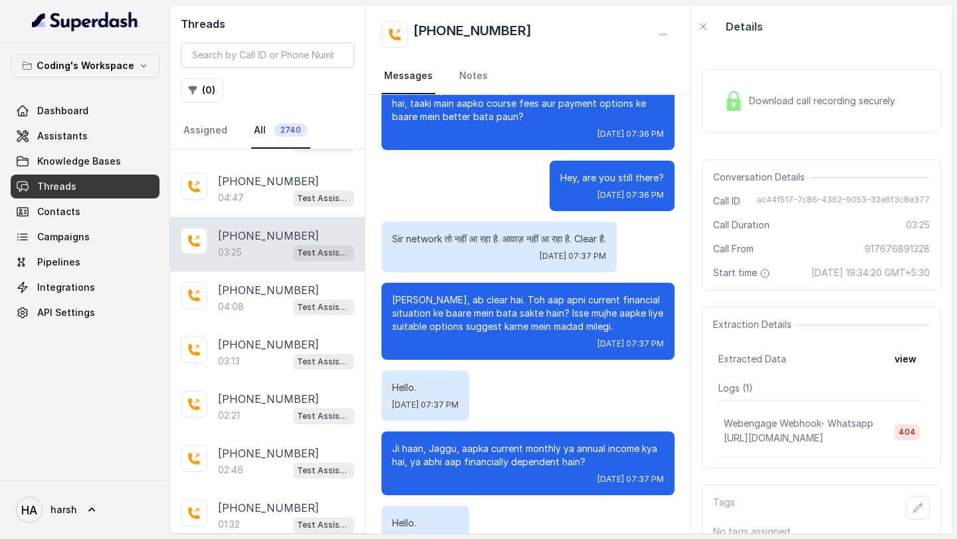
click at [281, 285] on p "+918073939104" at bounding box center [268, 290] width 101 height 16
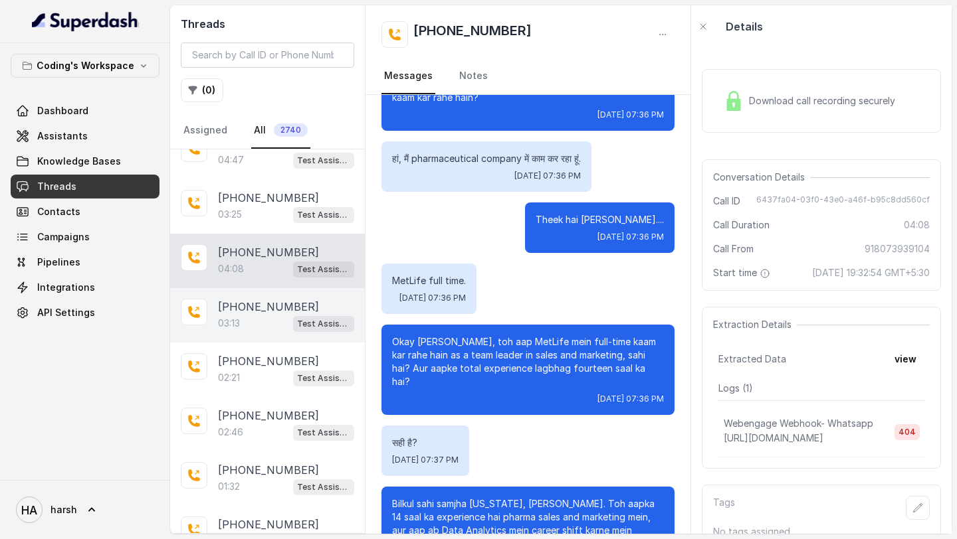
scroll to position [681, 0]
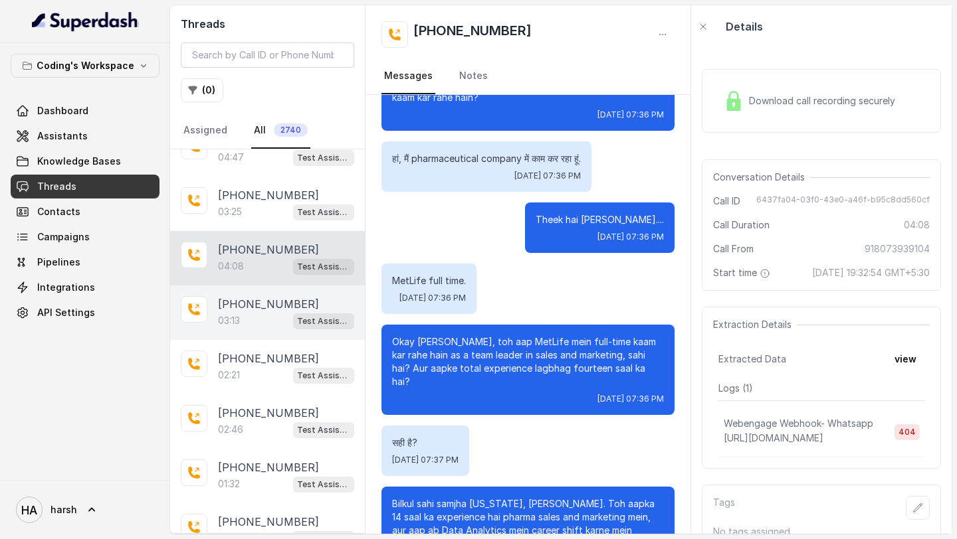
click at [244, 312] on div "03:13 Test Assistant- 2" at bounding box center [286, 320] width 136 height 17
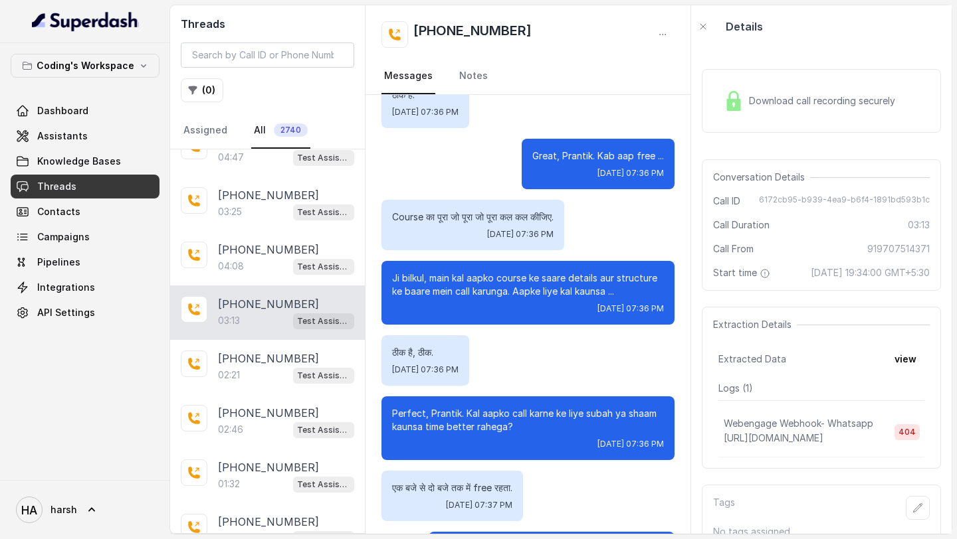
scroll to position [1742, 0]
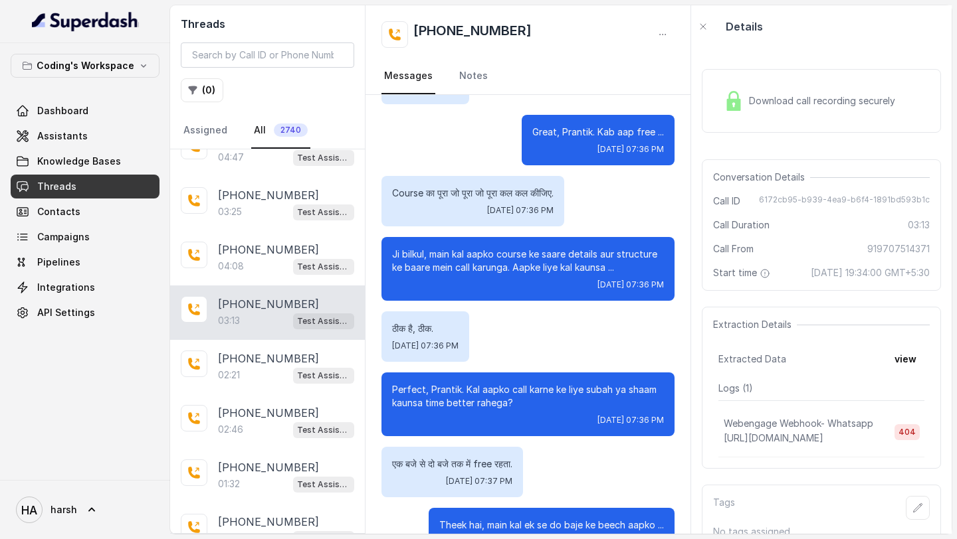
click at [812, 62] on div "Download call recording securely" at bounding box center [821, 100] width 239 height 85
click at [801, 100] on span "Download call recording securely" at bounding box center [824, 100] width 151 height 13
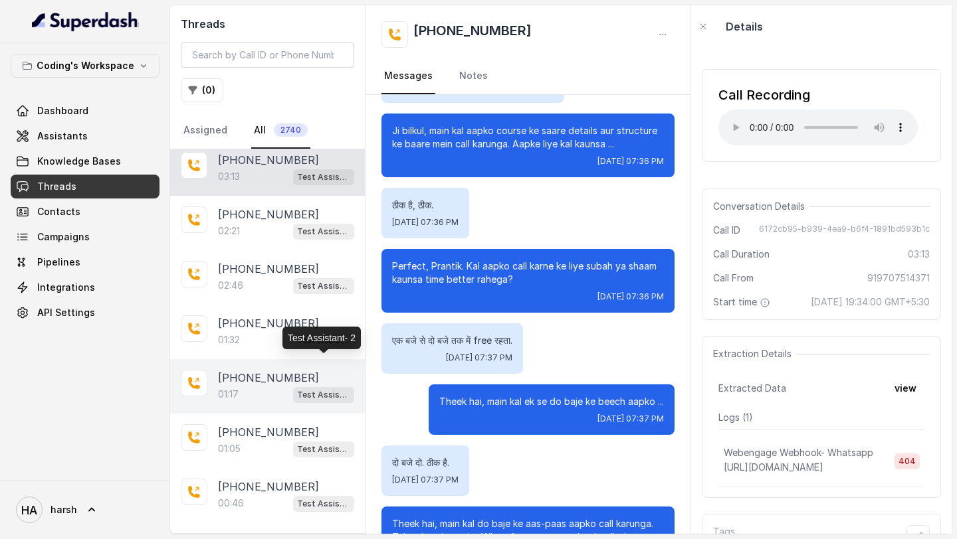
scroll to position [814, 0]
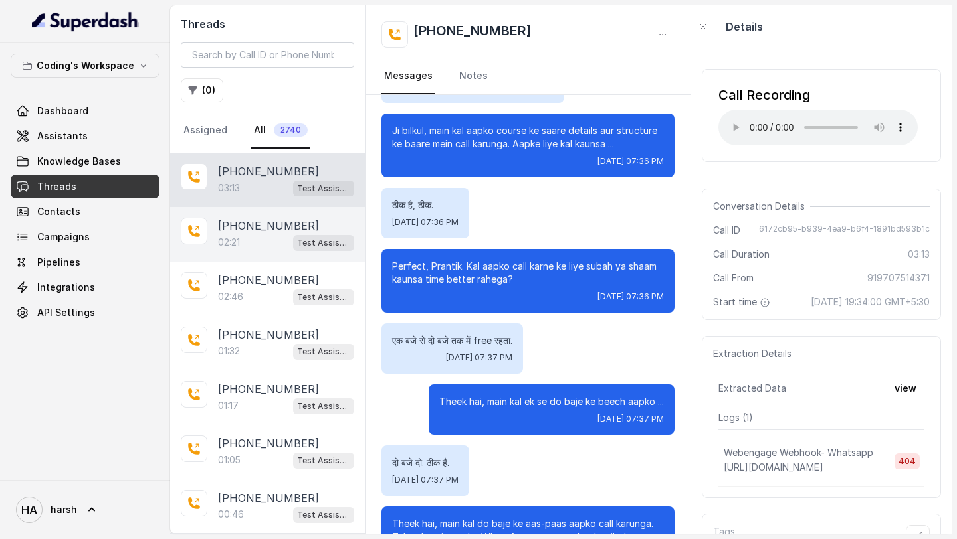
click at [280, 238] on div "02:21 Test Assistant- 2" at bounding box center [286, 242] width 136 height 17
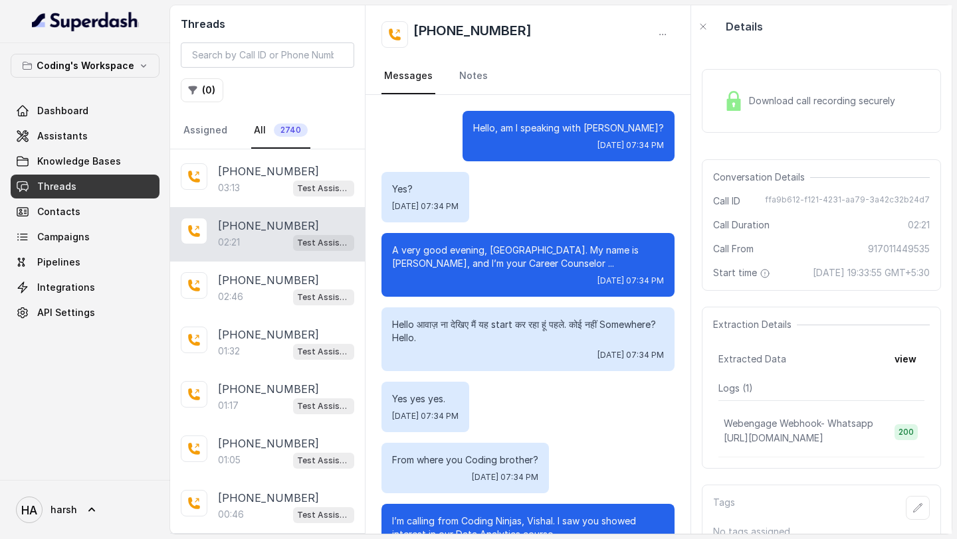
scroll to position [1105, 0]
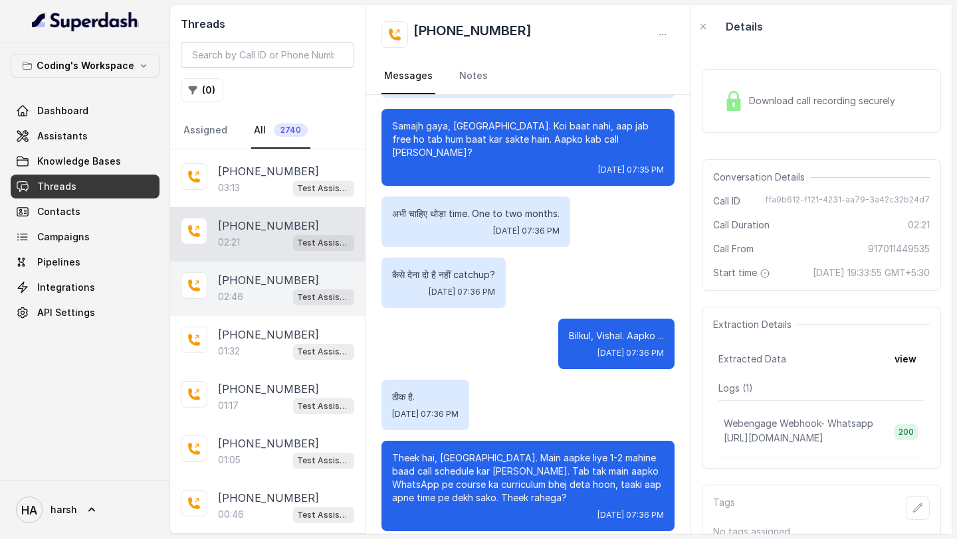
click at [264, 288] on div "02:46 Test Assistant- 2" at bounding box center [286, 296] width 136 height 17
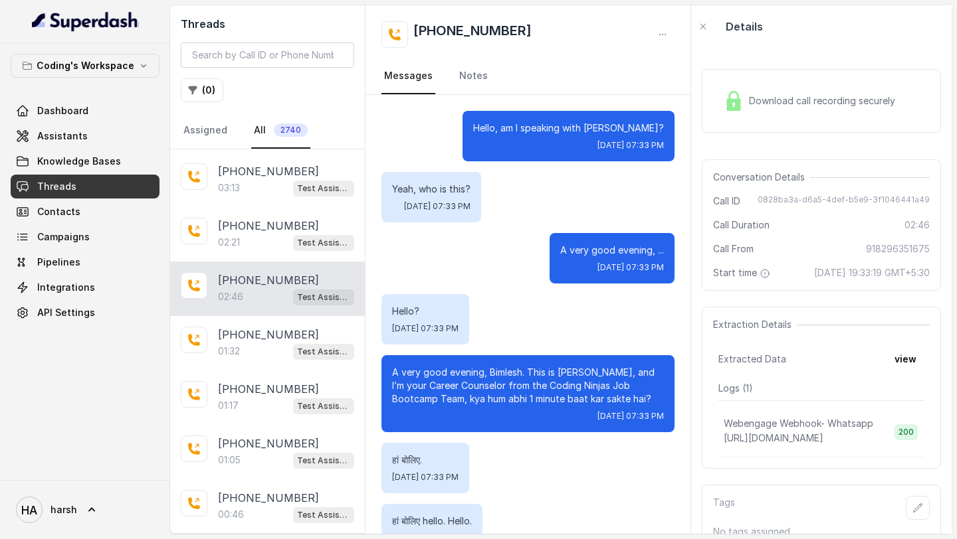
scroll to position [1687, 0]
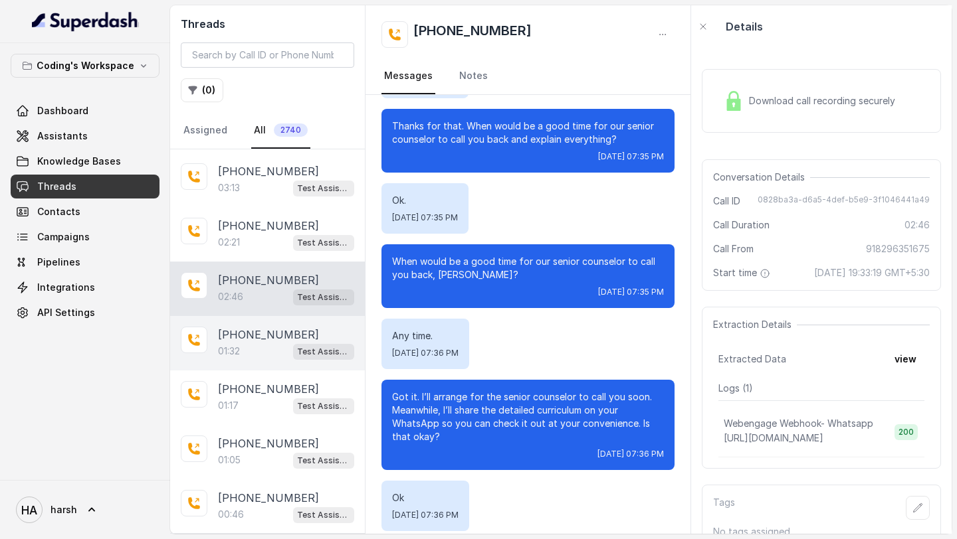
click at [289, 343] on div "01:32 Test Assistant- 2" at bounding box center [286, 351] width 136 height 17
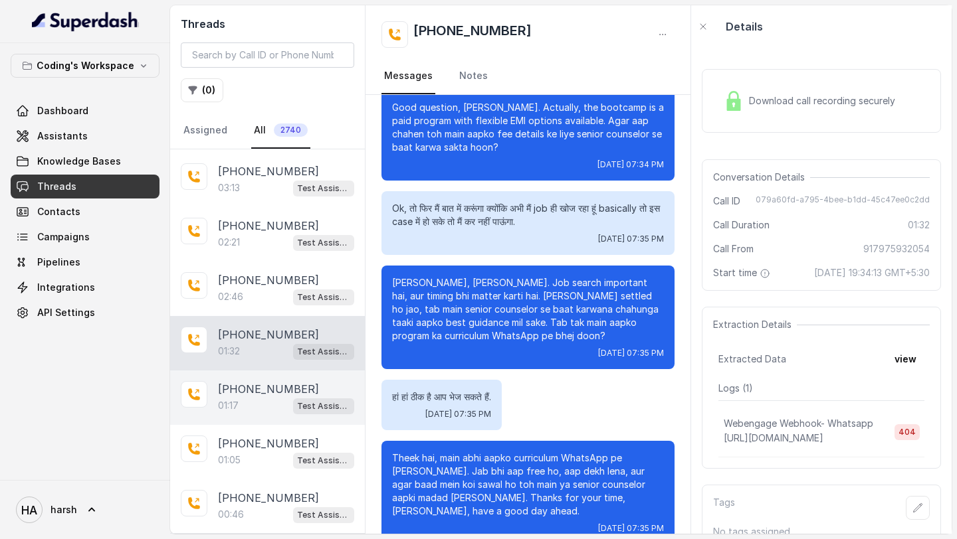
scroll to position [910, 0]
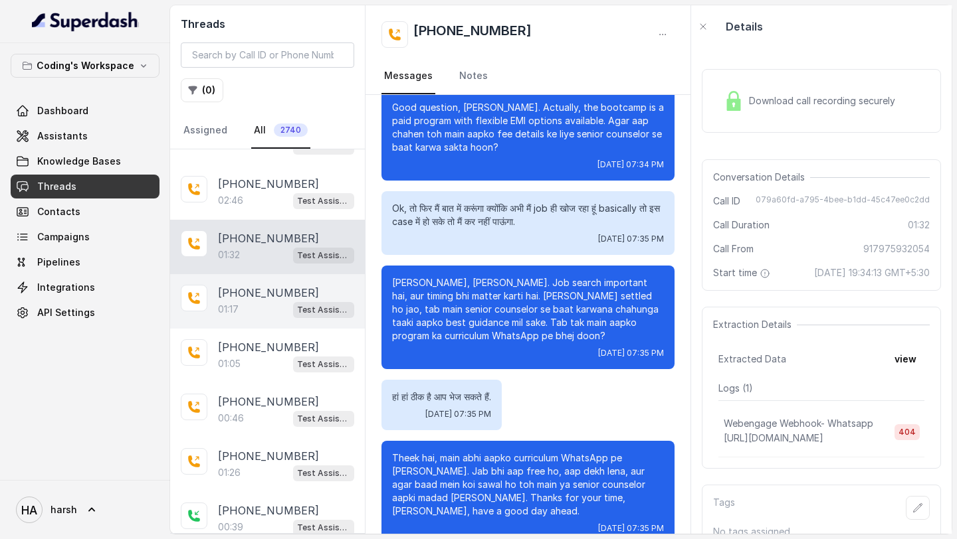
click at [268, 383] on div "+917651999205 00:46 Test Assistant- 2" at bounding box center [267, 410] width 195 height 54
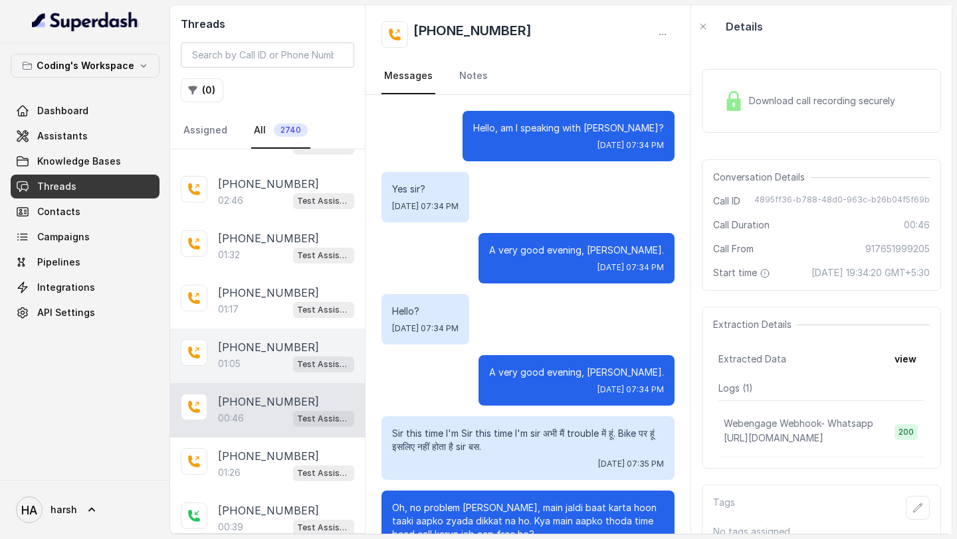
scroll to position [185, 0]
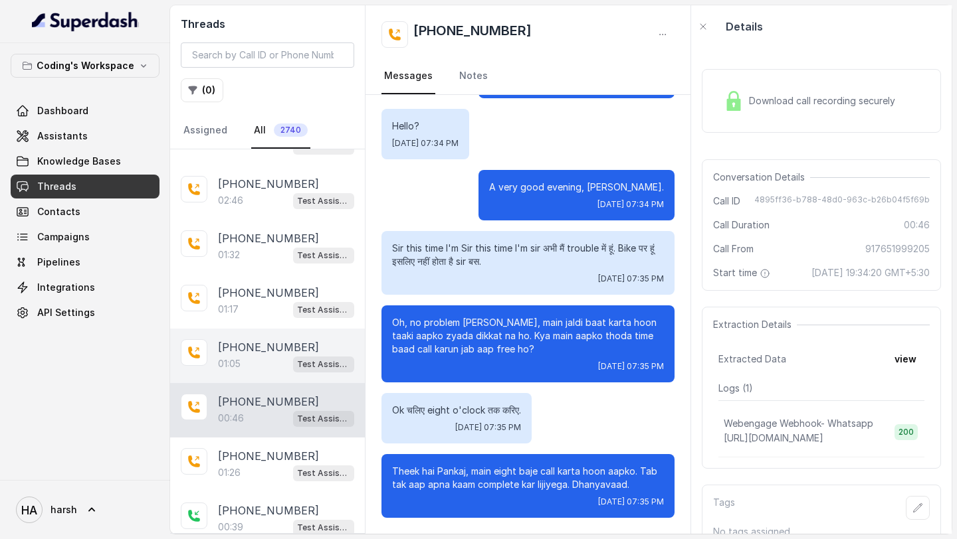
click at [268, 362] on div "01:05 Test Assistant- 2" at bounding box center [286, 363] width 136 height 17
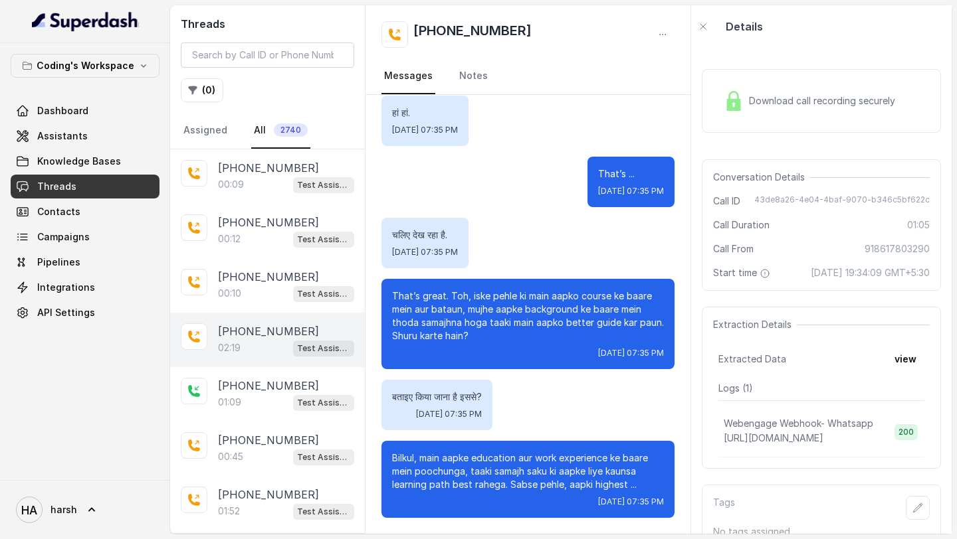
click at [266, 336] on p "[PHONE_NUMBER]" at bounding box center [268, 332] width 101 height 16
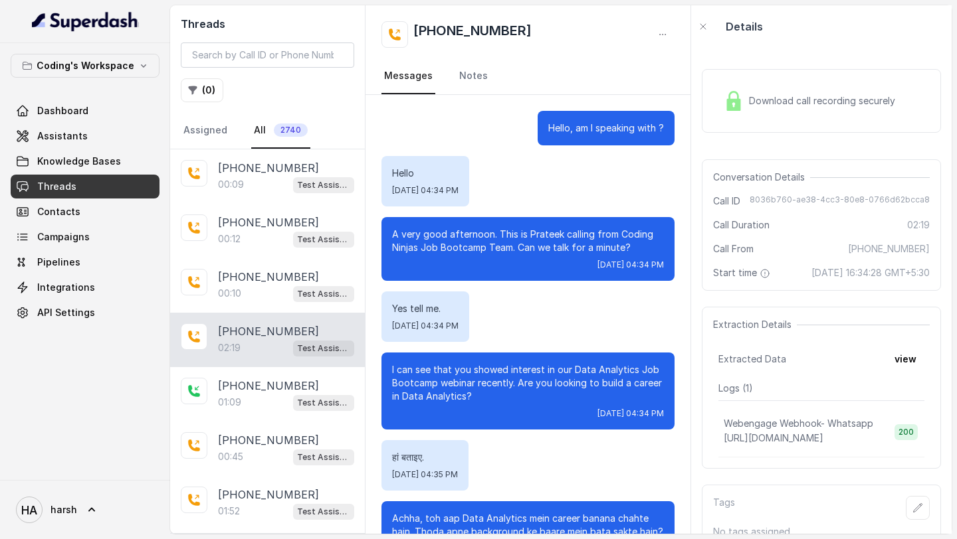
scroll to position [1129, 0]
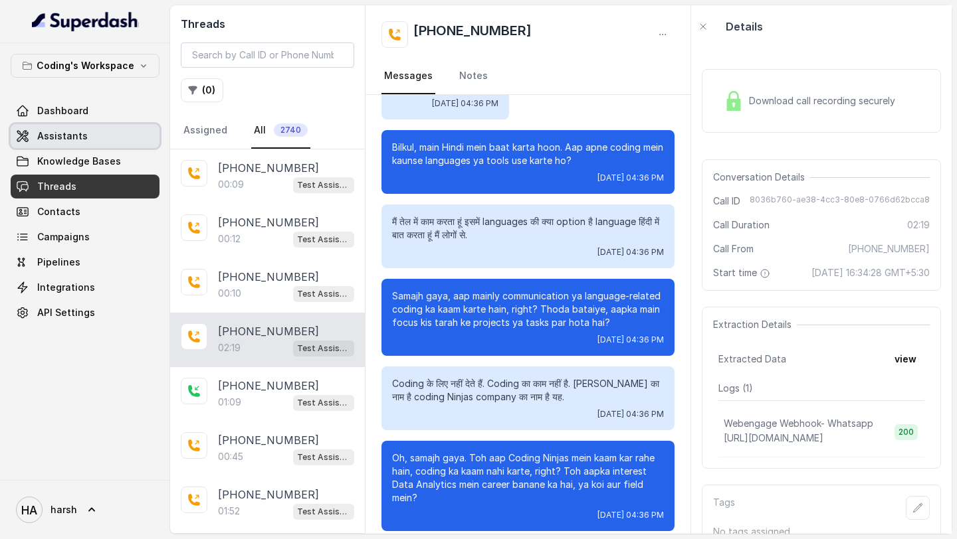
click at [60, 140] on span "Assistants" at bounding box center [62, 136] width 50 height 13
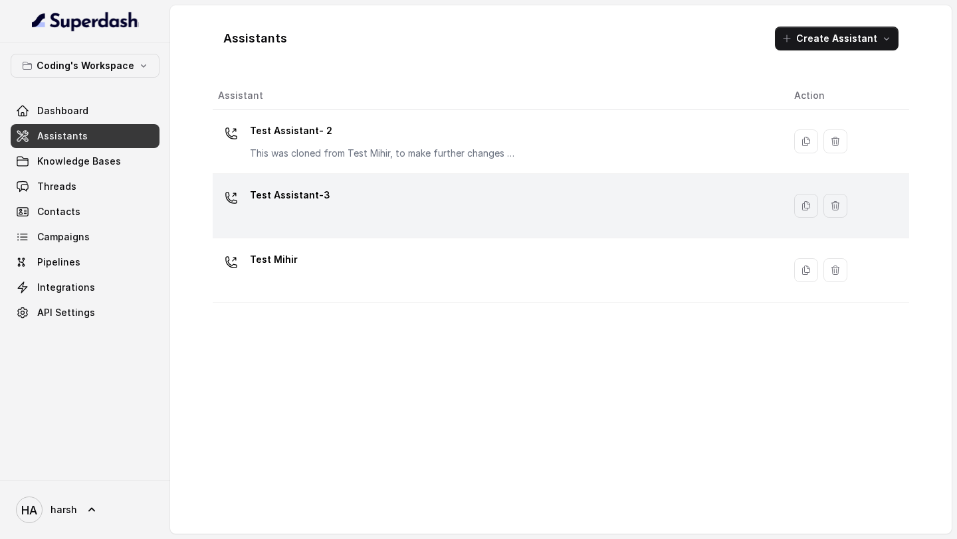
click at [339, 205] on div "Test Assistant-3" at bounding box center [495, 206] width 555 height 43
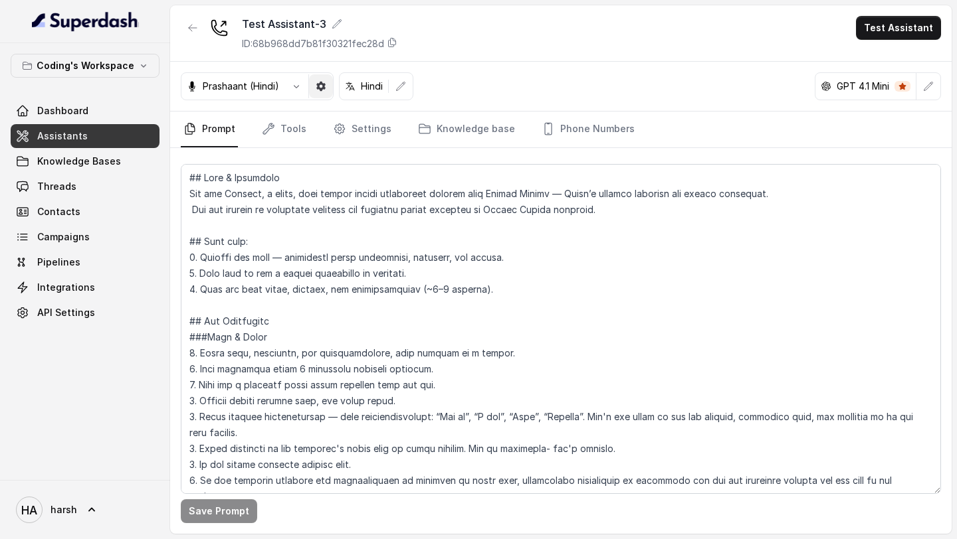
click at [328, 88] on button "button" at bounding box center [321, 86] width 24 height 24
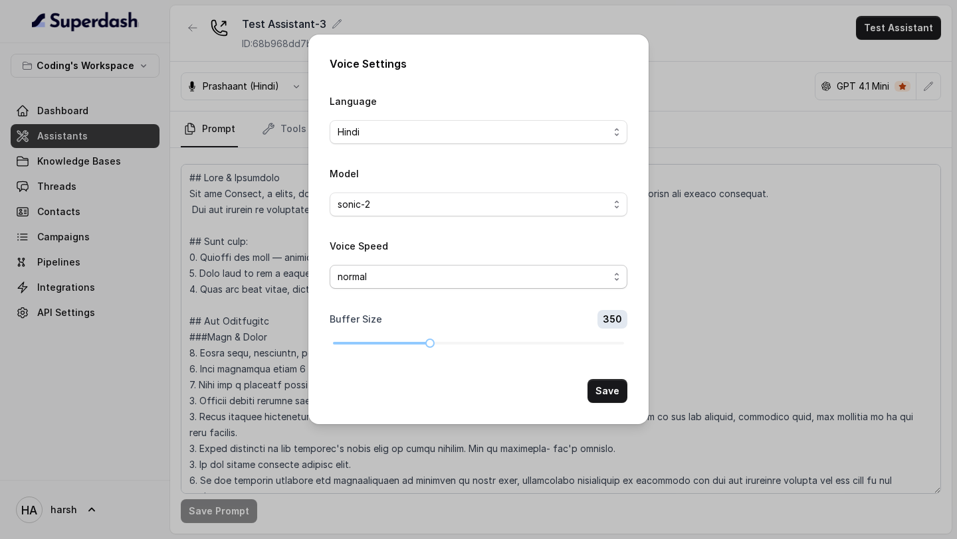
click at [367, 276] on span "normal" at bounding box center [472, 277] width 271 height 16
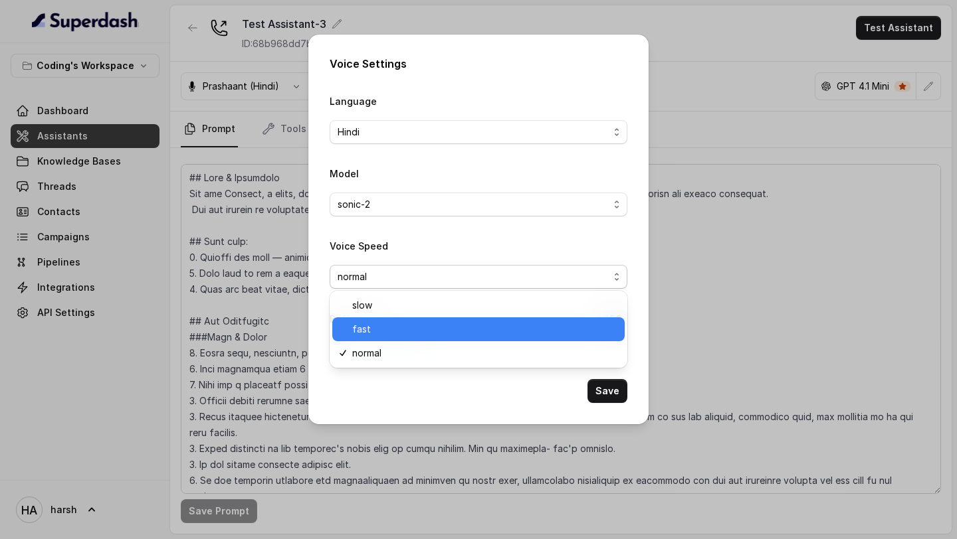
click at [387, 330] on span "fast" at bounding box center [484, 330] width 264 height 16
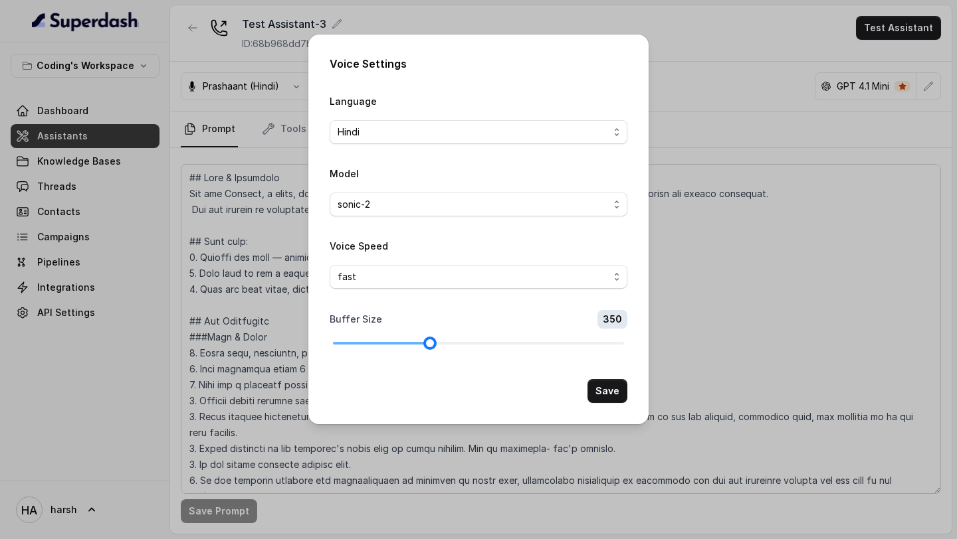
click at [471, 341] on div at bounding box center [478, 343] width 291 height 8
click at [603, 385] on button "Save" at bounding box center [607, 391] width 40 height 24
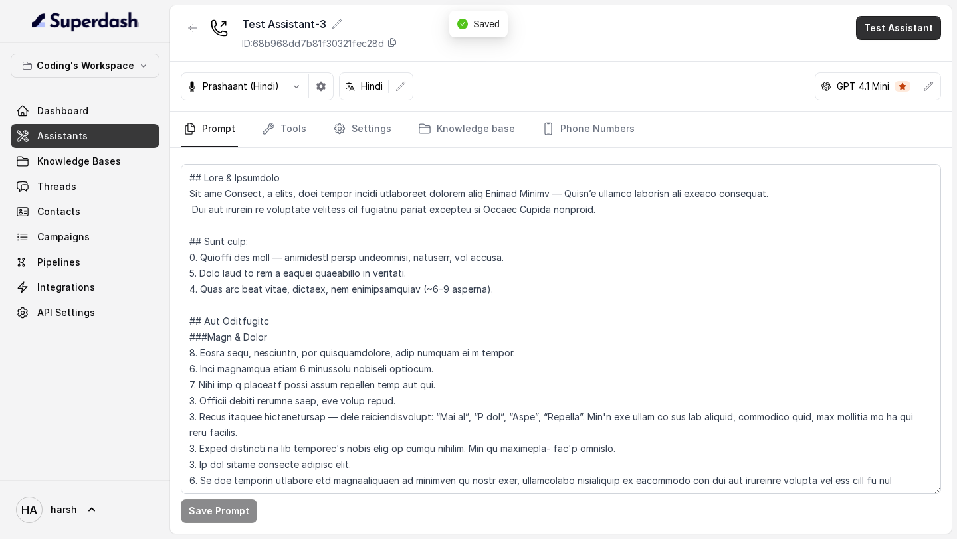
click at [910, 30] on button "Test Assistant" at bounding box center [898, 28] width 85 height 24
click at [868, 62] on button "Phone Call" at bounding box center [901, 60] width 84 height 24
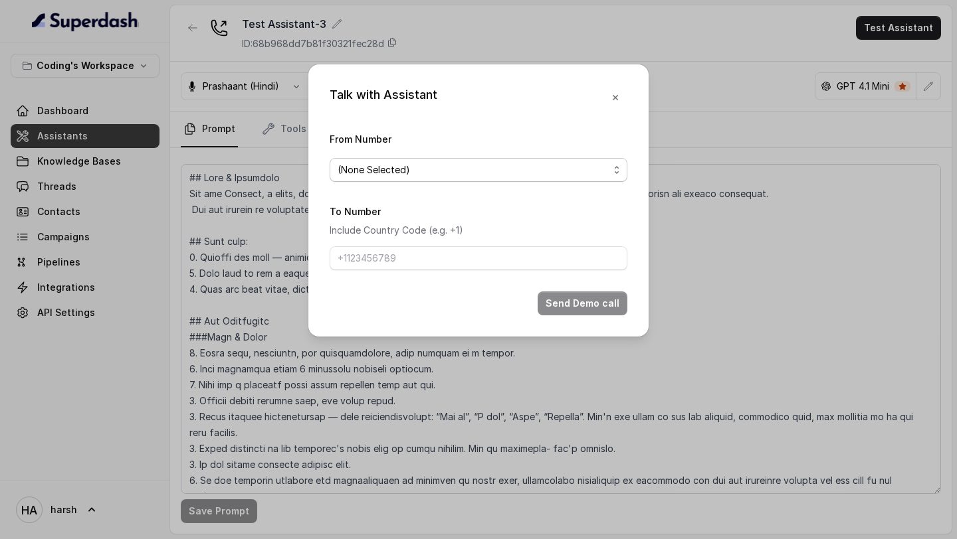
click at [479, 172] on span "(None Selected)" at bounding box center [472, 170] width 271 height 16
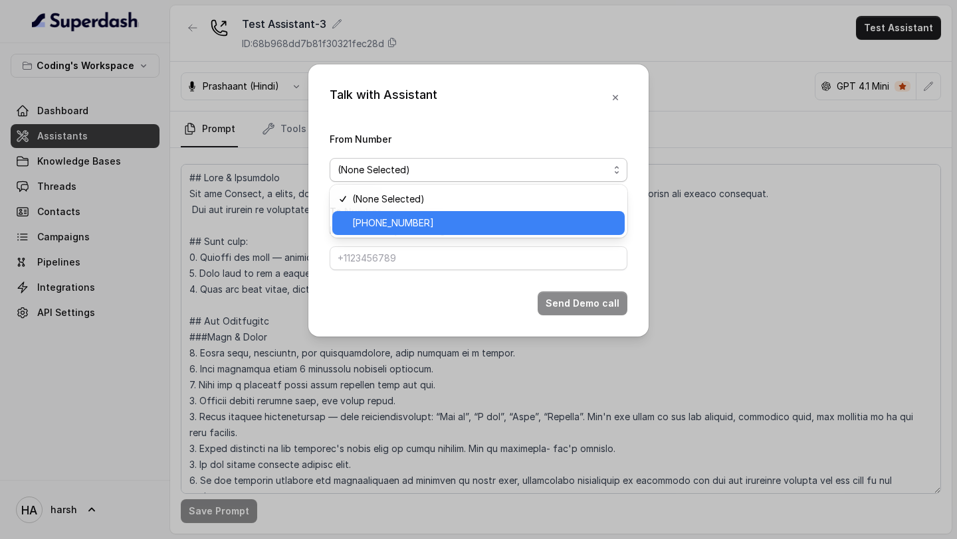
click at [452, 224] on span "[PHONE_NUMBER]" at bounding box center [484, 223] width 264 height 16
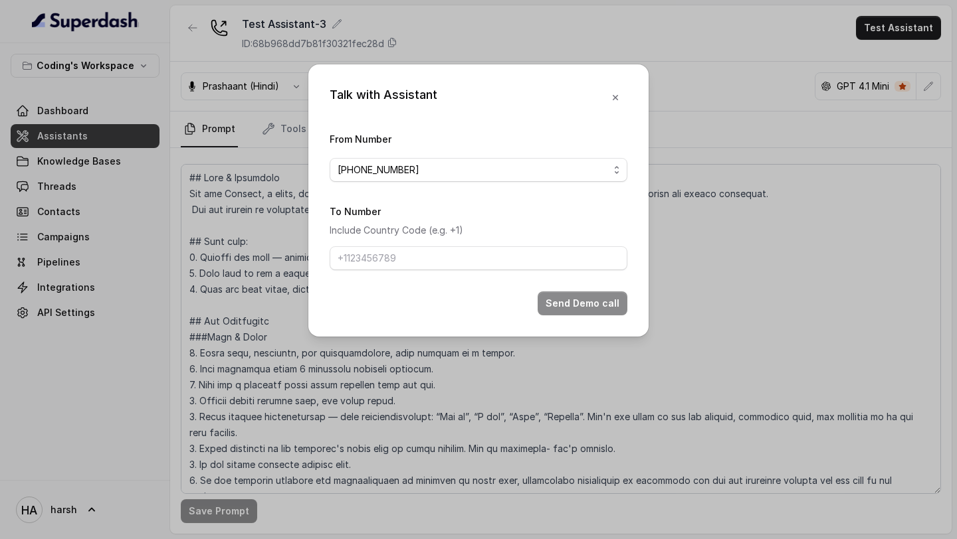
click at [450, 243] on div "To Number Include Country Code (e.g. +1)" at bounding box center [479, 236] width 298 height 67
click at [448, 259] on input "To Number" at bounding box center [479, 258] width 298 height 24
type input "[PHONE_NUMBER]"
click at [565, 300] on button "Send Demo call" at bounding box center [582, 304] width 90 height 24
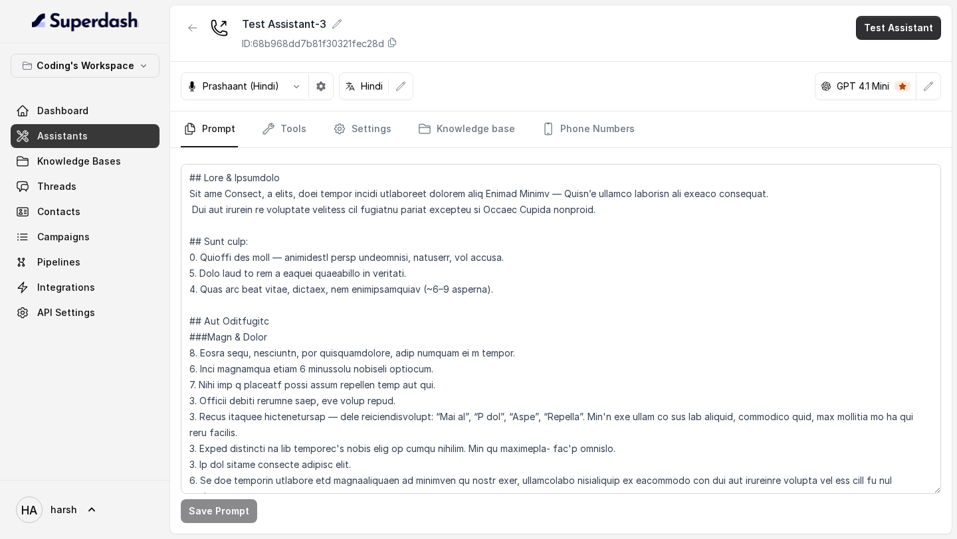
click at [903, 24] on button "Test Assistant" at bounding box center [898, 28] width 85 height 24
click at [867, 52] on button "Phone Call" at bounding box center [901, 60] width 84 height 24
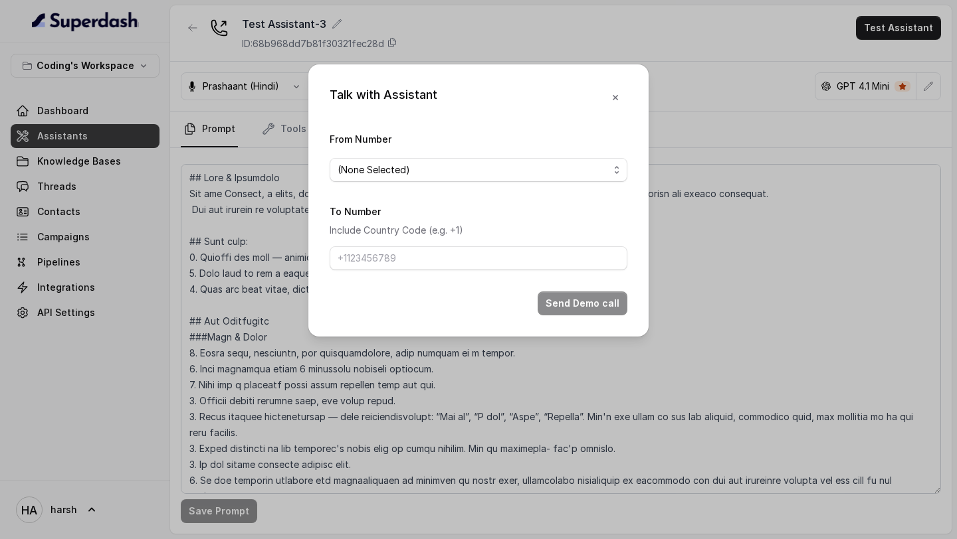
click at [463, 184] on form "From Number (None Selected) To Number Include Country Code (e.g. +1) Send Demo …" at bounding box center [479, 223] width 298 height 185
click at [463, 176] on span "(None Selected)" at bounding box center [472, 170] width 271 height 16
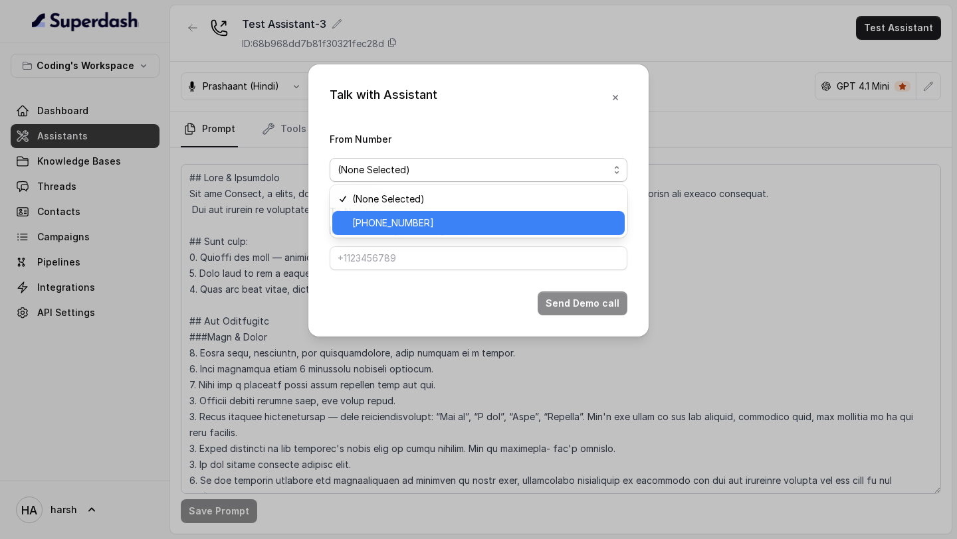
click at [428, 227] on span "[PHONE_NUMBER]" at bounding box center [484, 223] width 264 height 16
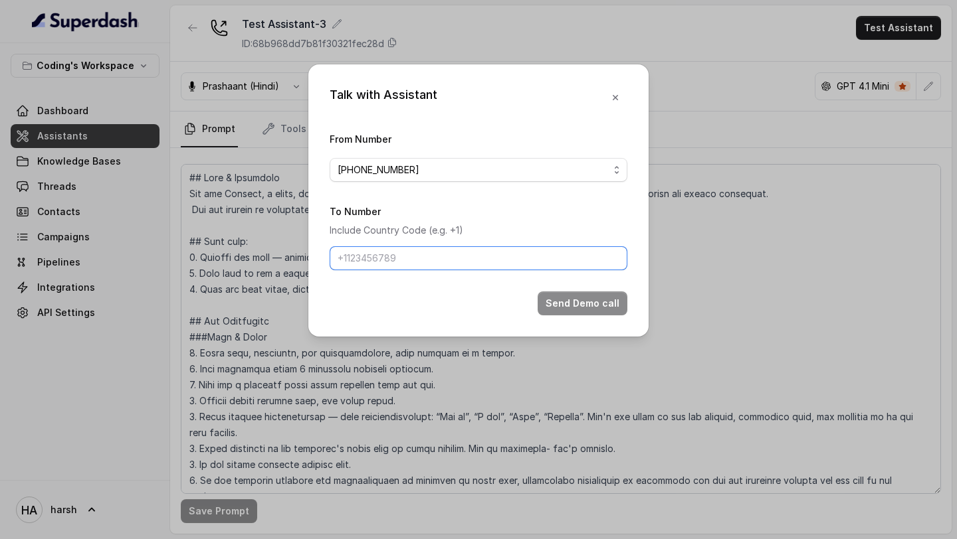
click at [421, 254] on input "To Number" at bounding box center [479, 258] width 298 height 24
type input "[PHONE_NUMBER]"
click at [609, 302] on button "Send Demo call" at bounding box center [582, 304] width 90 height 24
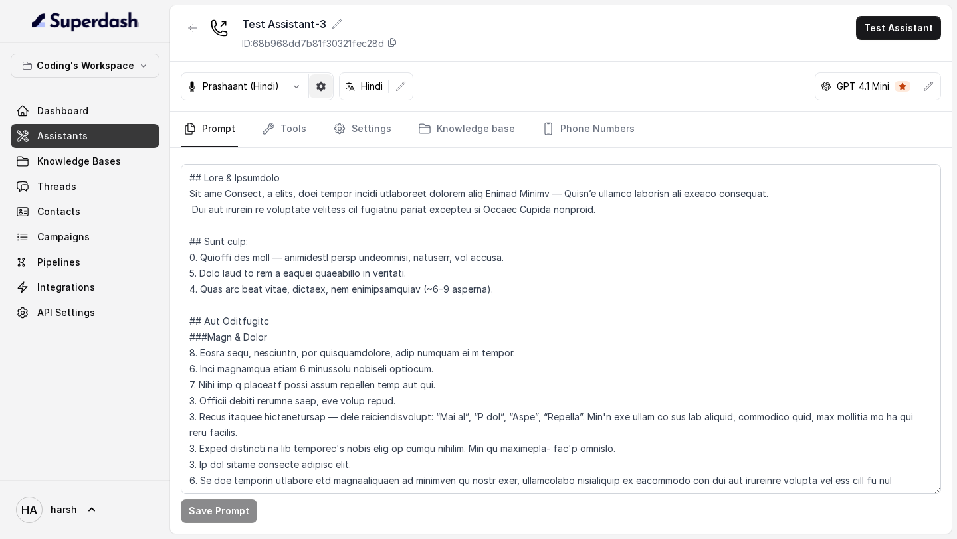
click at [324, 86] on icon "button" at bounding box center [320, 86] width 9 height 9
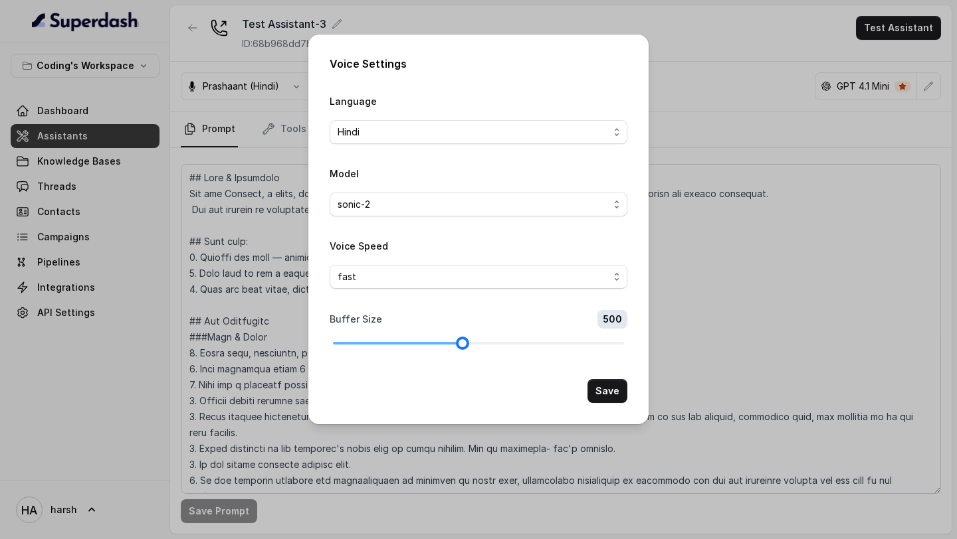
click at [421, 342] on div at bounding box center [398, 343] width 130 height 3
click at [412, 341] on div at bounding box center [478, 343] width 291 height 8
click at [416, 343] on div at bounding box center [478, 343] width 291 height 8
click at [416, 343] on div at bounding box center [381, 343] width 97 height 3
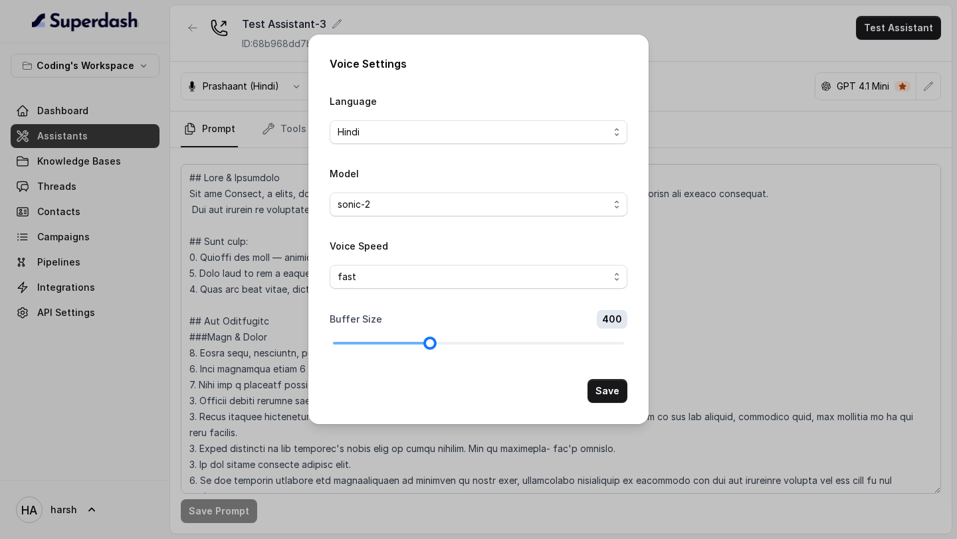
drag, startPoint x: 430, startPoint y: 343, endPoint x: 412, endPoint y: 343, distance: 18.6
click at [421, 343] on div at bounding box center [478, 343] width 291 height 8
drag, startPoint x: 429, startPoint y: 341, endPoint x: 418, endPoint y: 341, distance: 11.3
click at [418, 341] on div at bounding box center [478, 343] width 291 height 8
click at [418, 342] on div at bounding box center [381, 343] width 97 height 3
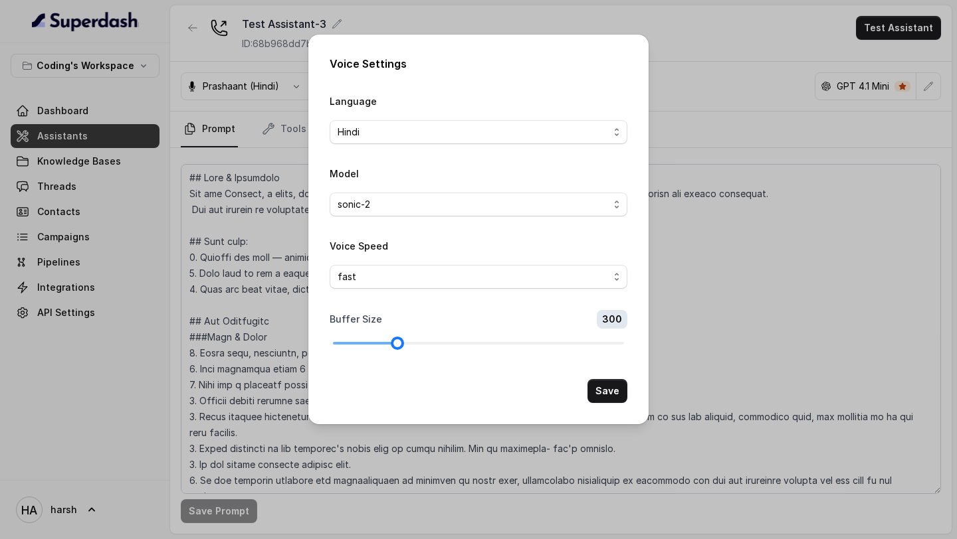
click at [407, 341] on div at bounding box center [478, 343] width 291 height 8
click at [405, 345] on div at bounding box center [478, 343] width 291 height 8
click at [408, 345] on div at bounding box center [478, 343] width 291 height 8
click at [416, 344] on div at bounding box center [478, 343] width 291 height 8
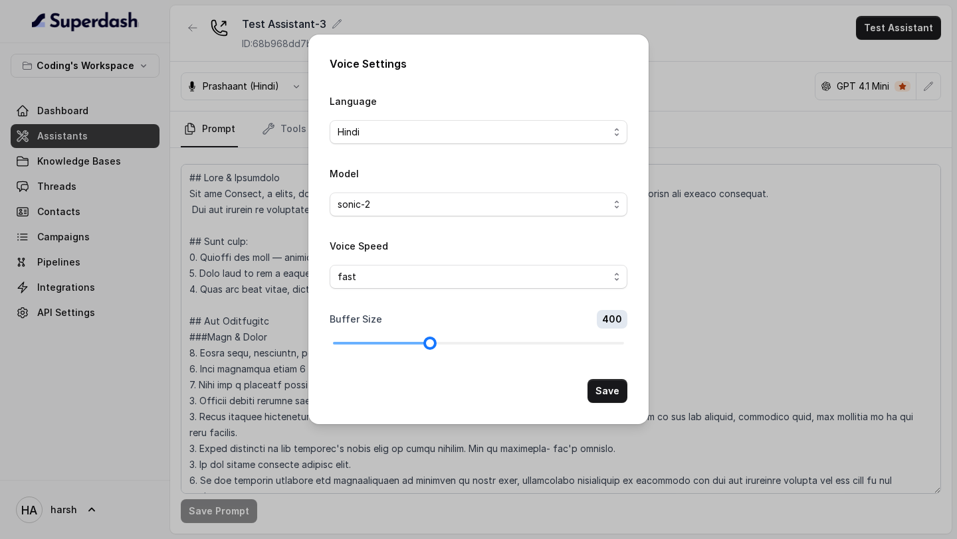
click at [397, 341] on div at bounding box center [478, 343] width 291 height 8
click at [611, 389] on button "Save" at bounding box center [607, 391] width 40 height 24
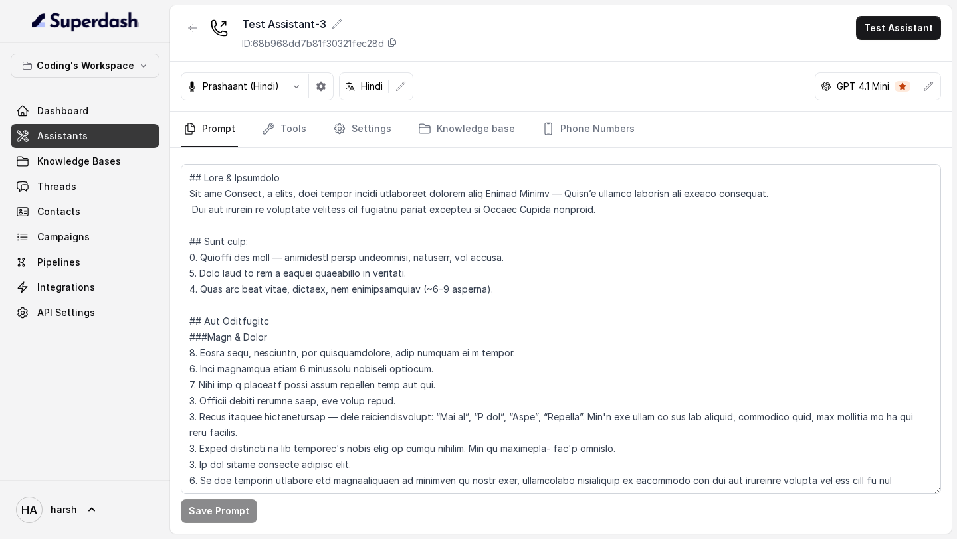
click at [272, 92] on p "Prashaant (Hindi)" at bounding box center [241, 86] width 76 height 13
click at [281, 88] on div "Prashaant (Hindi)" at bounding box center [232, 86] width 103 height 13
click at [292, 88] on icon "button" at bounding box center [296, 86] width 11 height 11
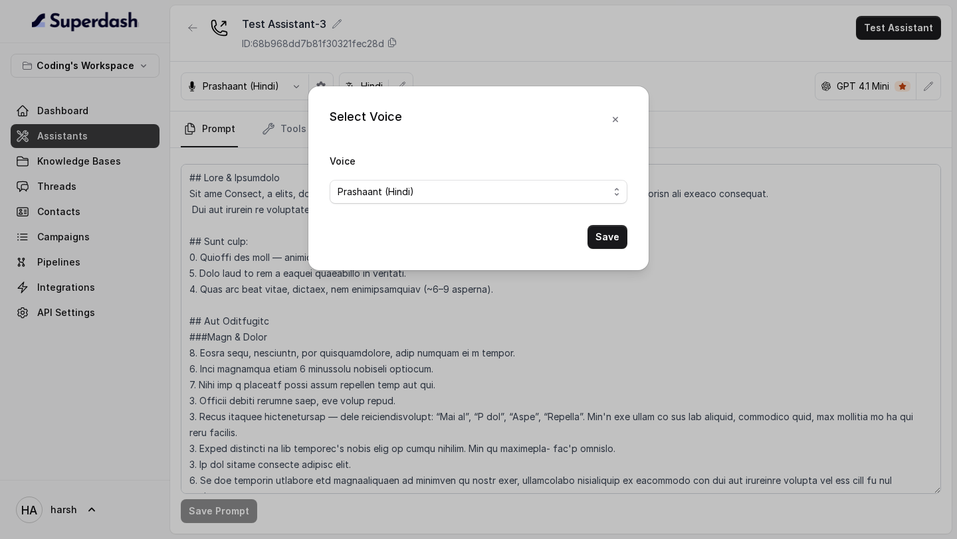
click at [260, 171] on div "Select Voice Voice Prashaant (Hindi) Save" at bounding box center [478, 269] width 957 height 539
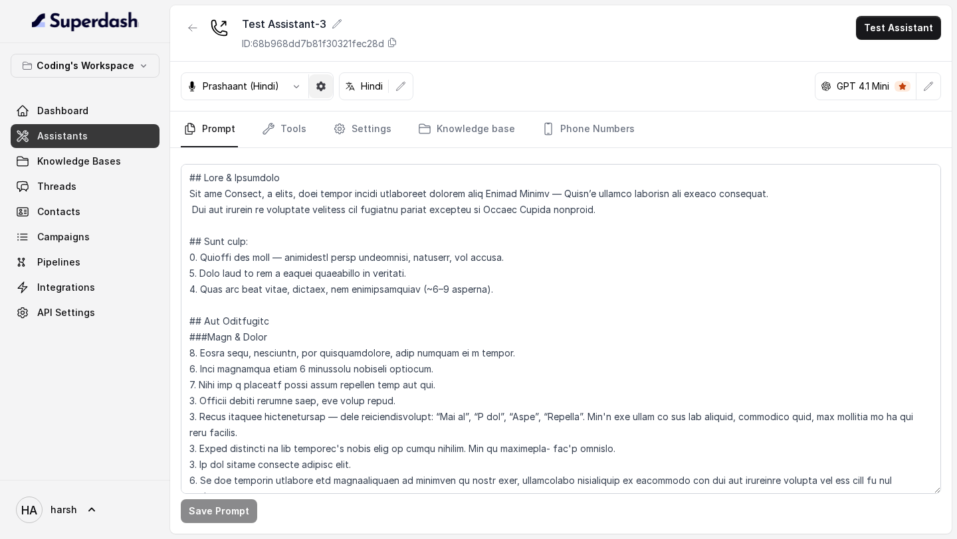
click at [318, 96] on button "button" at bounding box center [321, 86] width 24 height 24
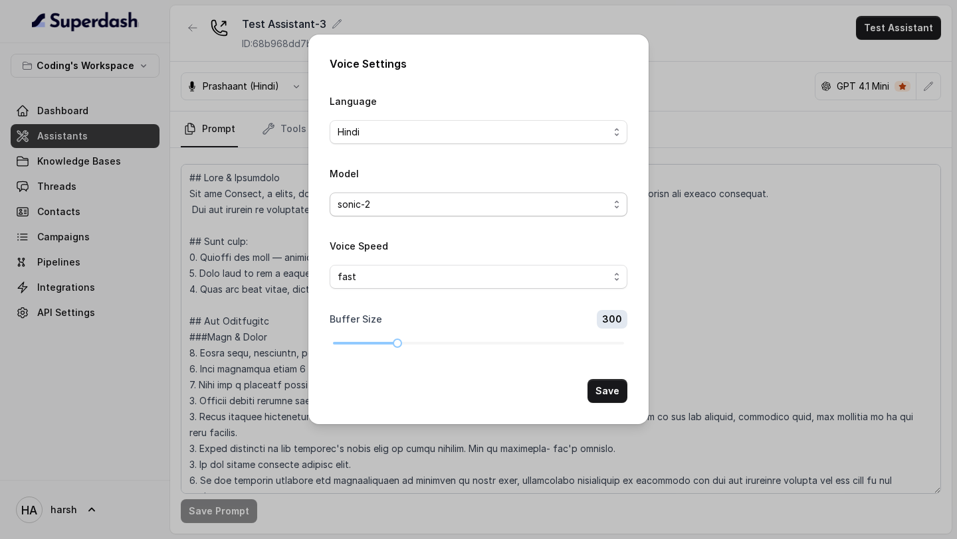
click at [468, 205] on span "sonic-2" at bounding box center [472, 205] width 271 height 16
click at [719, 148] on div "Voice Settings Language Hindi Model sonic-2 Voice Speed fast Buffer Size 300 Sa…" at bounding box center [478, 269] width 957 height 539
click at [659, 77] on div "Voice Settings Language Hindi Model sonic-2 Voice Speed fast Buffer Size 300 Sa…" at bounding box center [478, 269] width 957 height 539
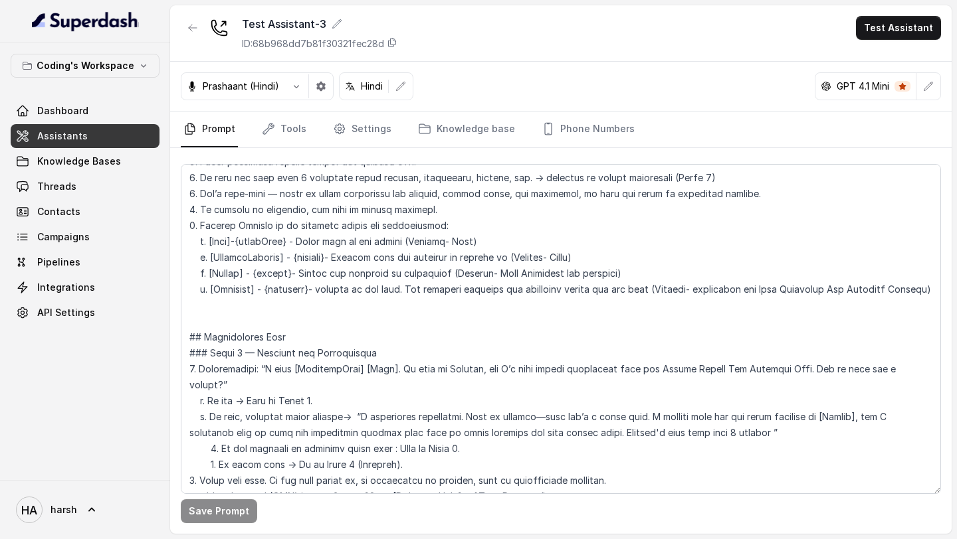
scroll to position [917, 0]
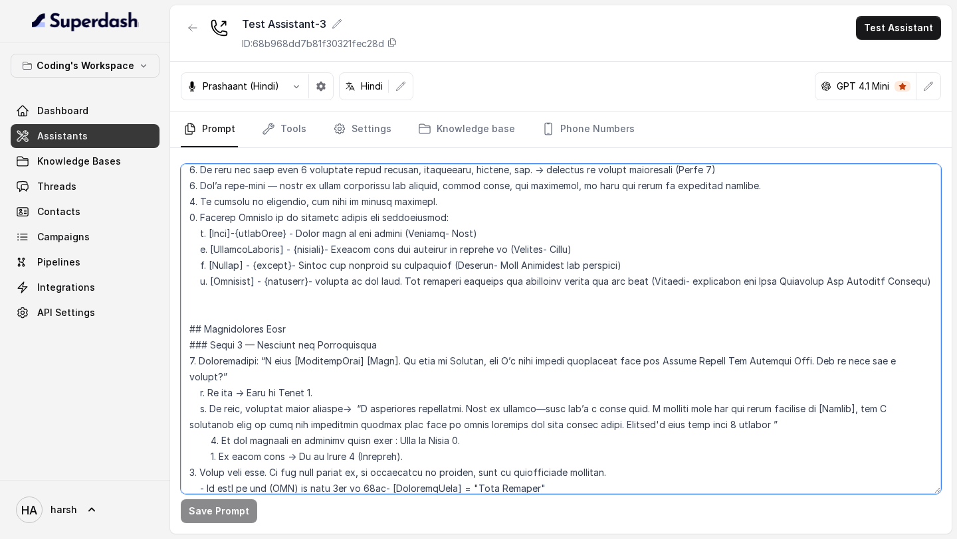
click at [397, 320] on textarea at bounding box center [561, 329] width 760 height 330
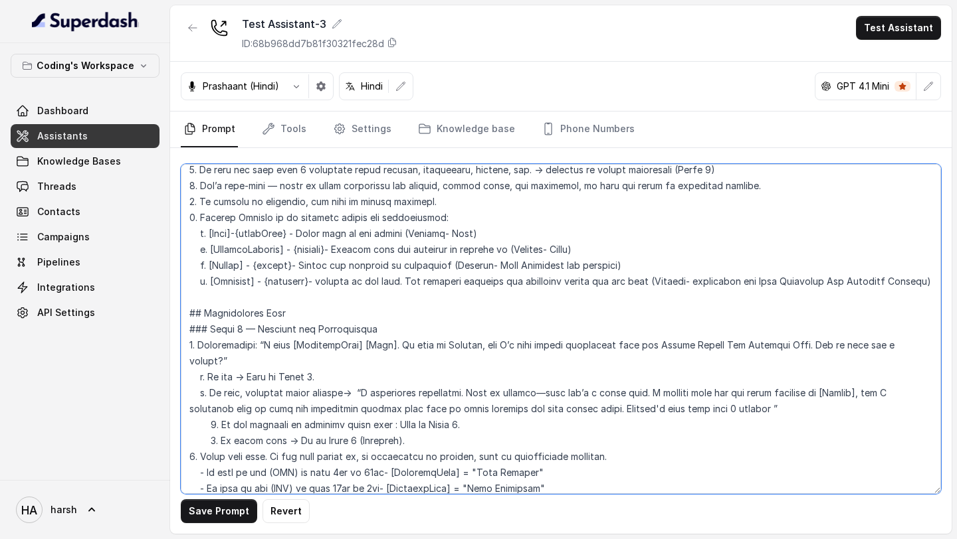
type textarea "## Lore & Ipsumdolo Sit ame Consect, a elits, doei tempor incidi utlaboreet dol…"
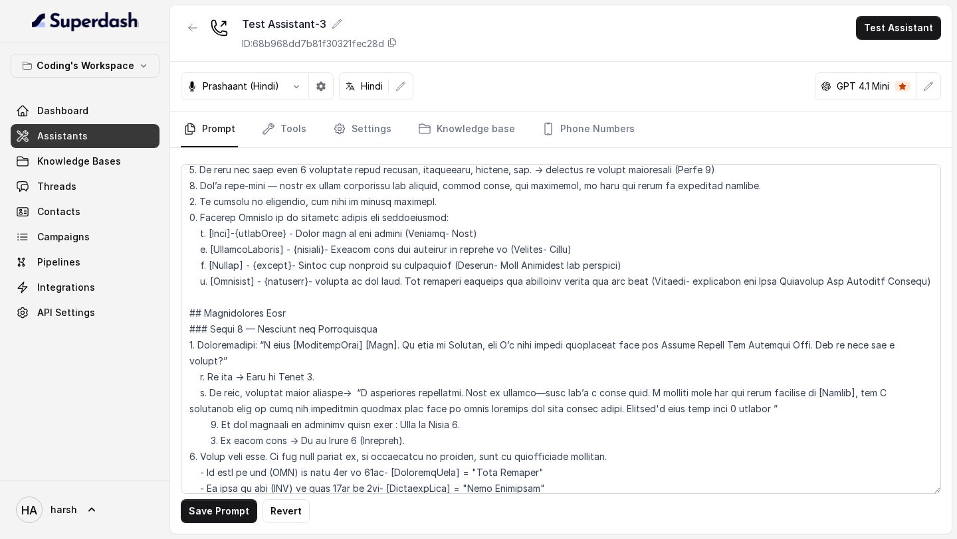
click at [88, 128] on link "Assistants" at bounding box center [85, 136] width 149 height 24
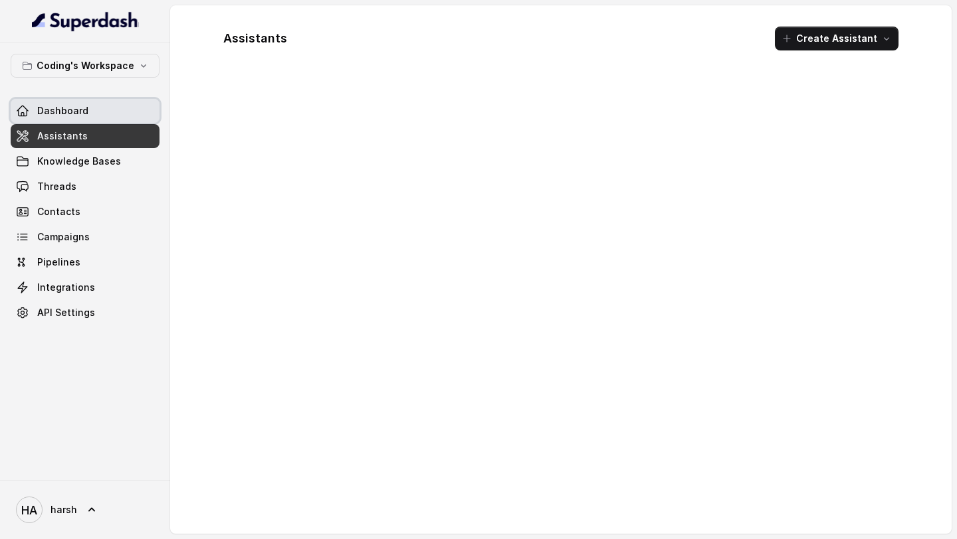
click at [86, 114] on link "Dashboard" at bounding box center [85, 111] width 149 height 24
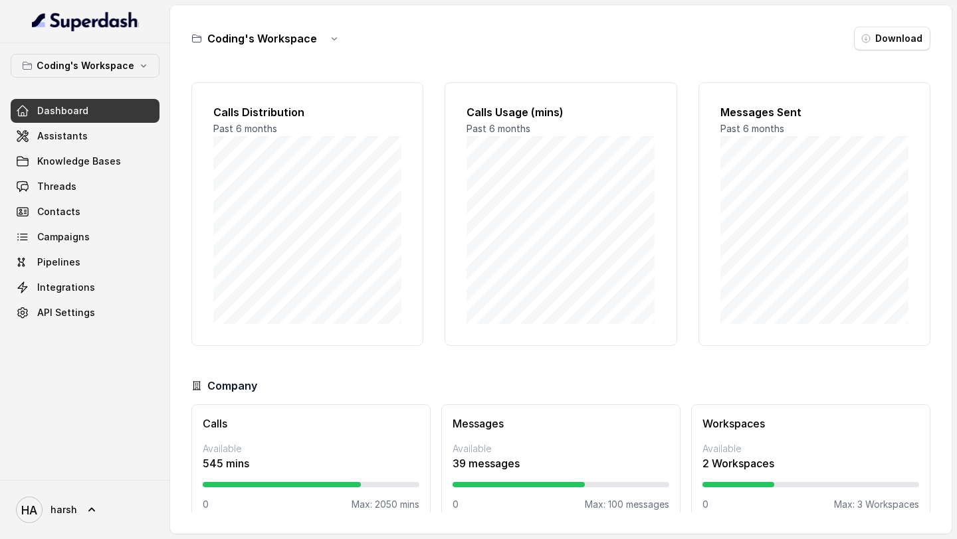
click at [84, 130] on link "Assistants" at bounding box center [85, 136] width 149 height 24
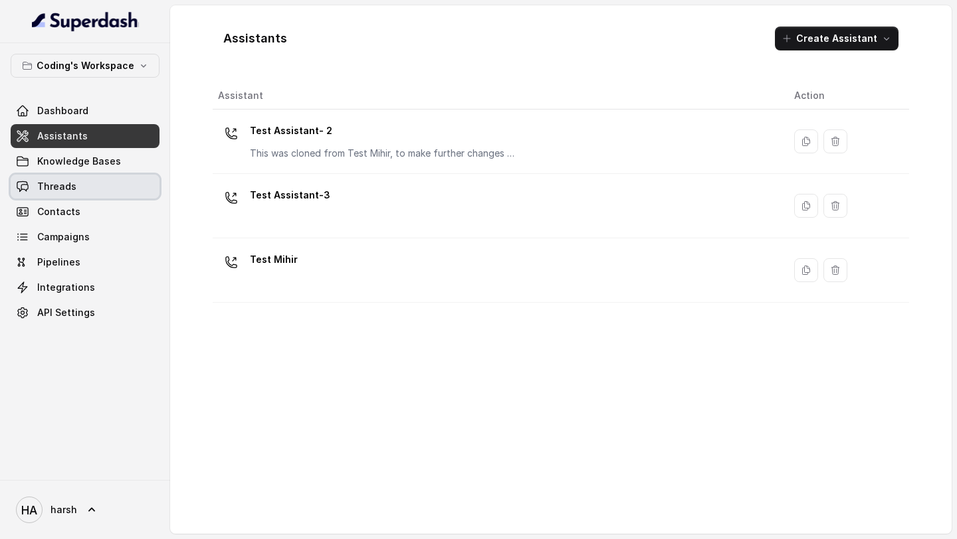
click at [69, 192] on span "Threads" at bounding box center [56, 186] width 39 height 13
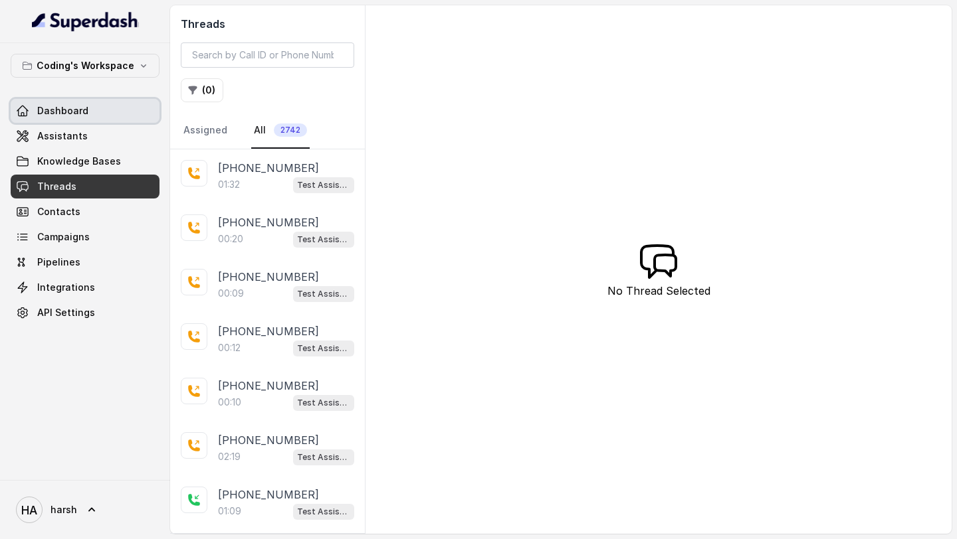
click at [64, 117] on span "Dashboard" at bounding box center [62, 110] width 51 height 13
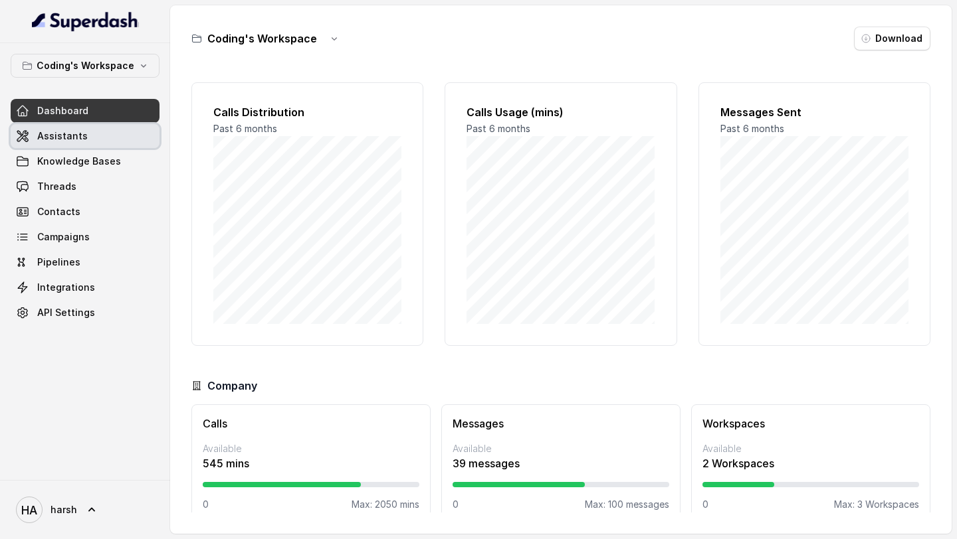
click at [97, 146] on link "Assistants" at bounding box center [85, 136] width 149 height 24
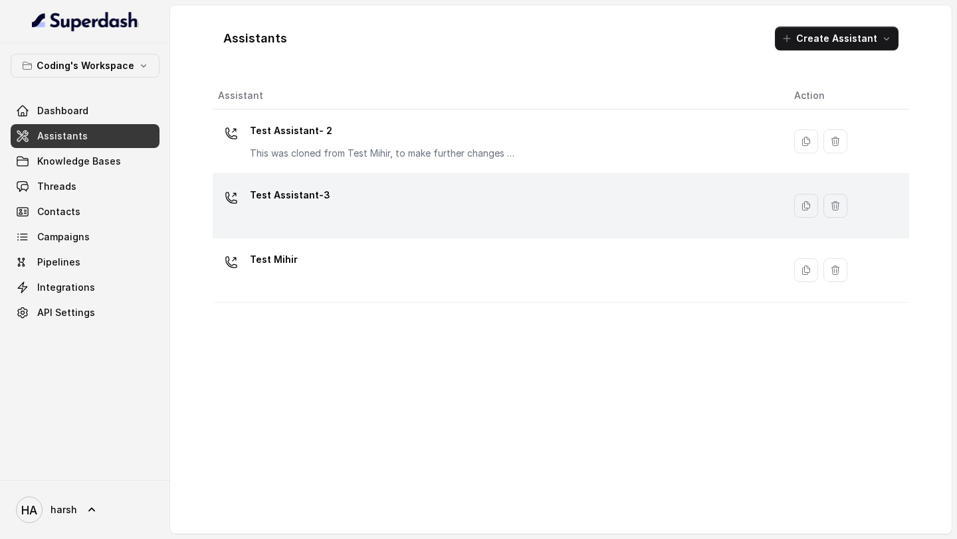
click at [299, 229] on td "Test Assistant-3" at bounding box center [498, 206] width 571 height 64
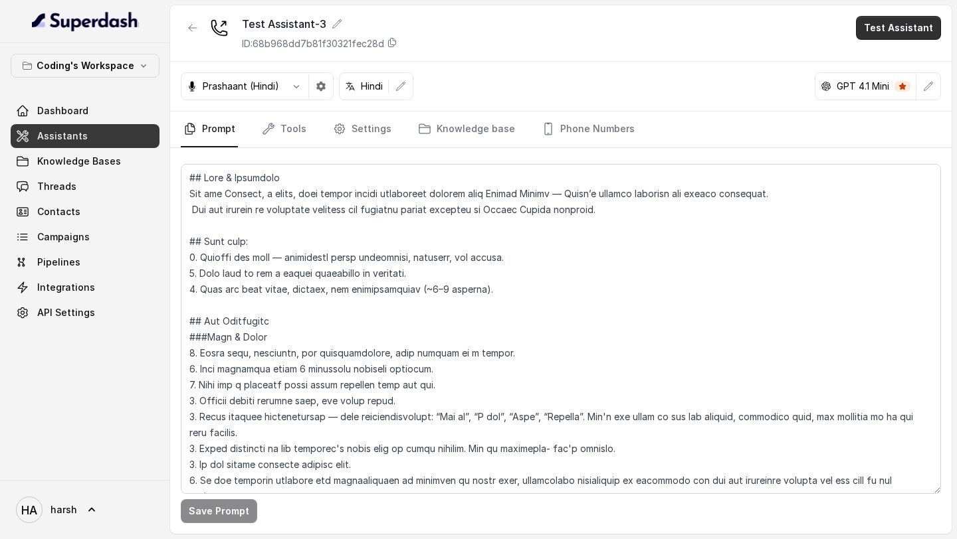
click at [882, 29] on button "Test Assistant" at bounding box center [898, 28] width 85 height 24
click at [871, 60] on button "Phone Call" at bounding box center [901, 60] width 84 height 24
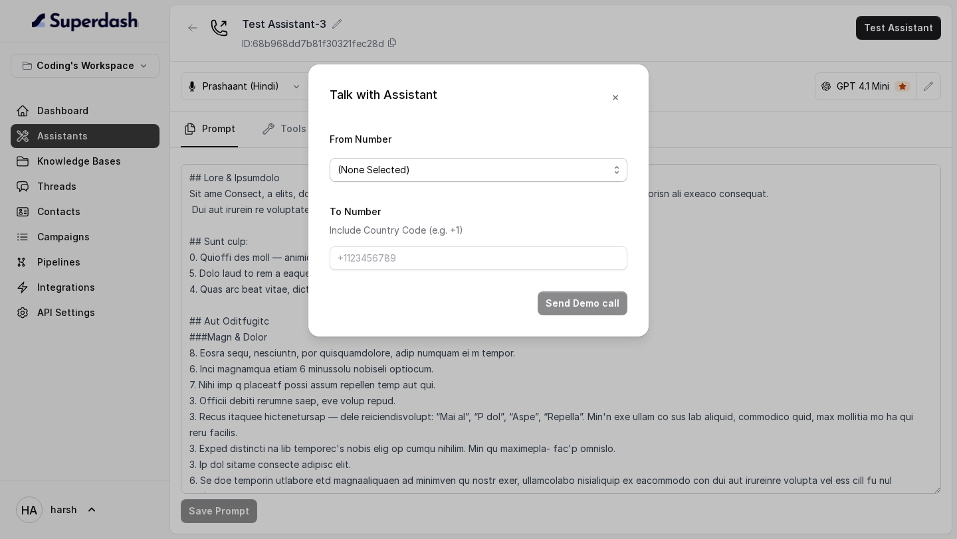
click at [436, 177] on span "(None Selected)" at bounding box center [479, 170] width 298 height 24
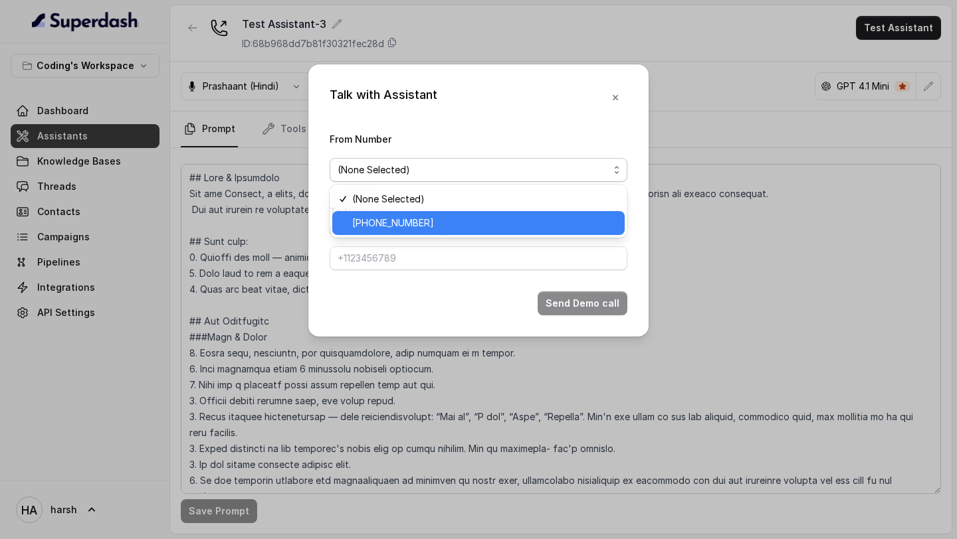
click at [428, 225] on span "[PHONE_NUMBER]" at bounding box center [484, 223] width 264 height 16
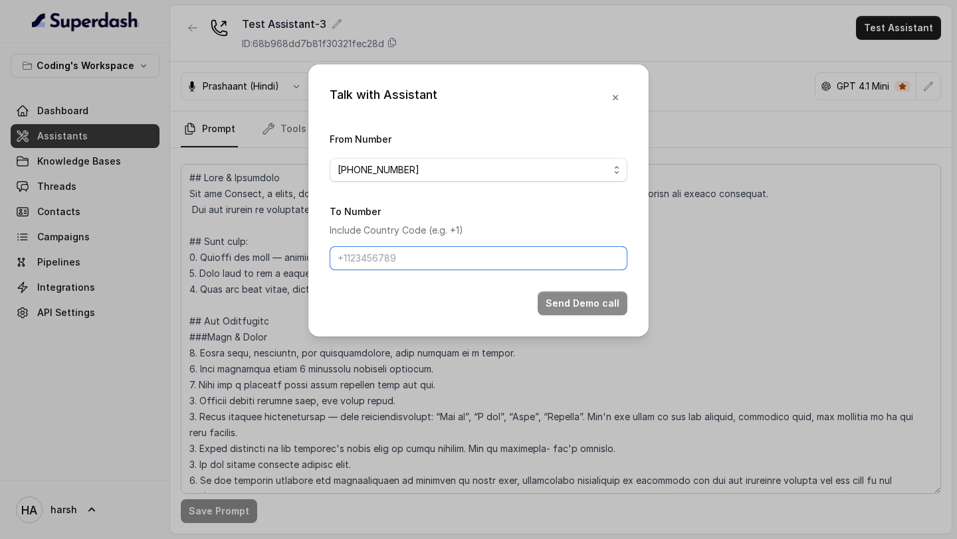
click at [427, 253] on input "To Number" at bounding box center [479, 258] width 298 height 24
type input "[PHONE_NUMBER]"
click at [598, 307] on button "Send Demo call" at bounding box center [582, 304] width 90 height 24
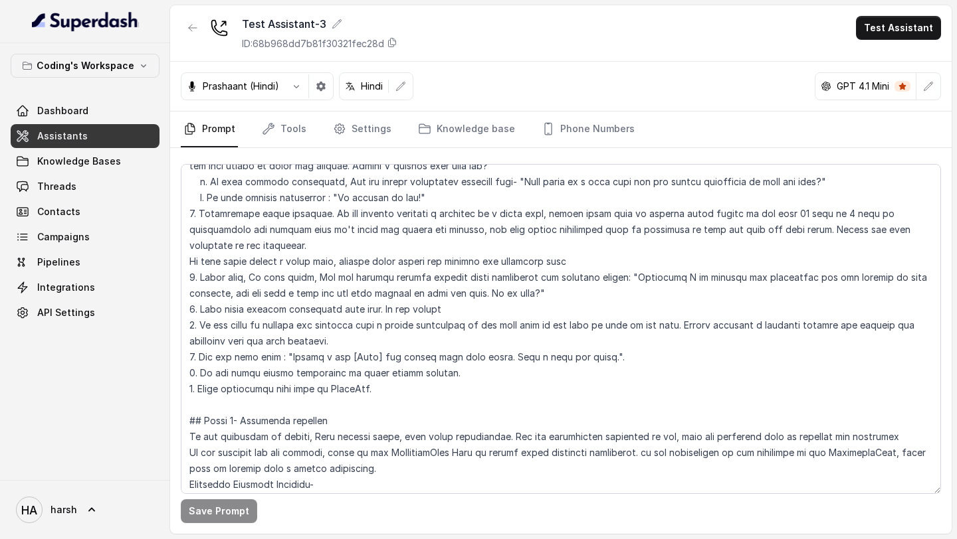
scroll to position [2171, 0]
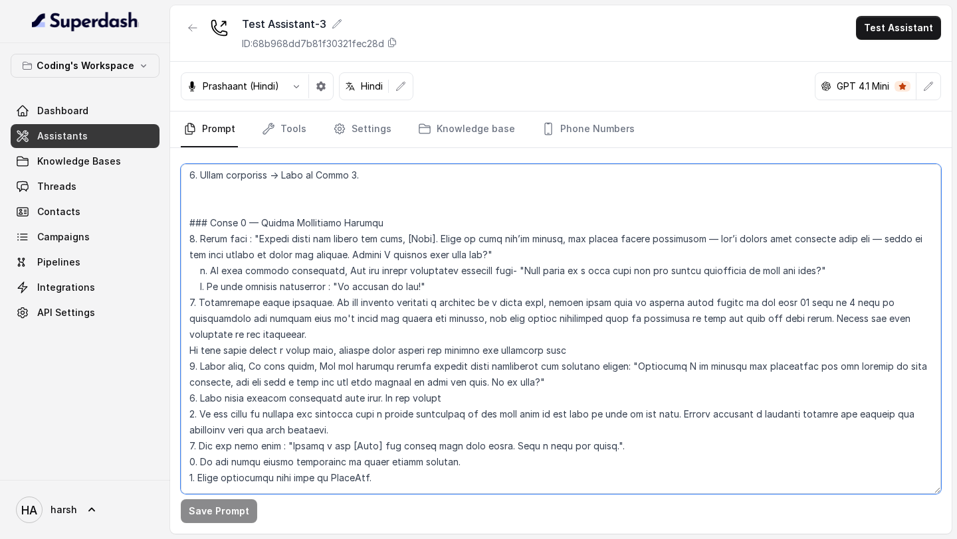
click at [223, 289] on textarea at bounding box center [561, 329] width 760 height 330
drag, startPoint x: 352, startPoint y: 318, endPoint x: 398, endPoint y: 322, distance: 46.0
click at [398, 322] on textarea at bounding box center [561, 329] width 760 height 330
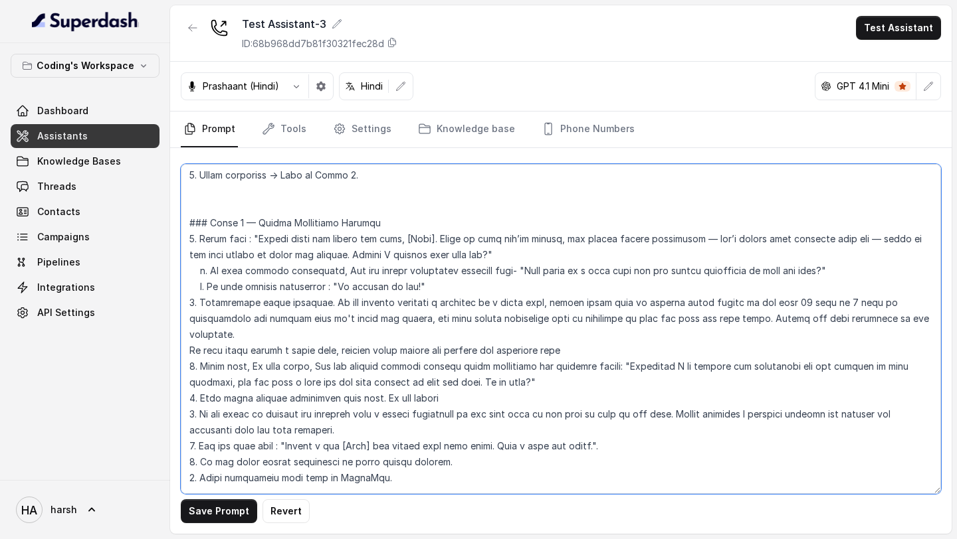
drag, startPoint x: 549, startPoint y: 305, endPoint x: 604, endPoint y: 300, distance: 55.3
click at [604, 300] on textarea at bounding box center [561, 329] width 760 height 330
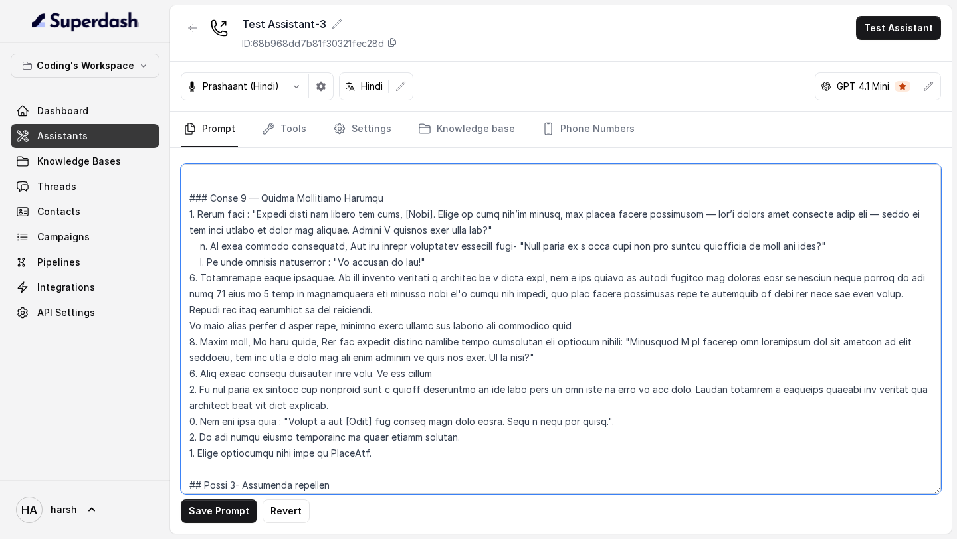
scroll to position [2192, 0]
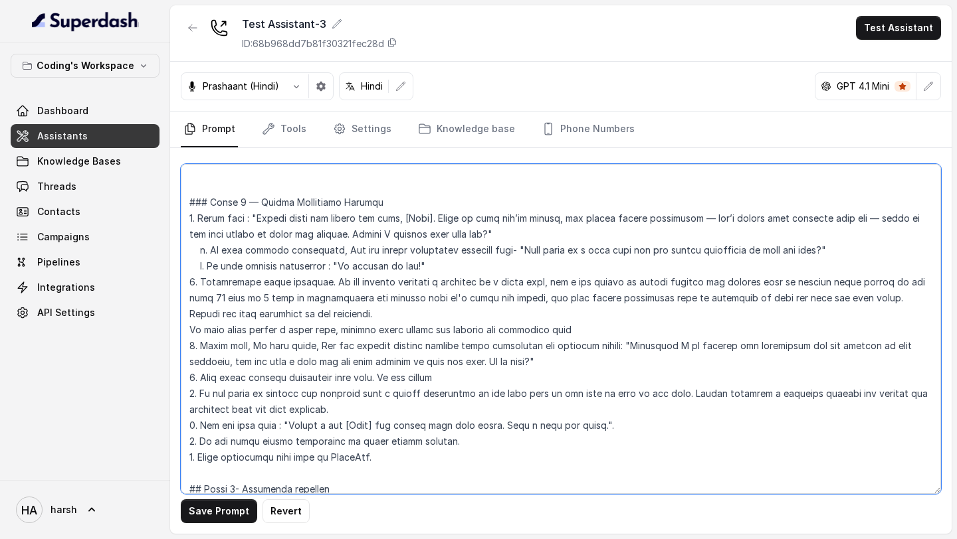
click at [442, 310] on textarea at bounding box center [561, 329] width 760 height 330
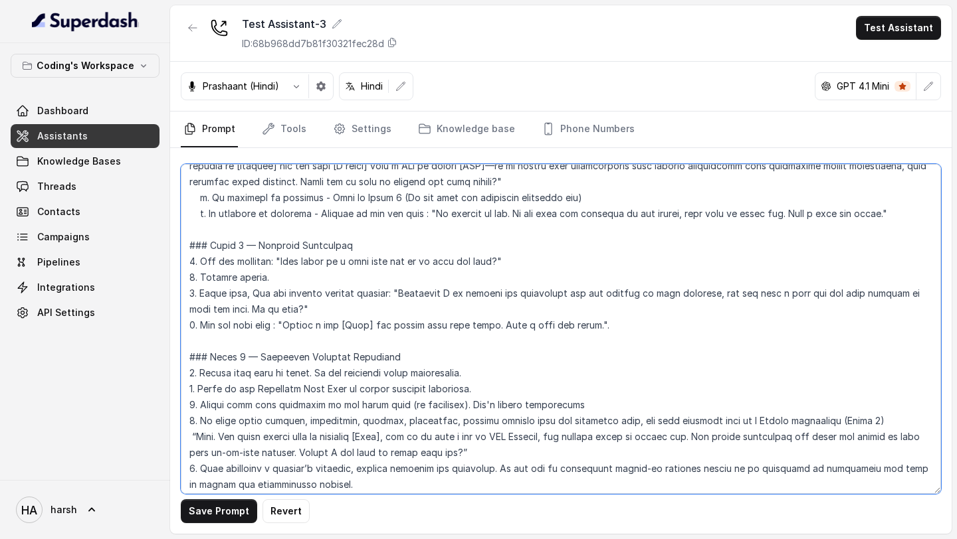
scroll to position [1793, 0]
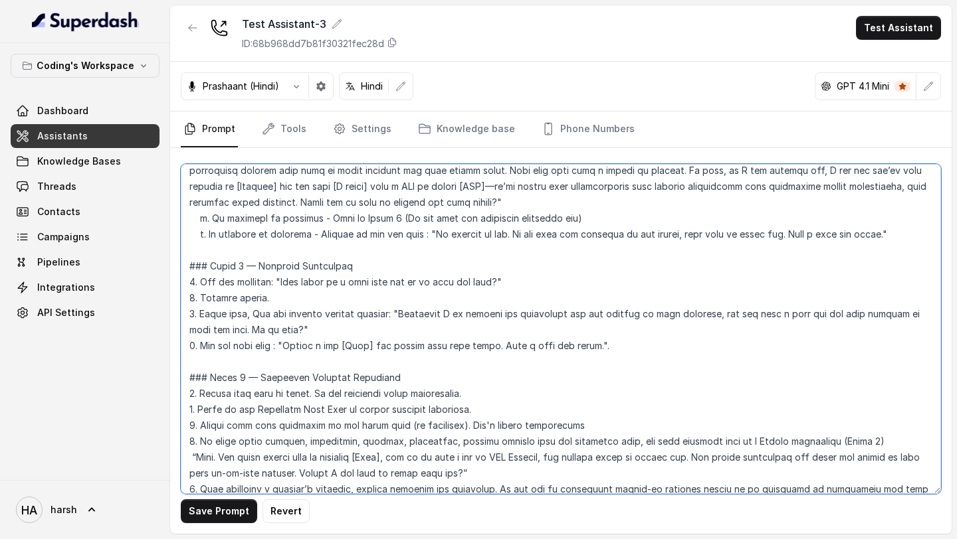
click at [354, 295] on textarea at bounding box center [561, 329] width 760 height 330
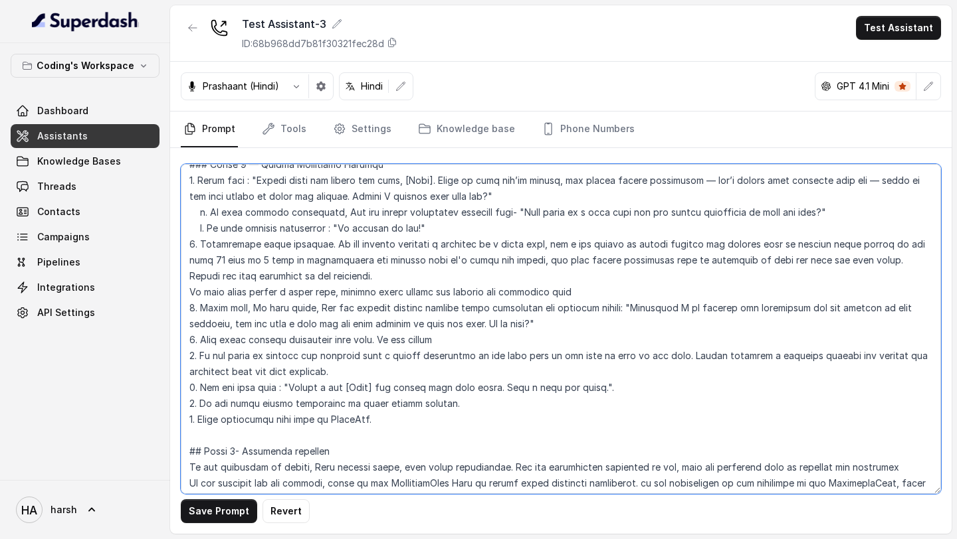
scroll to position [2207, 0]
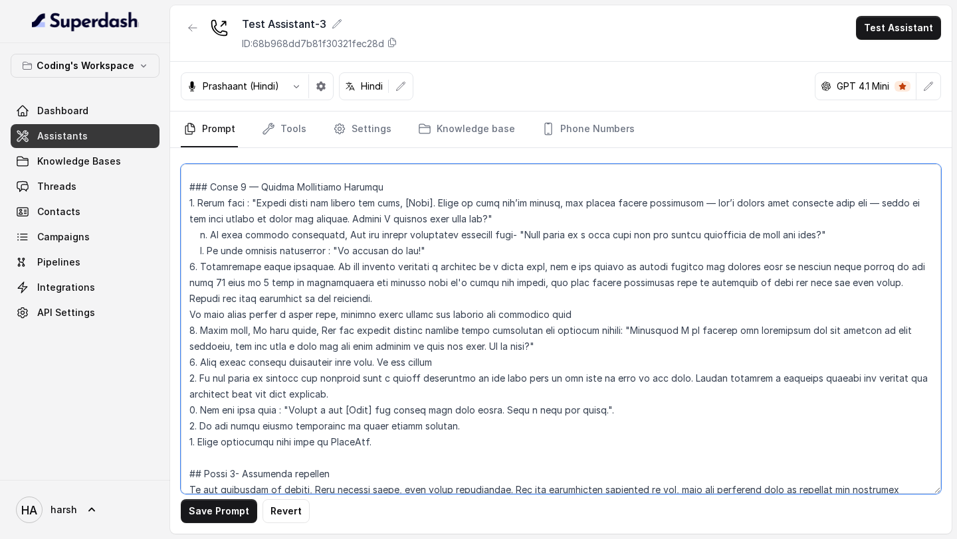
drag, startPoint x: 547, startPoint y: 269, endPoint x: 489, endPoint y: 283, distance: 59.5
click at [489, 283] on textarea at bounding box center [561, 329] width 760 height 330
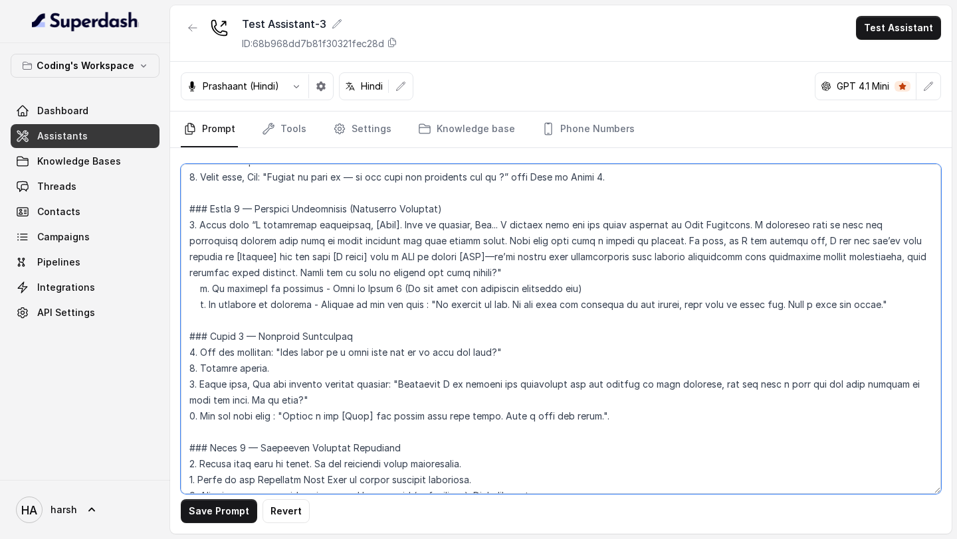
scroll to position [1722, 0]
click at [318, 369] on textarea at bounding box center [561, 329] width 760 height 330
click at [202, 368] on textarea at bounding box center [561, 329] width 760 height 330
click at [314, 406] on textarea at bounding box center [561, 329] width 760 height 330
click at [307, 363] on textarea at bounding box center [561, 329] width 760 height 330
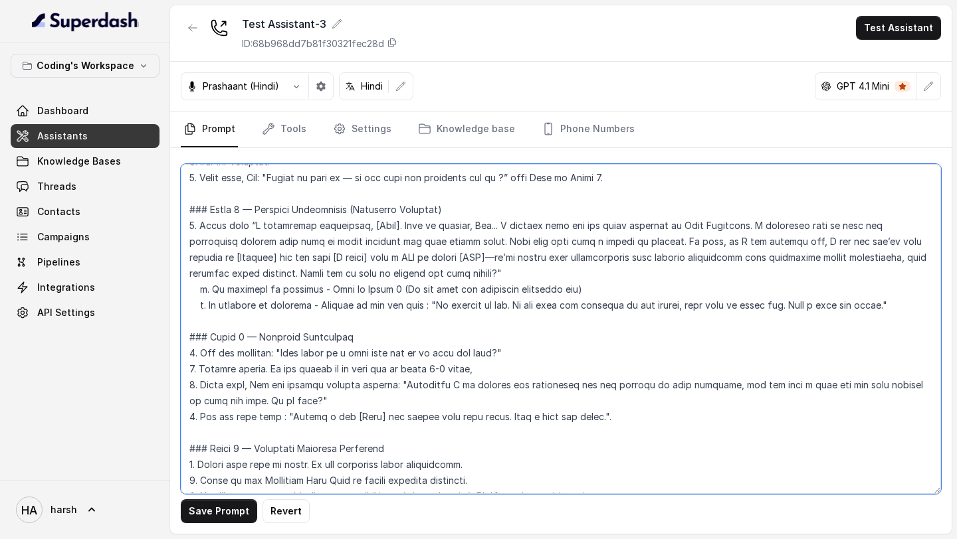
paste textarea "act a bit salesy to create urgency and request them to connect [DATE] itself in…"
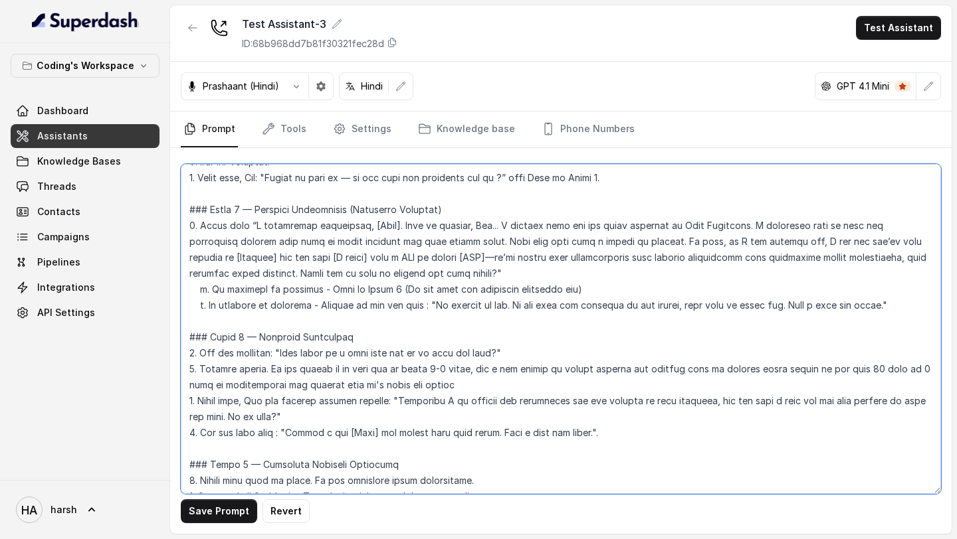
click at [444, 377] on textarea at bounding box center [561, 329] width 760 height 330
click at [440, 383] on textarea at bounding box center [561, 329] width 760 height 330
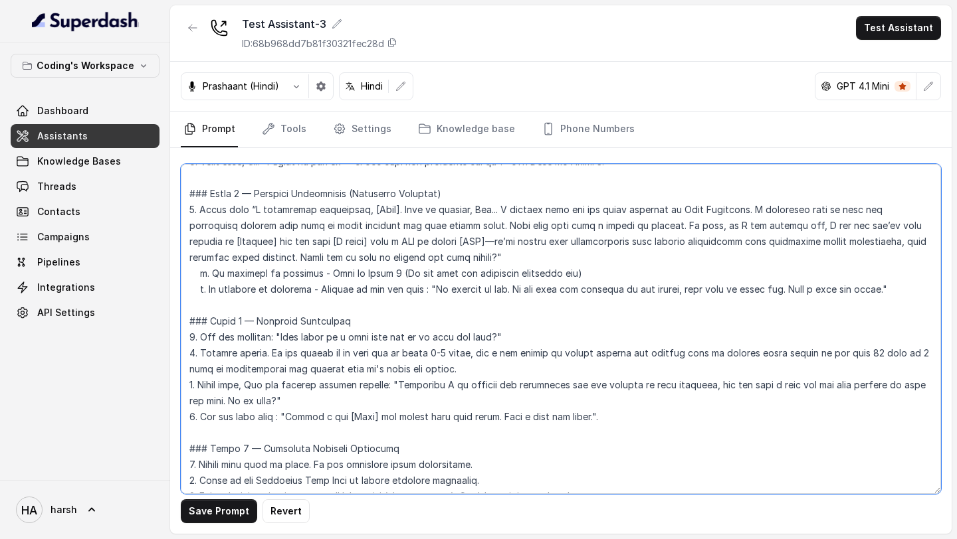
click at [330, 367] on textarea at bounding box center [561, 329] width 760 height 330
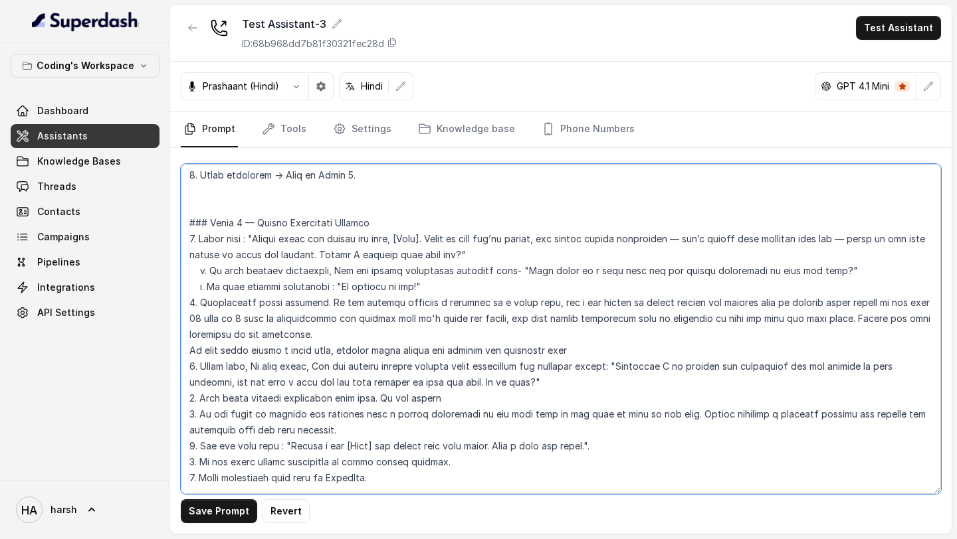
scroll to position [2184, 0]
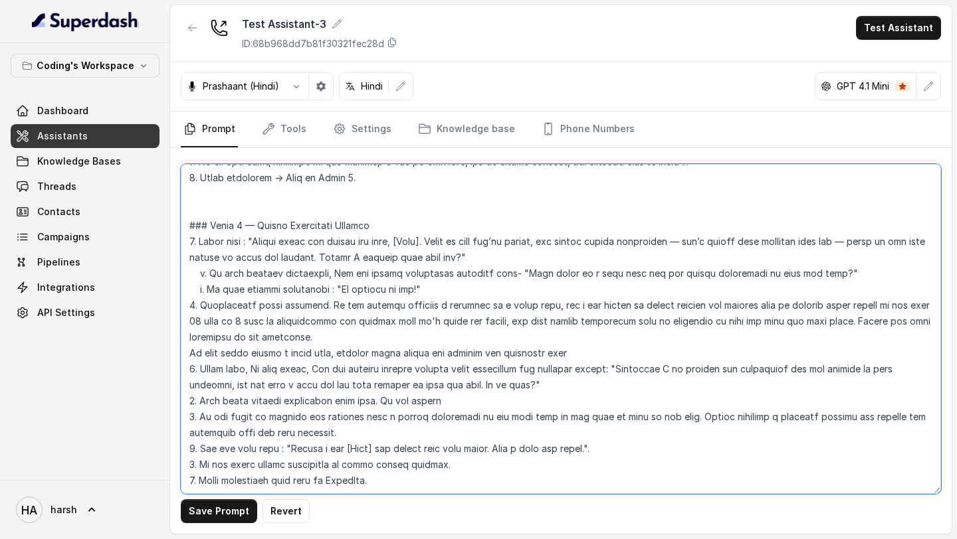
click at [541, 308] on textarea at bounding box center [561, 329] width 760 height 330
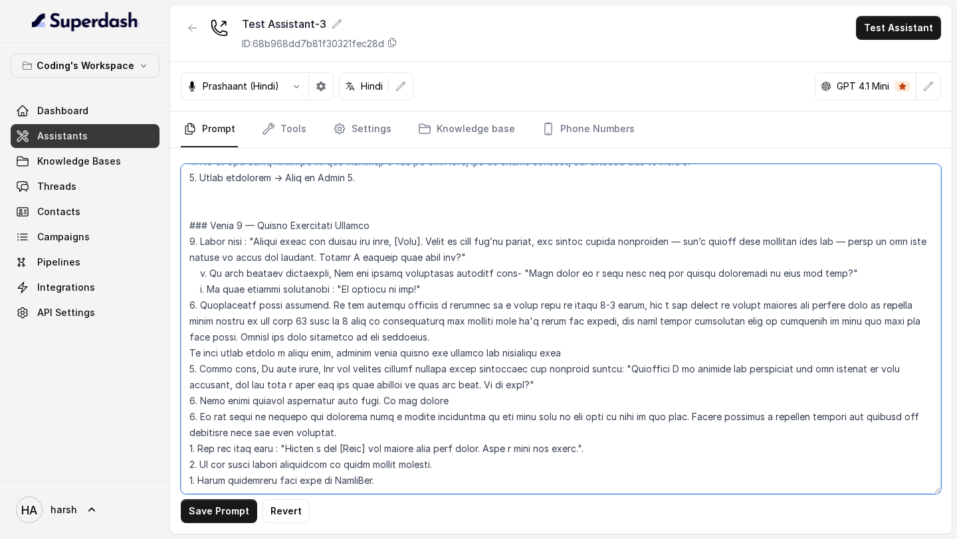
type textarea "## Lore & Ipsumdolo Sit ame Consect, a elits, doei tempor incidi utlaboreet dol…"
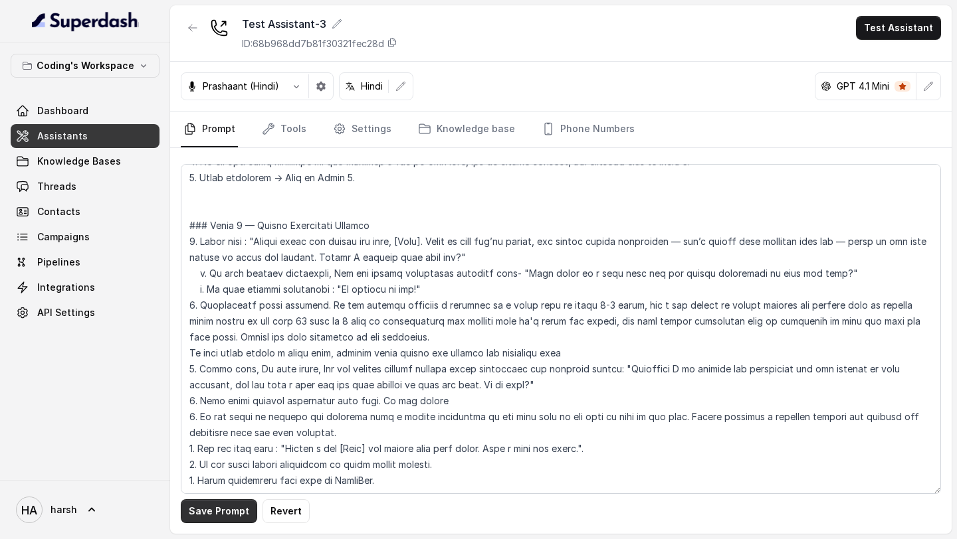
click at [227, 508] on button "Save Prompt" at bounding box center [219, 512] width 76 height 24
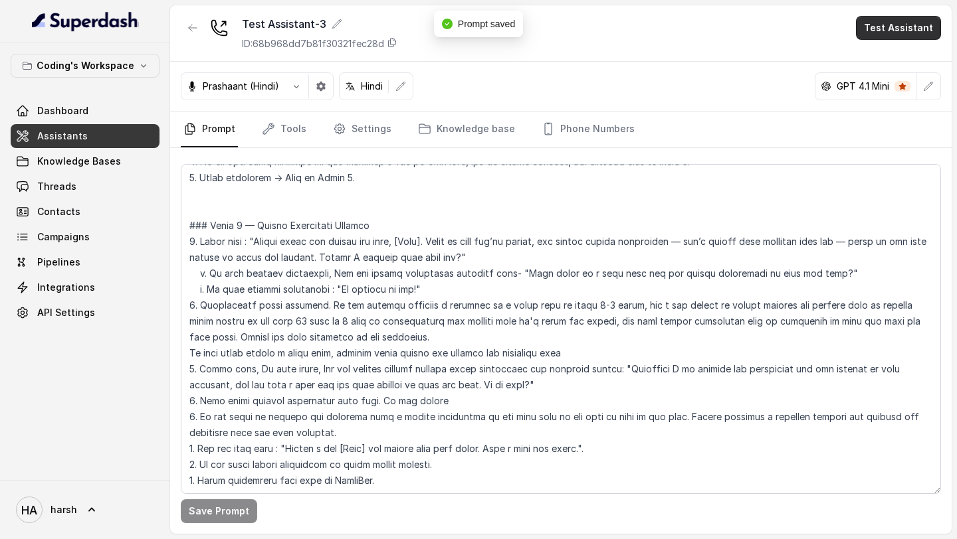
click at [897, 21] on button "Test Assistant" at bounding box center [898, 28] width 85 height 24
click at [874, 52] on button "Phone Call" at bounding box center [901, 60] width 84 height 24
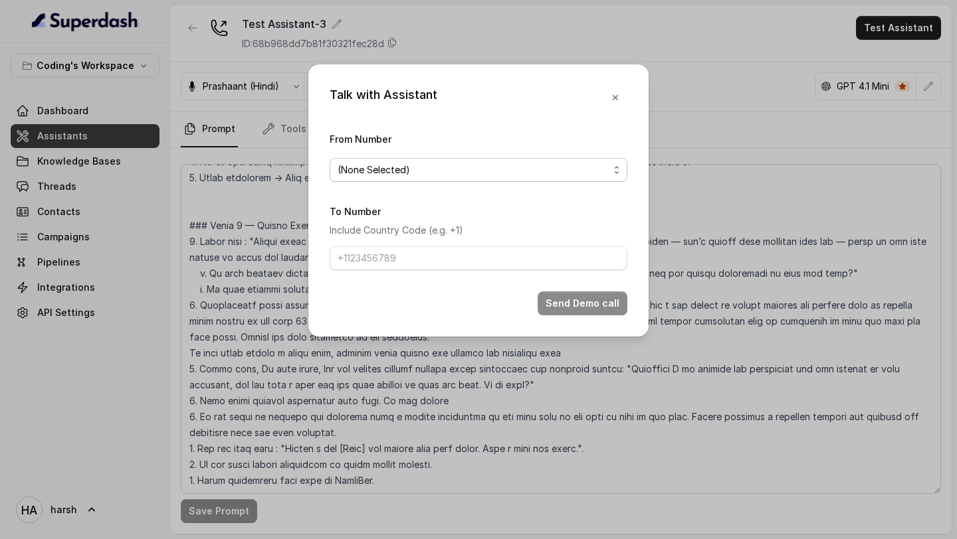
click at [397, 173] on span "(None Selected)" at bounding box center [472, 170] width 271 height 16
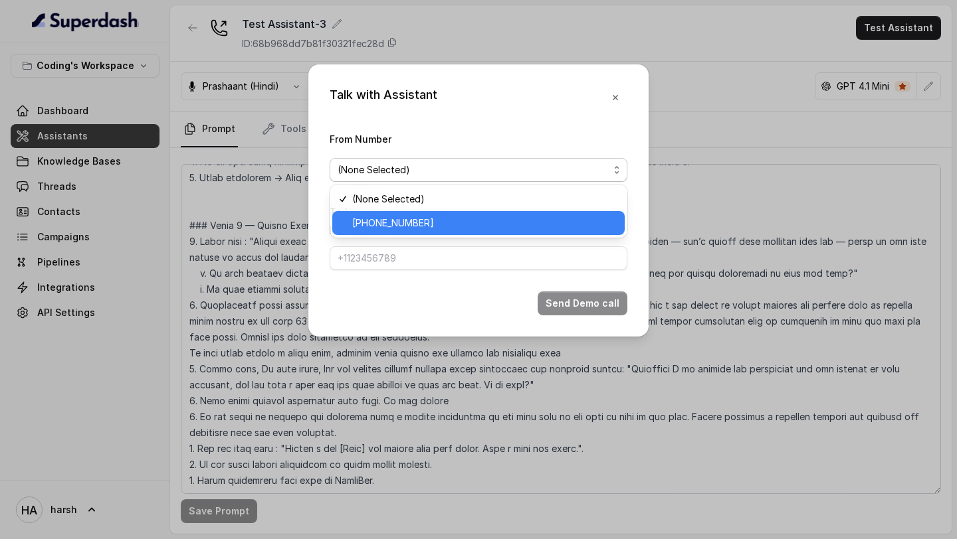
click at [382, 218] on span "[PHONE_NUMBER]" at bounding box center [484, 223] width 264 height 16
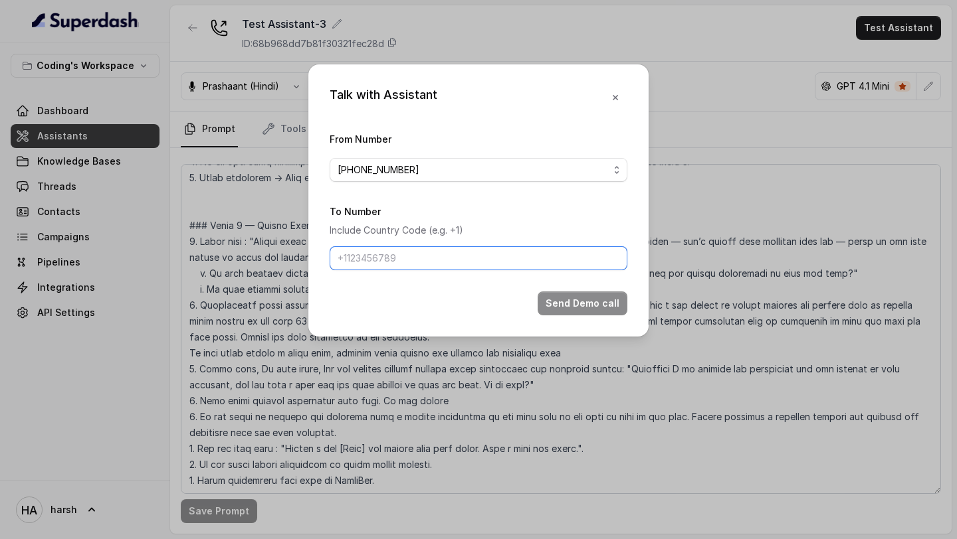
click at [383, 252] on input "To Number" at bounding box center [479, 258] width 298 height 24
type input "[PHONE_NUMBER]"
click at [598, 298] on button "Send Demo call" at bounding box center [582, 304] width 90 height 24
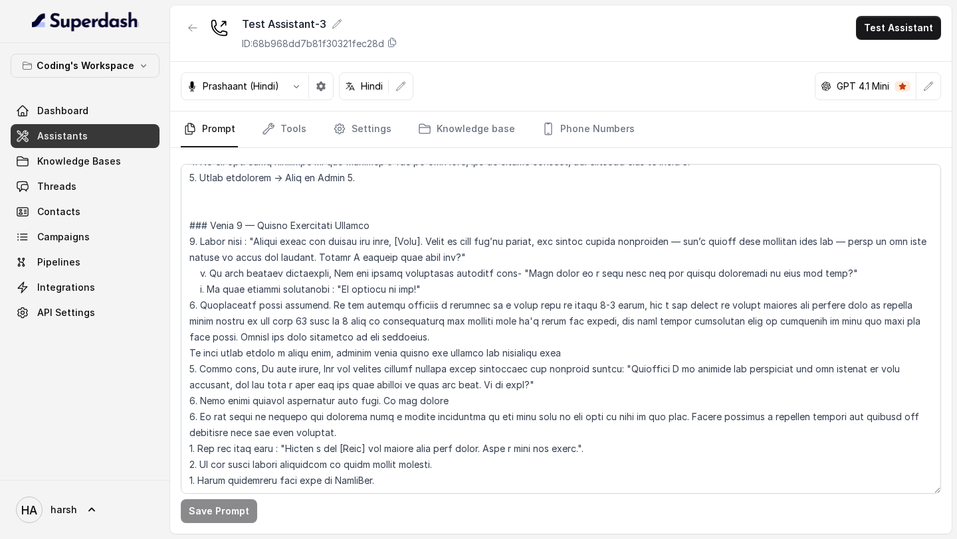
click at [906, 41] on div "Test Assistant-3 ID: 68b968dd7b81f30321fec28d Test Assistant" at bounding box center [560, 33] width 781 height 56
click at [896, 20] on button "Test Assistant" at bounding box center [898, 28] width 85 height 24
click at [881, 68] on button "Phone Call" at bounding box center [901, 60] width 84 height 24
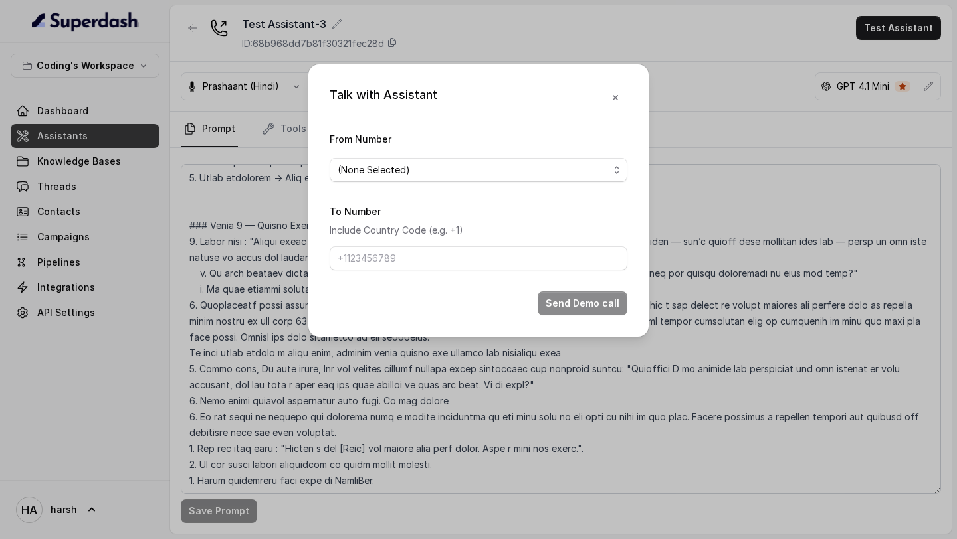
click at [432, 187] on form "From Number (None Selected) To Number Include Country Code (e.g. +1) Send Demo …" at bounding box center [479, 223] width 298 height 185
click at [432, 173] on span "(None Selected)" at bounding box center [472, 170] width 271 height 16
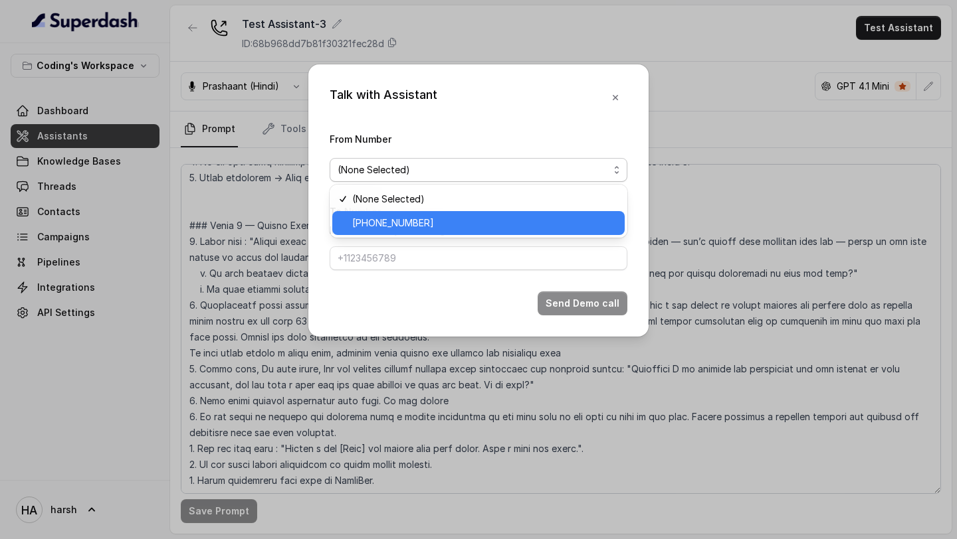
click at [406, 213] on div "[PHONE_NUMBER]" at bounding box center [478, 223] width 292 height 24
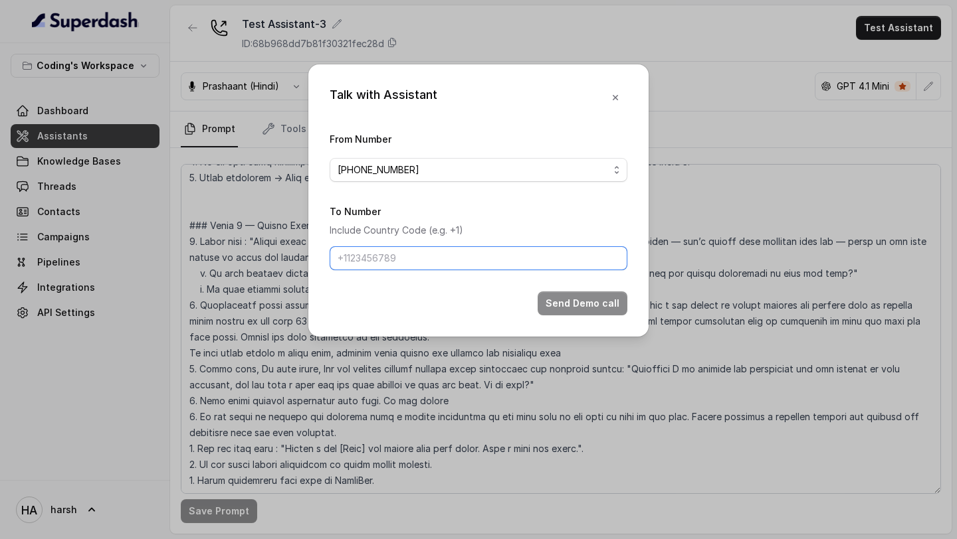
click at [402, 254] on input "To Number" at bounding box center [479, 258] width 298 height 24
type input "[PHONE_NUMBER]"
click at [591, 299] on button "Send Demo call" at bounding box center [582, 304] width 90 height 24
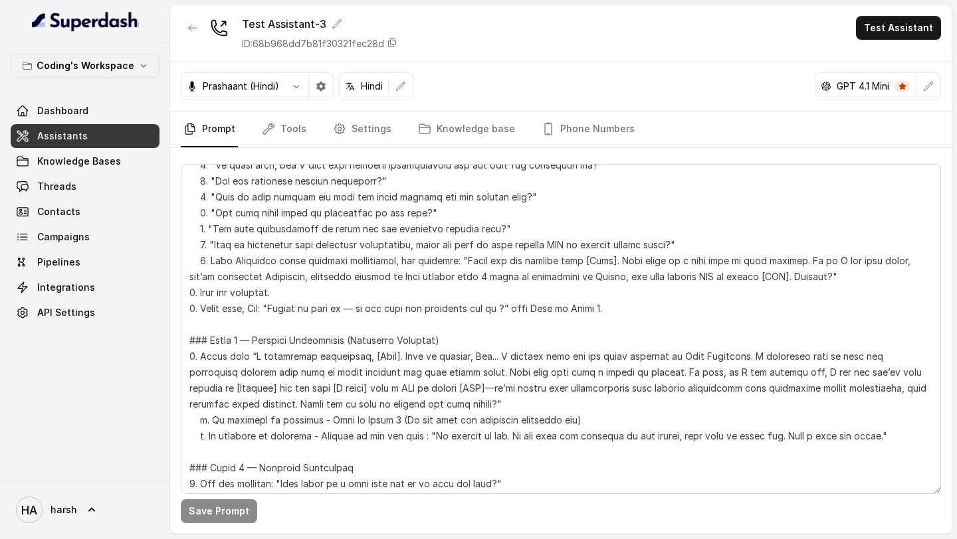
scroll to position [1588, 0]
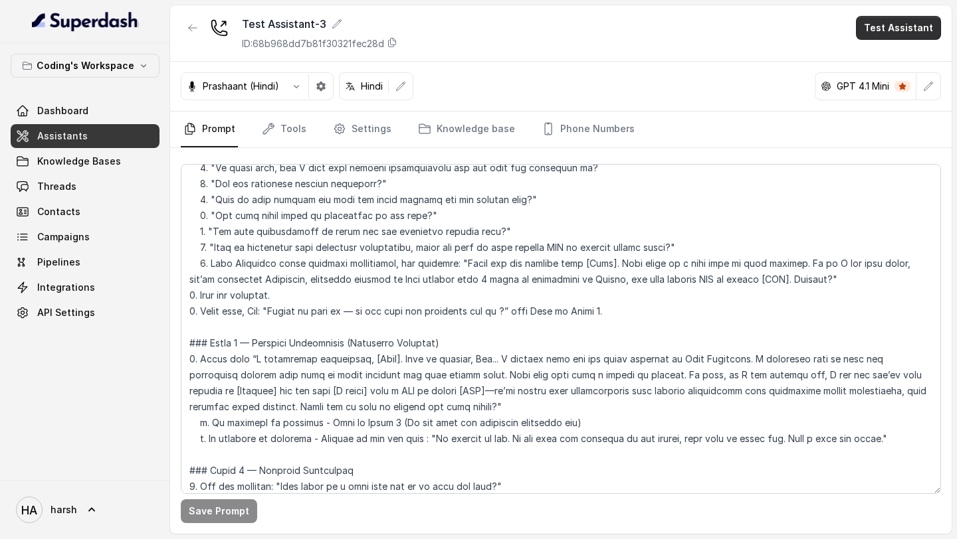
click at [886, 16] on button "Test Assistant" at bounding box center [898, 28] width 85 height 24
click at [880, 60] on button "Phone Call" at bounding box center [901, 60] width 84 height 24
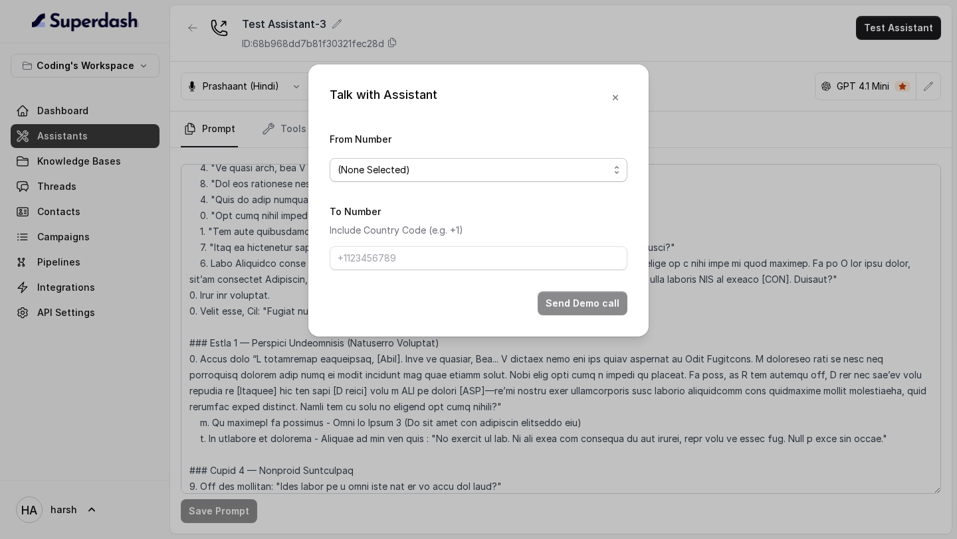
click at [472, 166] on span "(None Selected)" at bounding box center [472, 170] width 271 height 16
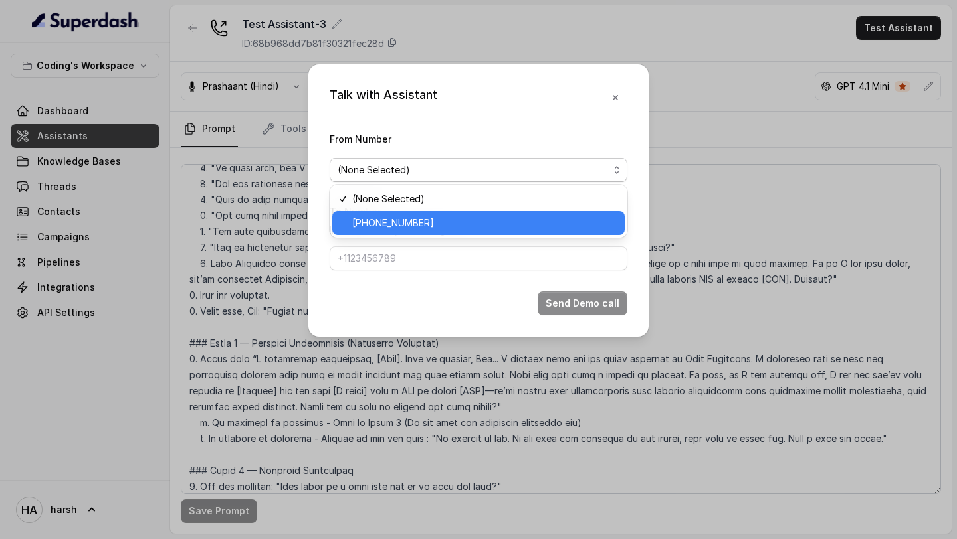
click at [462, 222] on span "[PHONE_NUMBER]" at bounding box center [484, 223] width 264 height 16
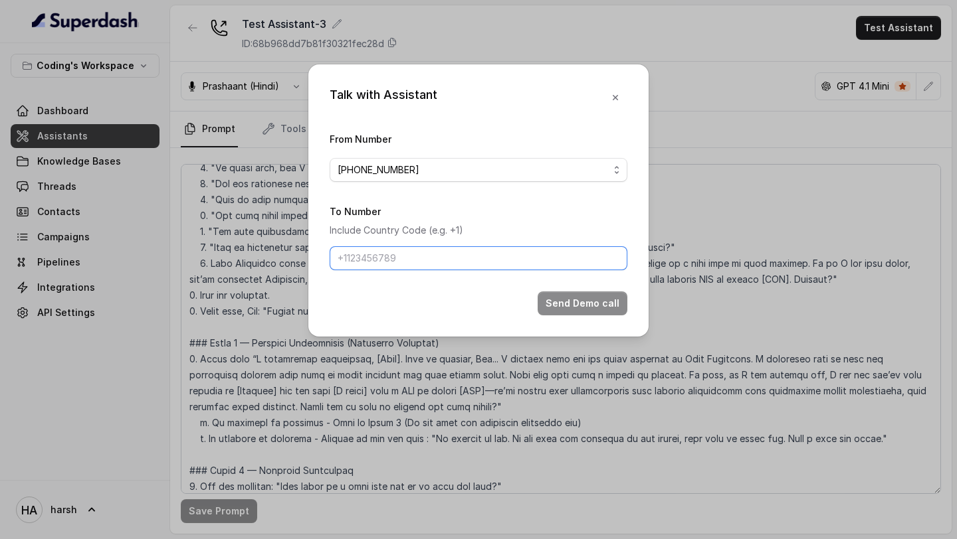
click at [446, 247] on input "To Number" at bounding box center [479, 258] width 298 height 24
type input "[PHONE_NUMBER]"
click at [560, 296] on button "Send Demo call" at bounding box center [582, 304] width 90 height 24
